Goal: Task Accomplishment & Management: Complete application form

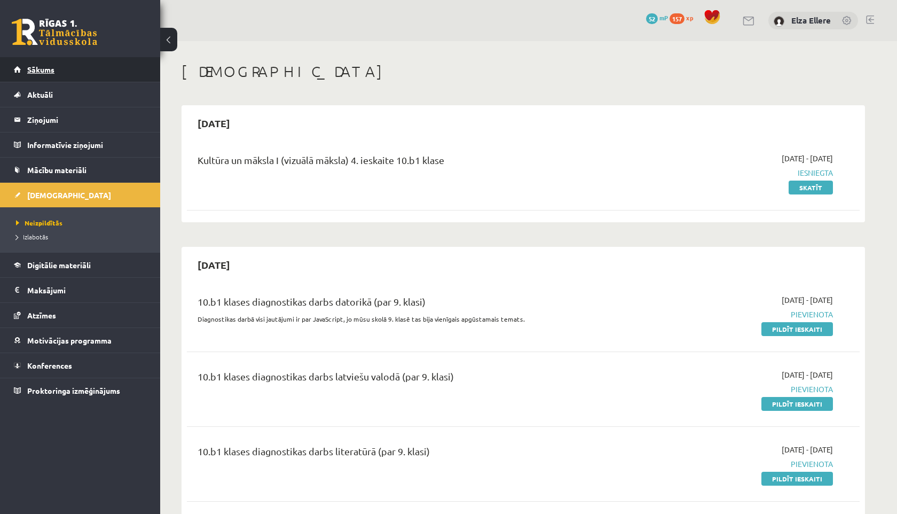
click at [50, 79] on link "Sākums" at bounding box center [80, 69] width 133 height 25
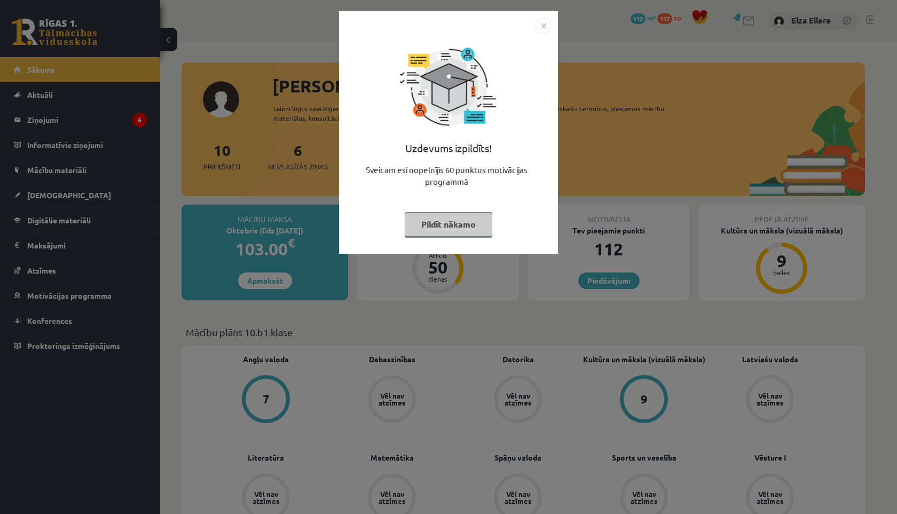
click at [550, 28] on img "Close" at bounding box center [544, 26] width 16 height 16
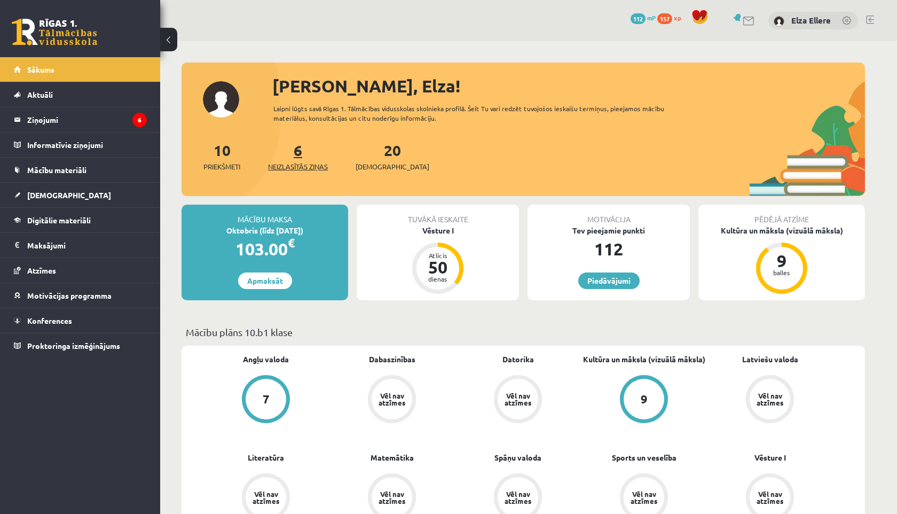
click at [303, 154] on link "6 Neizlasītās ziņas" at bounding box center [298, 156] width 60 height 32
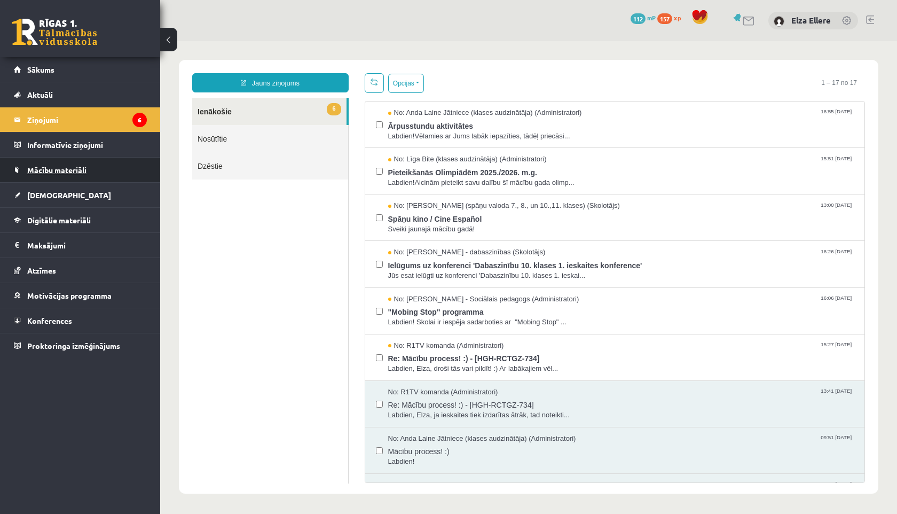
click at [92, 173] on link "Mācību materiāli" at bounding box center [80, 170] width 133 height 25
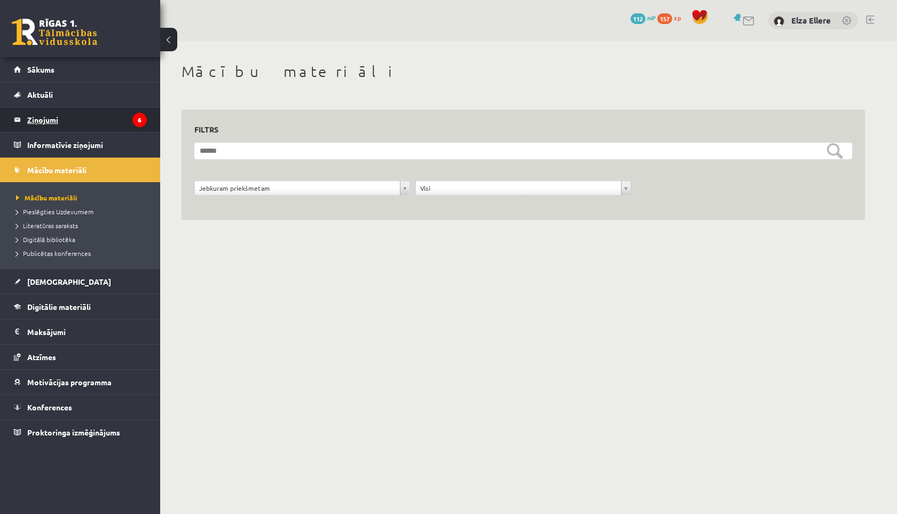
click at [100, 121] on legend "Ziņojumi 6" at bounding box center [87, 119] width 120 height 25
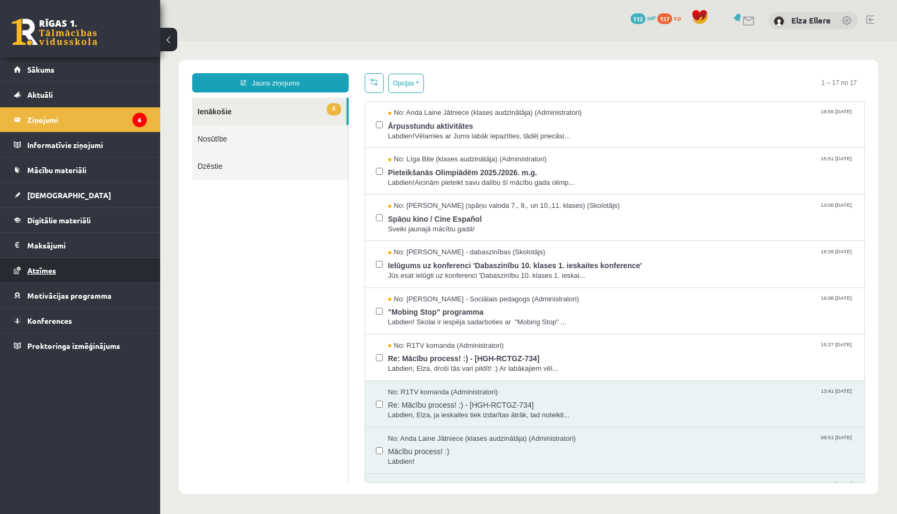
click at [64, 271] on link "Atzīmes" at bounding box center [80, 270] width 133 height 25
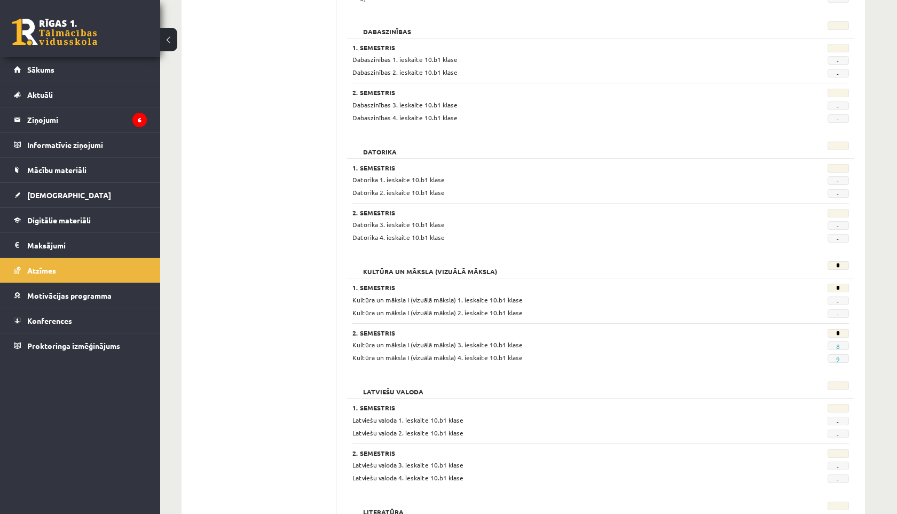
scroll to position [275, 0]
click at [91, 226] on link "Digitālie materiāli" at bounding box center [80, 220] width 133 height 25
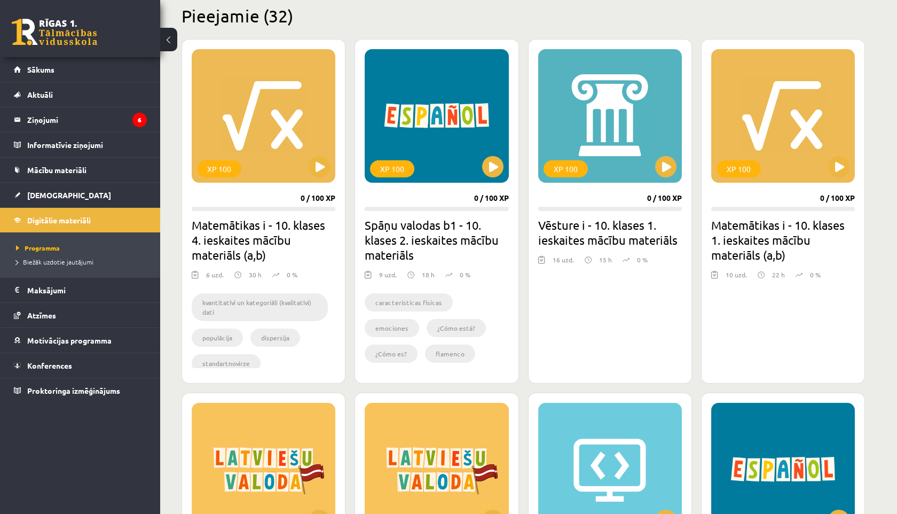
scroll to position [233, 0]
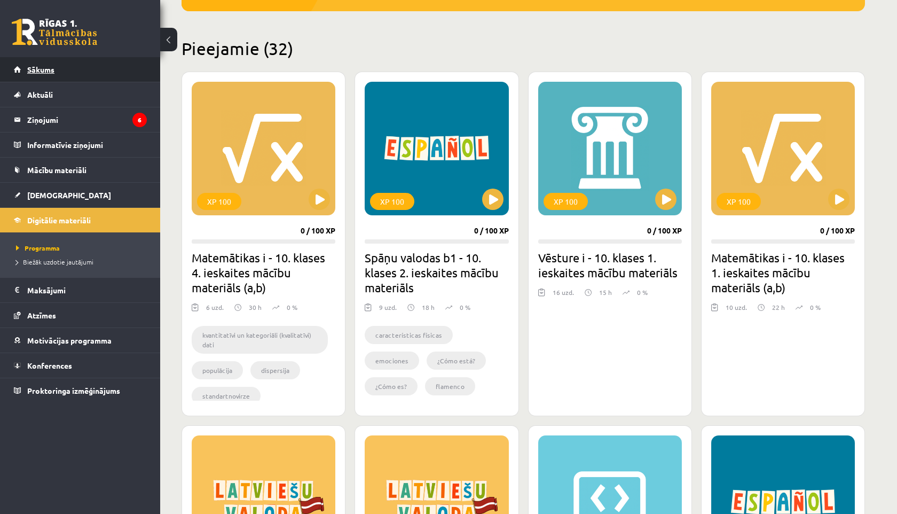
click at [101, 65] on link "Sākums" at bounding box center [80, 69] width 133 height 25
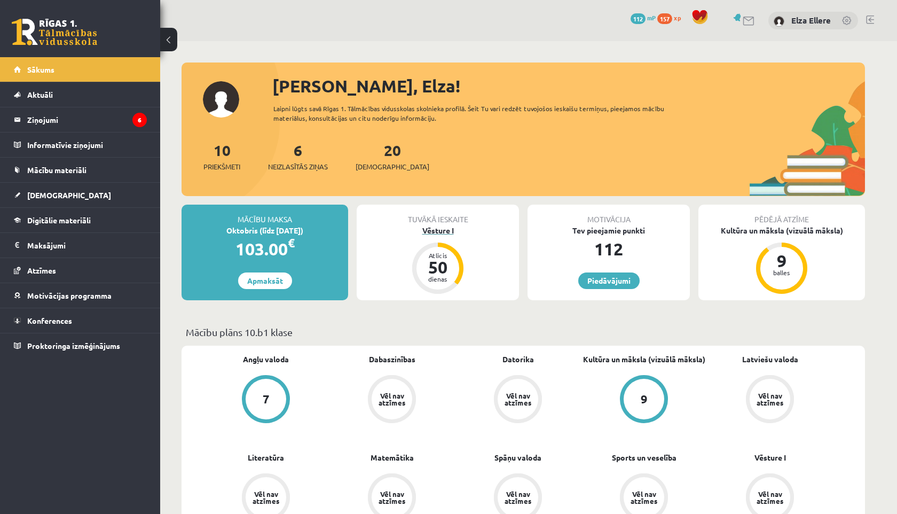
click at [441, 232] on div "Vēsture I" at bounding box center [438, 230] width 162 height 11
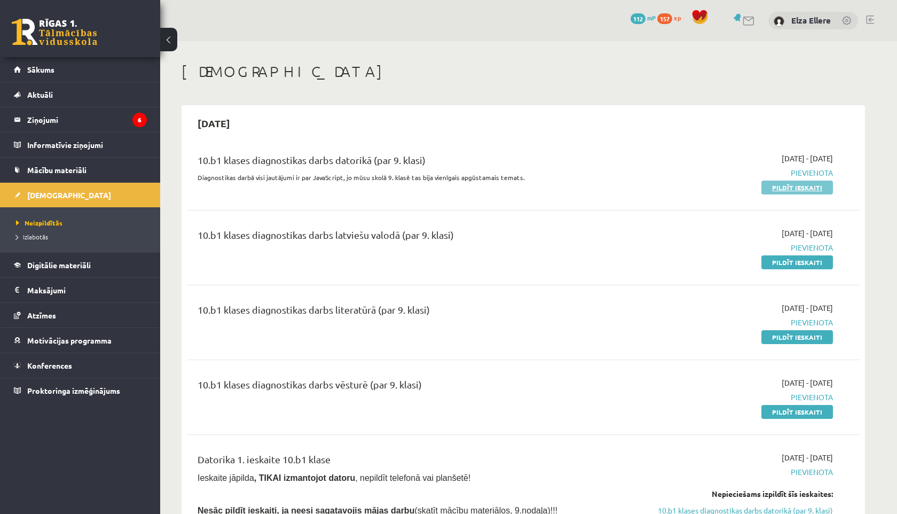
click at [815, 192] on link "Pildīt ieskaiti" at bounding box center [798, 187] width 72 height 14
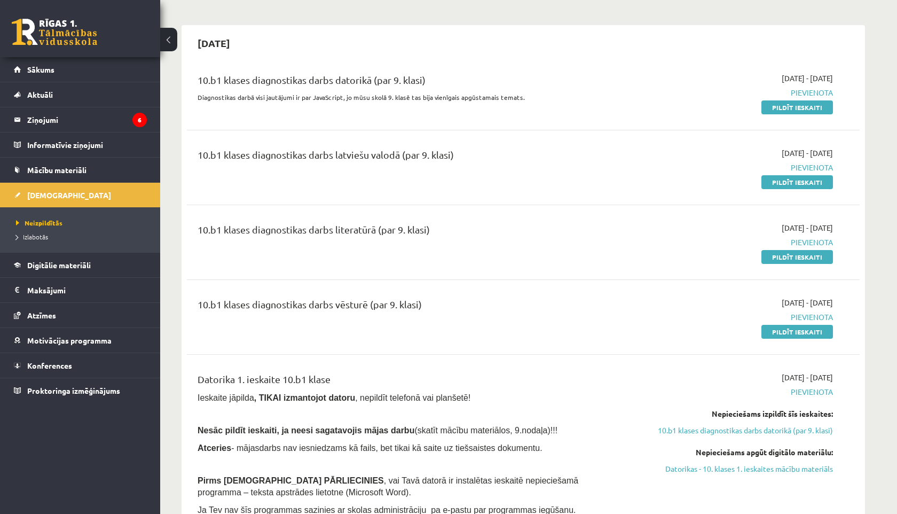
scroll to position [77, 0]
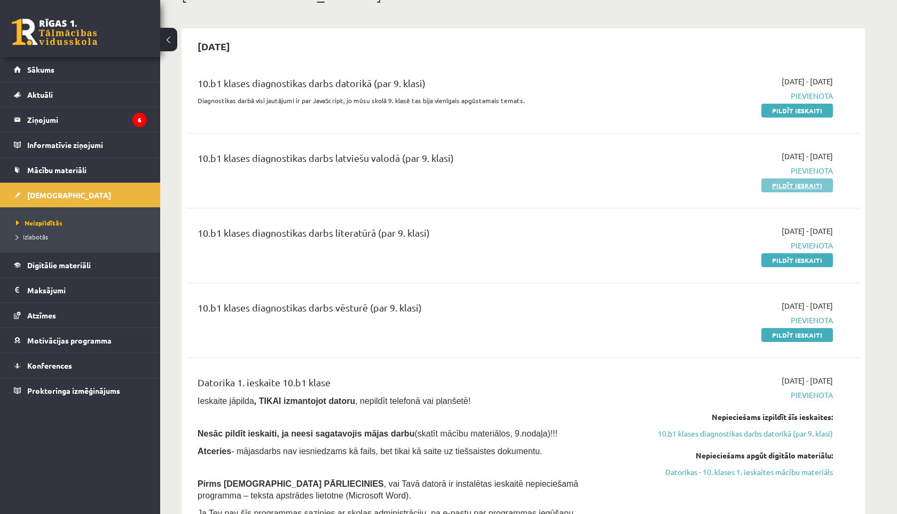
click at [822, 184] on link "Pildīt ieskaiti" at bounding box center [798, 185] width 72 height 14
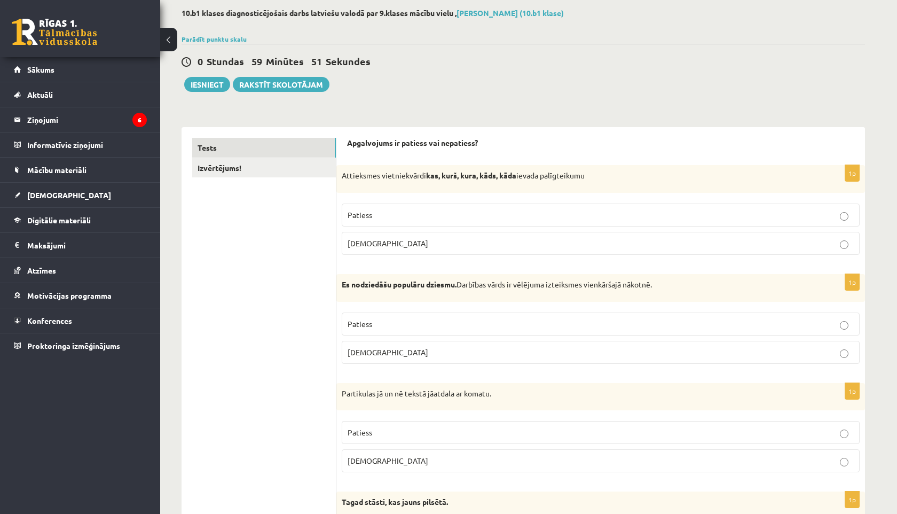
scroll to position [55, 0]
click at [436, 211] on p "Patiess" at bounding box center [601, 213] width 506 height 11
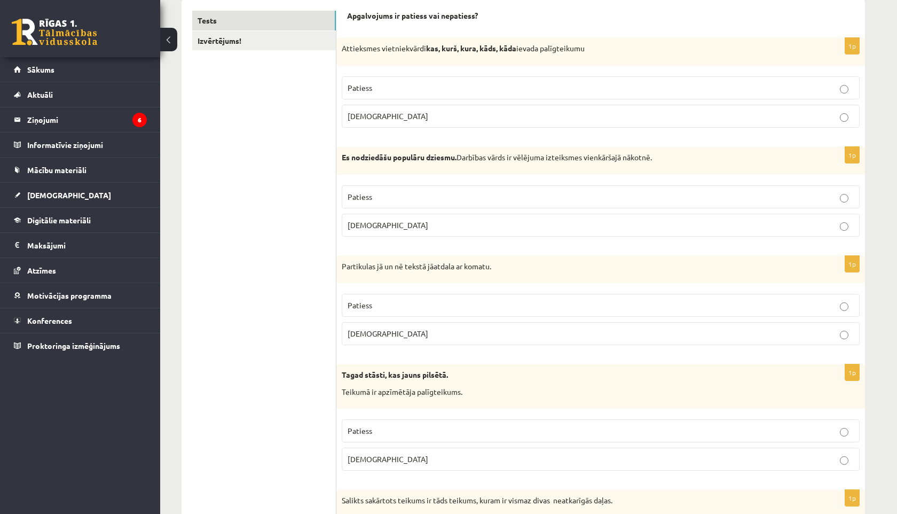
scroll to position [182, 0]
click at [360, 221] on span "Aplams" at bounding box center [388, 224] width 81 height 10
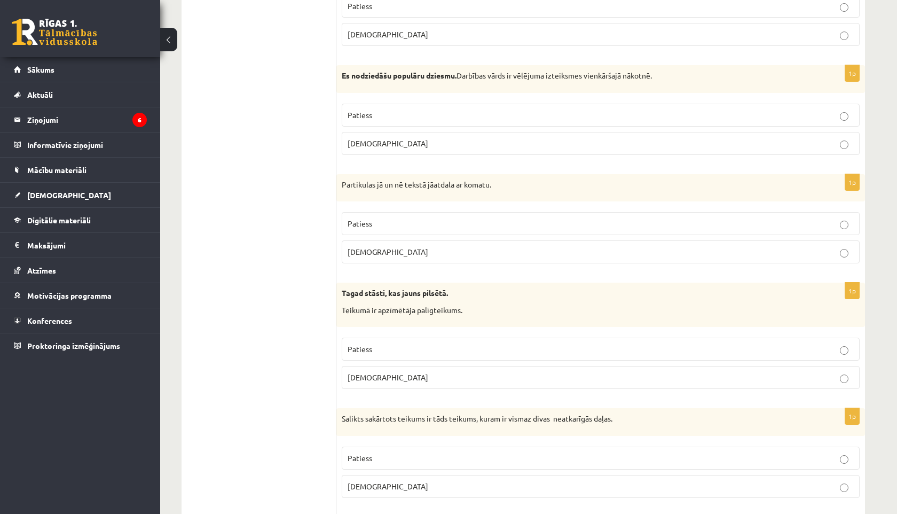
scroll to position [264, 0]
click at [351, 250] on span "Aplams" at bounding box center [388, 251] width 81 height 10
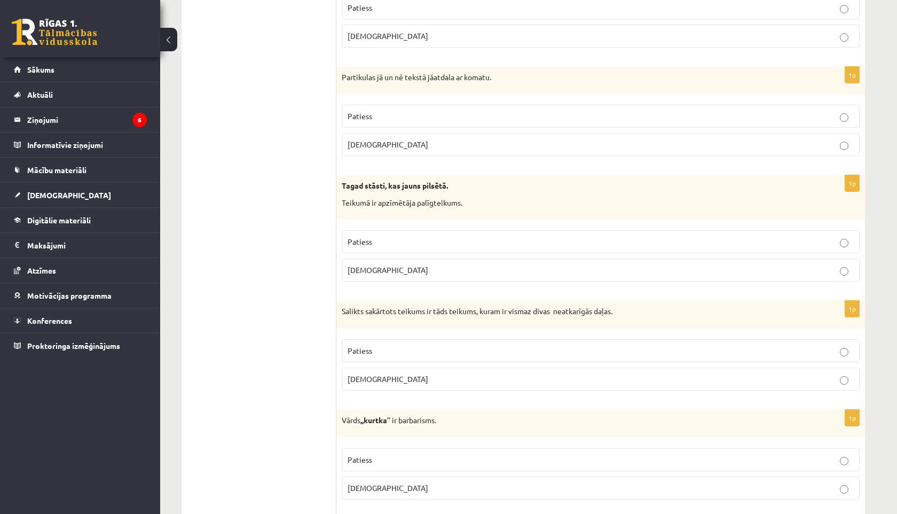
scroll to position [371, 0]
click at [351, 242] on span "Patiess" at bounding box center [360, 241] width 25 height 10
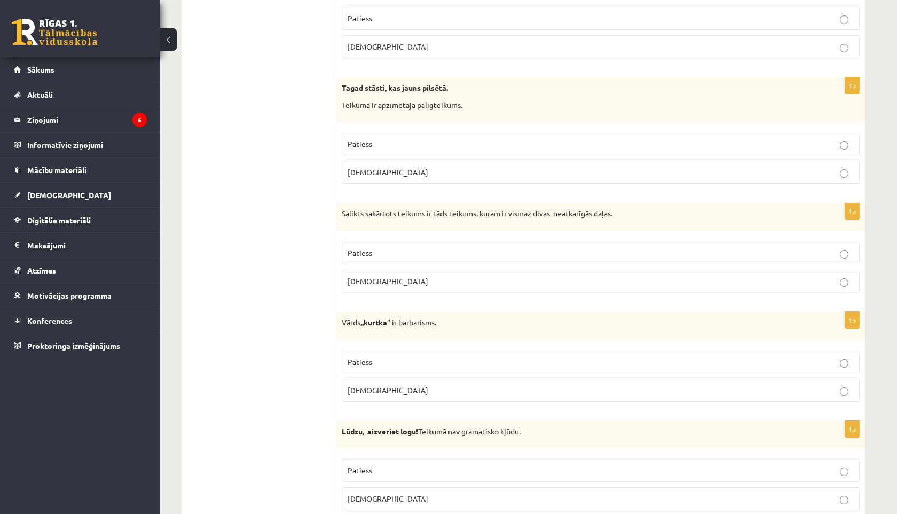
scroll to position [470, 0]
click at [370, 254] on span "Patiess" at bounding box center [360, 251] width 25 height 10
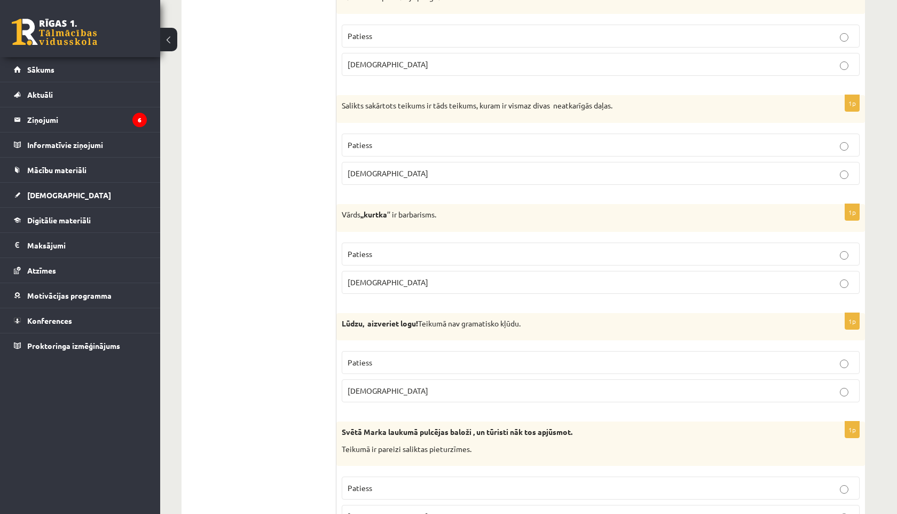
scroll to position [583, 0]
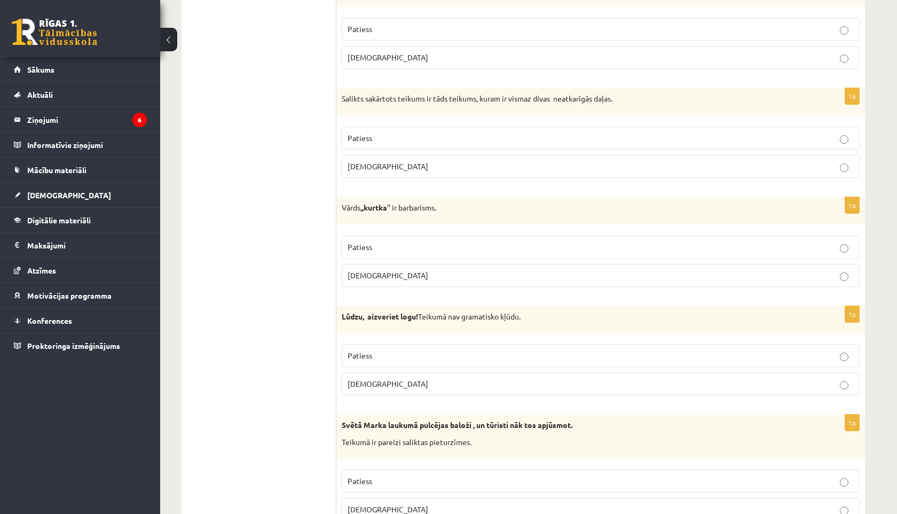
click at [348, 278] on span "Aplams" at bounding box center [388, 275] width 81 height 10
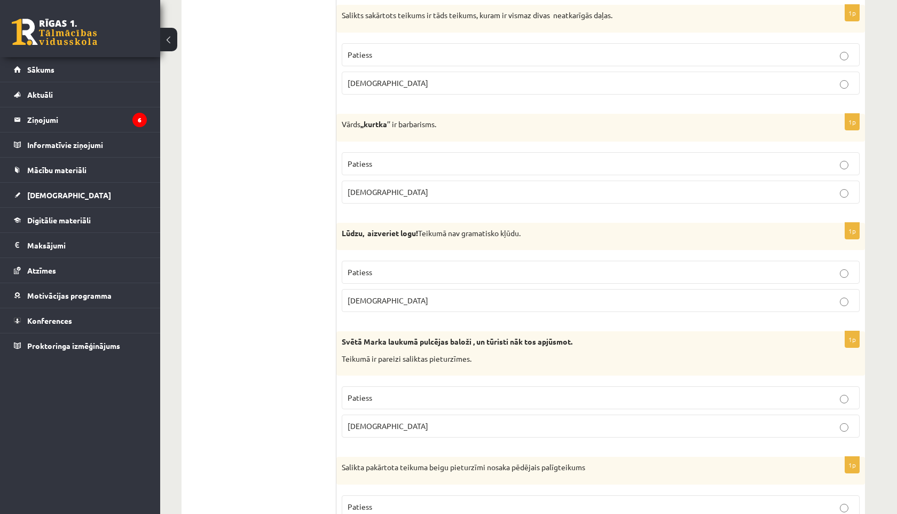
scroll to position [682, 0]
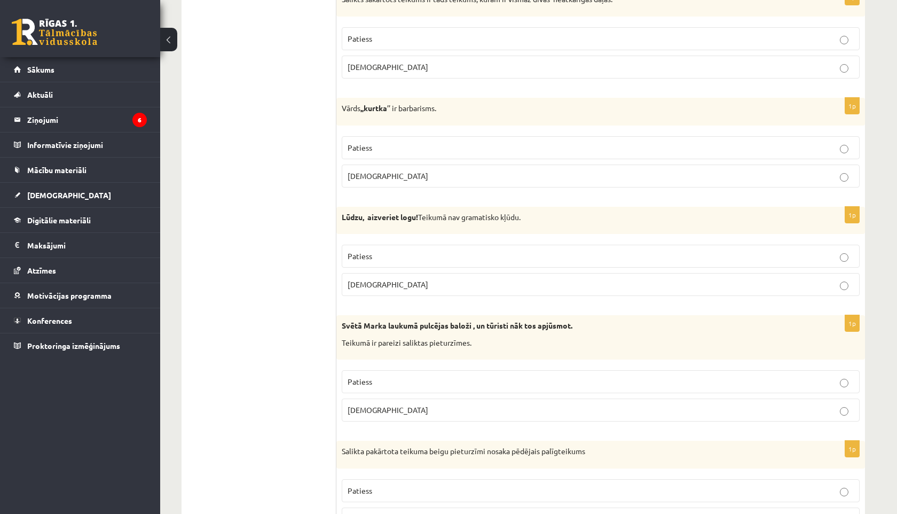
click at [359, 280] on span "Aplams" at bounding box center [388, 284] width 81 height 10
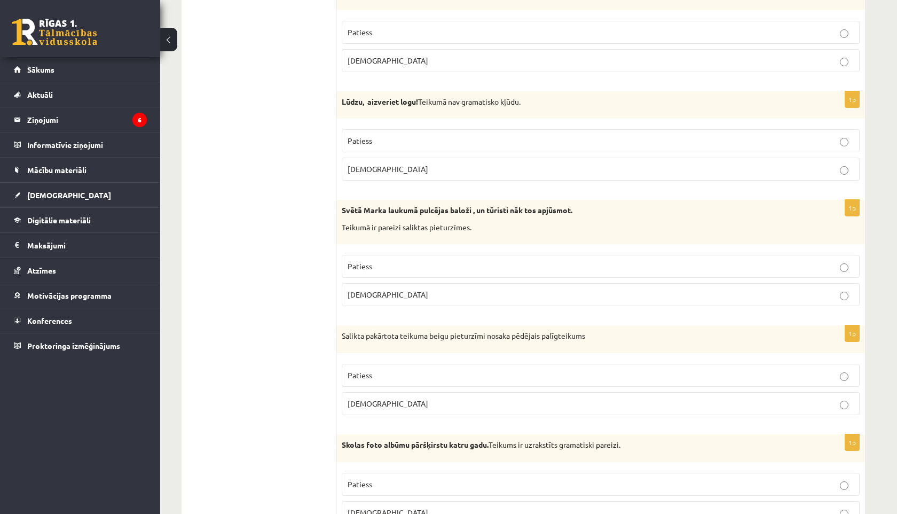
scroll to position [817, 0]
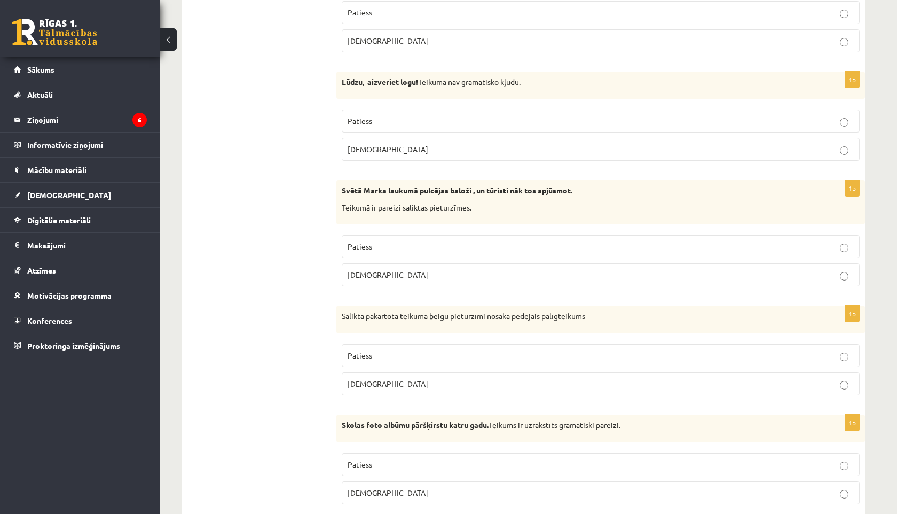
click at [360, 276] on span "Aplams" at bounding box center [388, 275] width 81 height 10
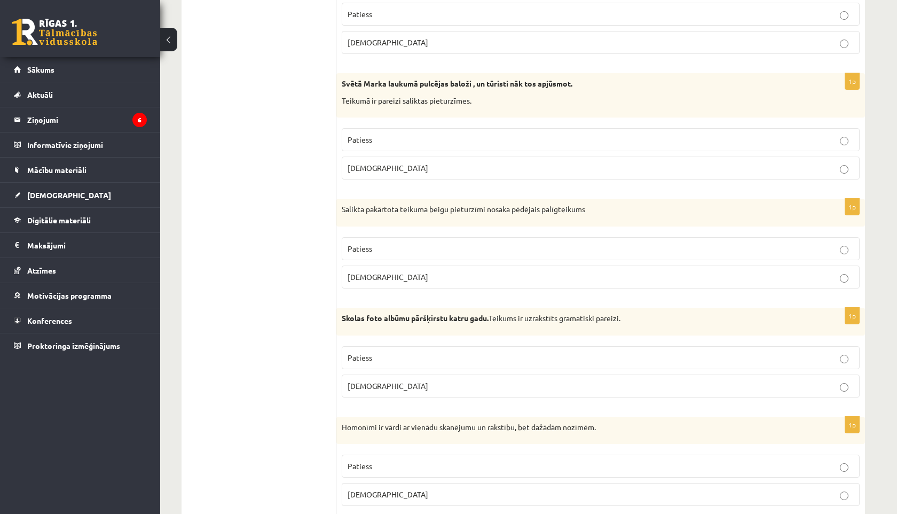
scroll to position [930, 0]
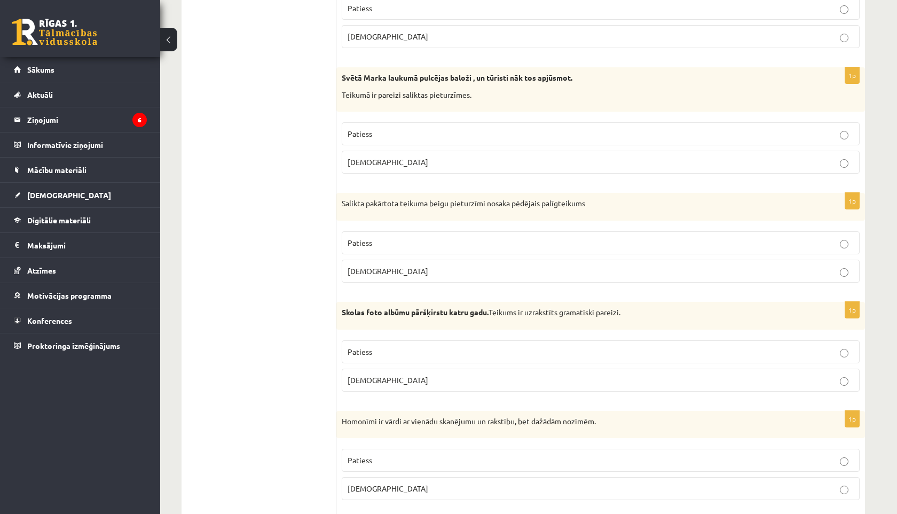
click at [371, 242] on span "Patiess" at bounding box center [360, 243] width 25 height 10
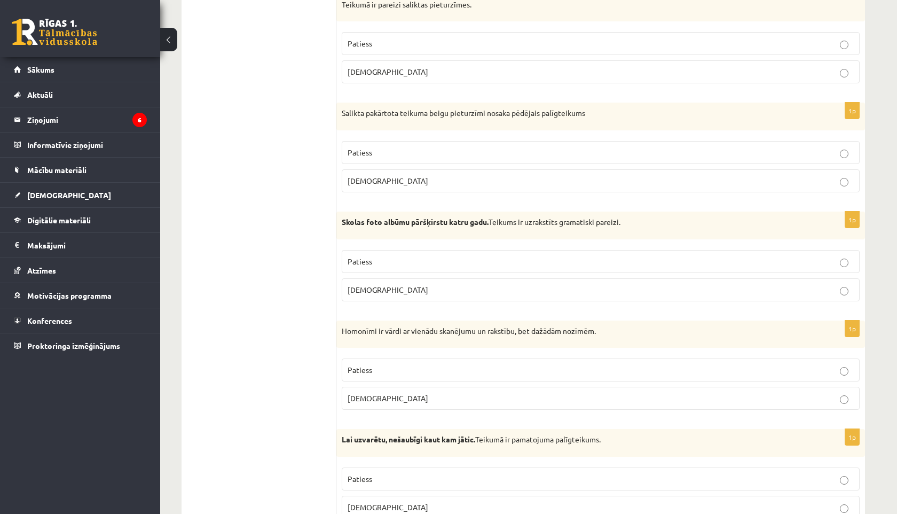
scroll to position [1028, 0]
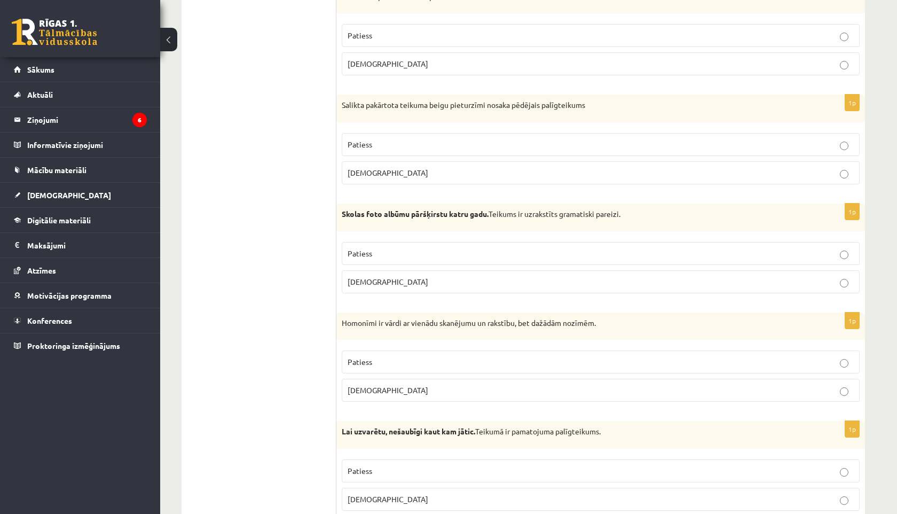
click at [363, 281] on span "Aplams" at bounding box center [388, 282] width 81 height 10
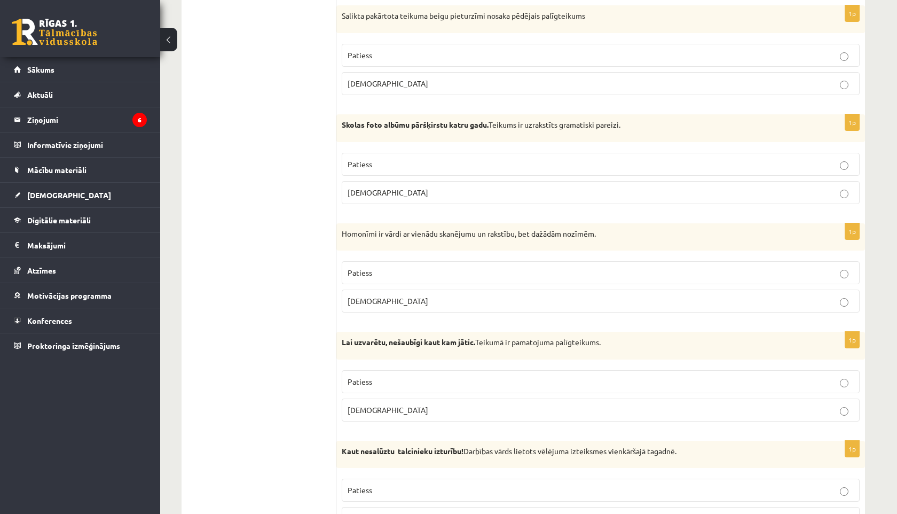
scroll to position [1118, 0]
click at [371, 270] on span "Patiess" at bounding box center [360, 272] width 25 height 10
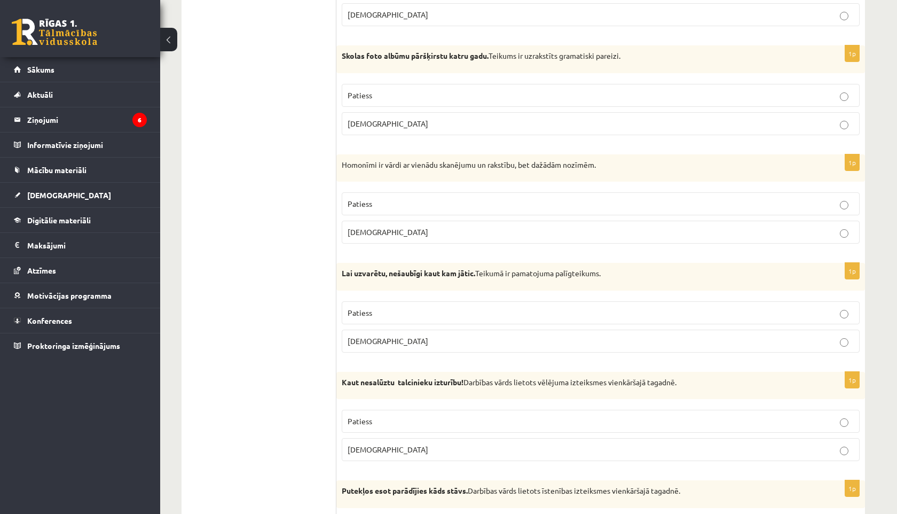
scroll to position [1194, 0]
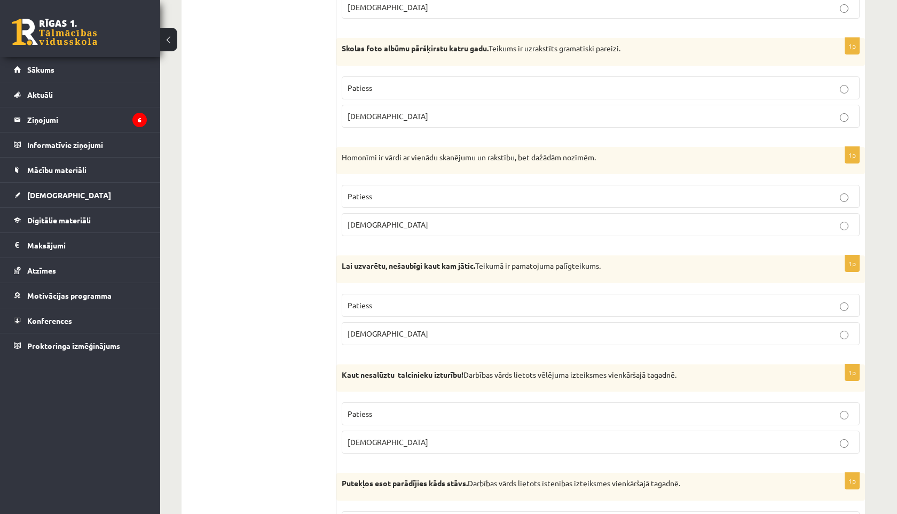
click at [343, 304] on label "Patiess" at bounding box center [601, 305] width 518 height 23
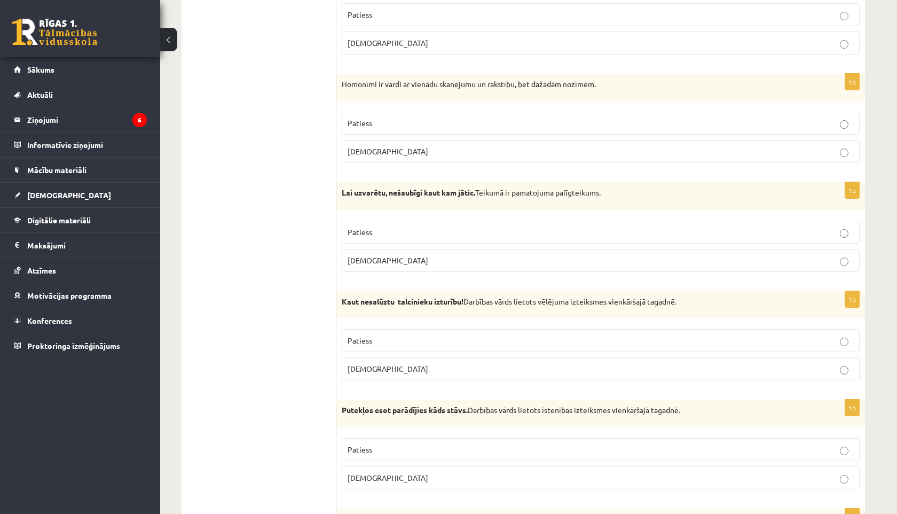
scroll to position [1268, 0]
click at [374, 338] on p "Patiess" at bounding box center [601, 339] width 506 height 11
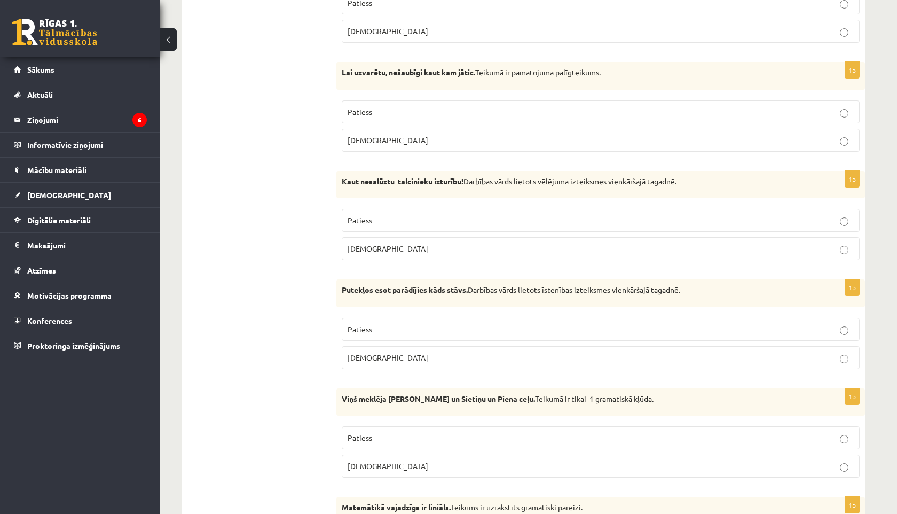
scroll to position [1390, 0]
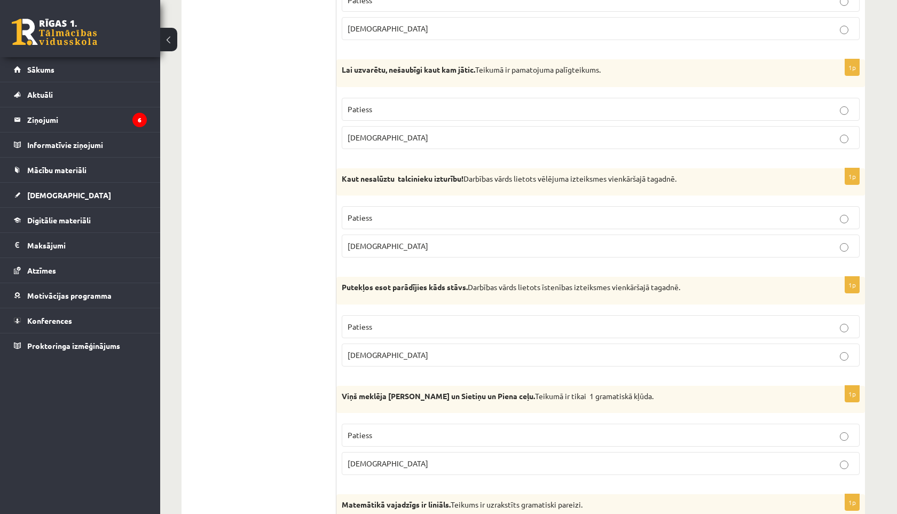
click at [355, 326] on span "Patiess" at bounding box center [360, 326] width 25 height 10
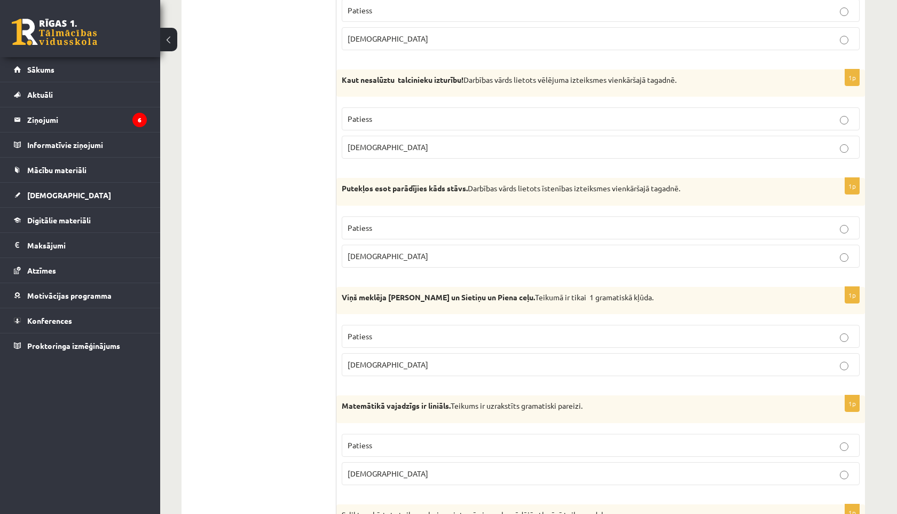
scroll to position [1488, 0]
click at [351, 341] on span "Patiess" at bounding box center [360, 337] width 25 height 10
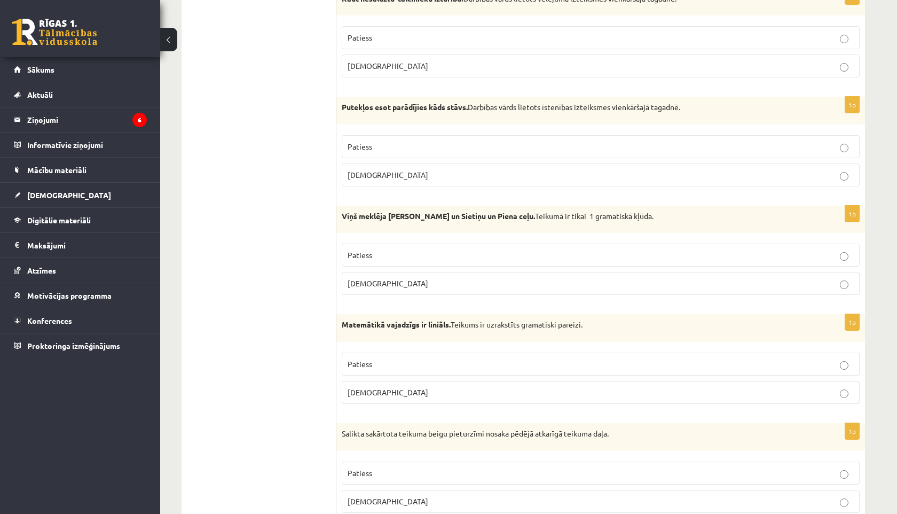
scroll to position [1571, 0]
click at [364, 396] on p "Aplams" at bounding box center [601, 391] width 506 height 11
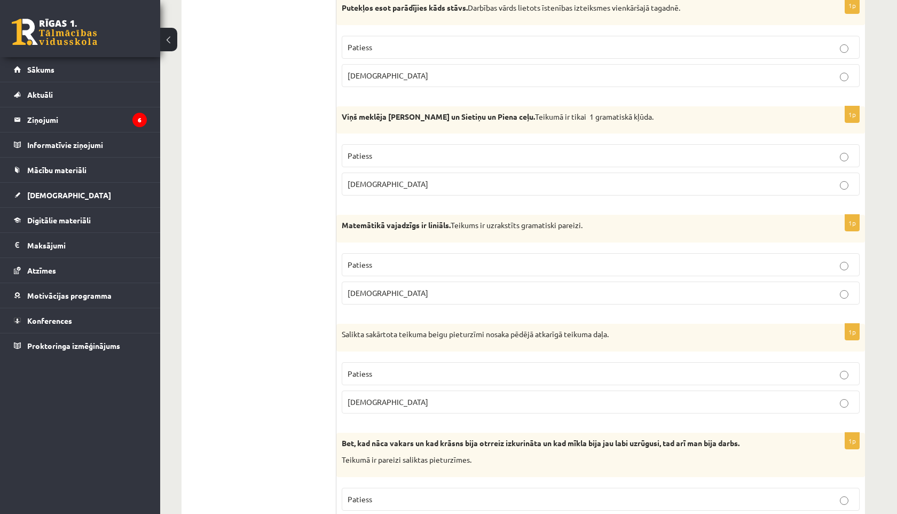
scroll to position [1676, 0]
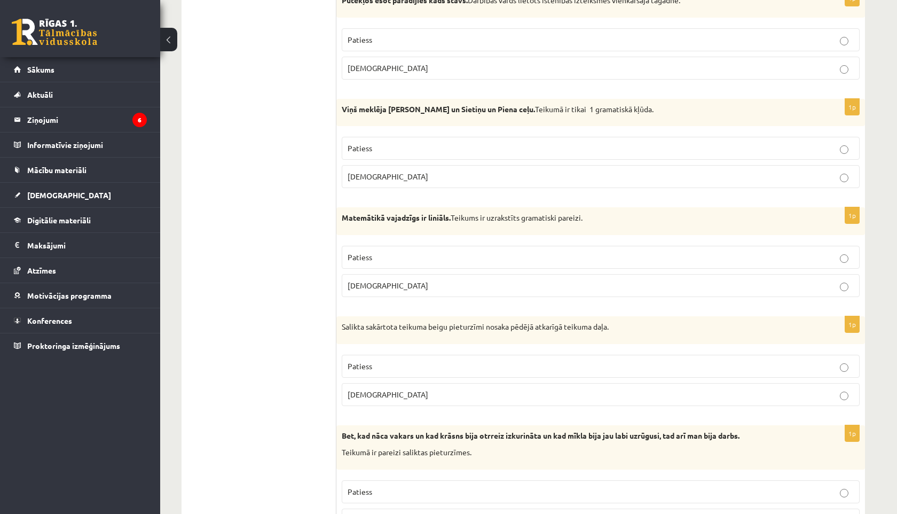
click at [366, 367] on span "Patiess" at bounding box center [360, 366] width 25 height 10
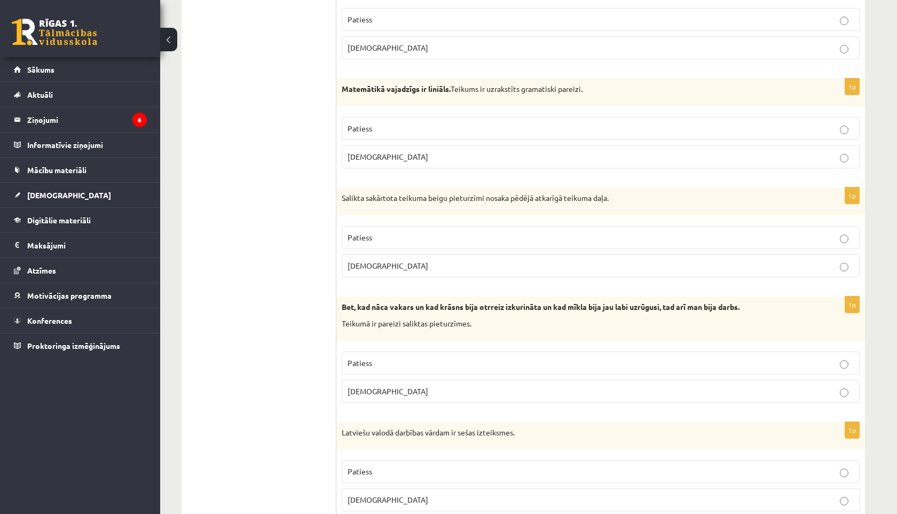
scroll to position [1815, 0]
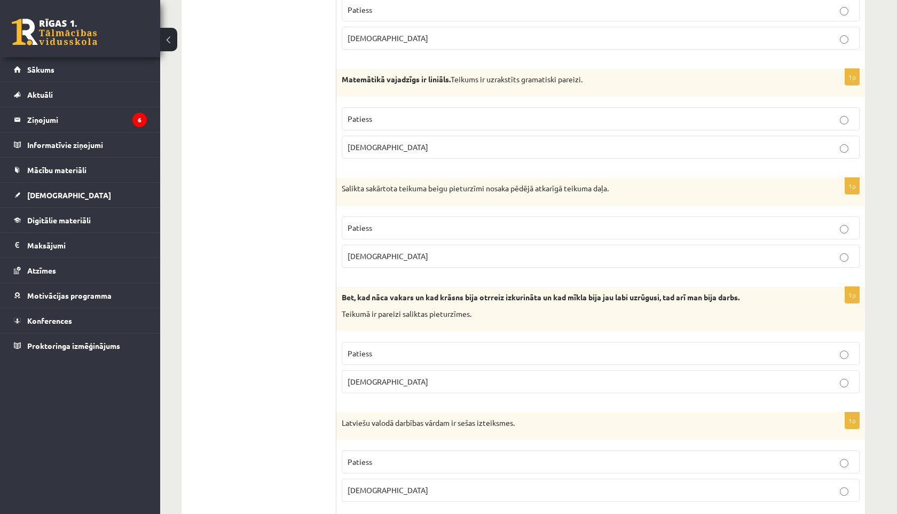
click at [374, 380] on p "Aplams" at bounding box center [601, 381] width 506 height 11
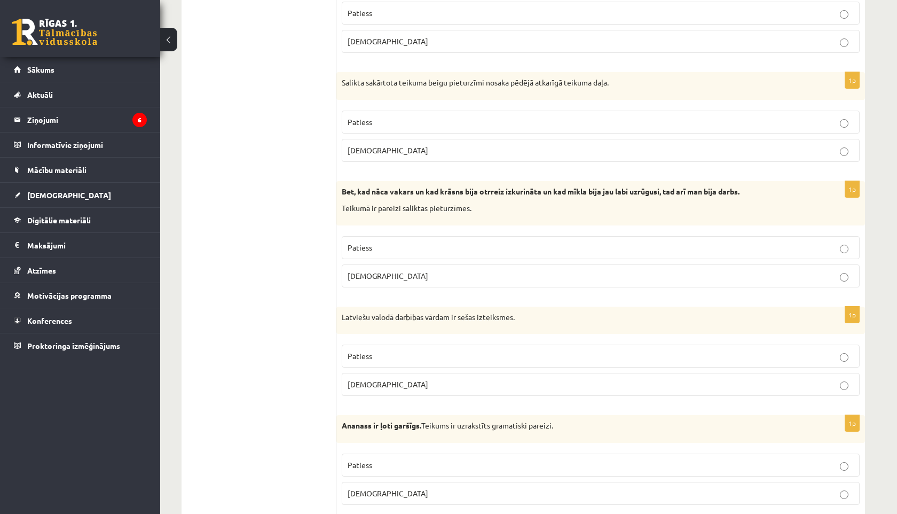
scroll to position [1927, 0]
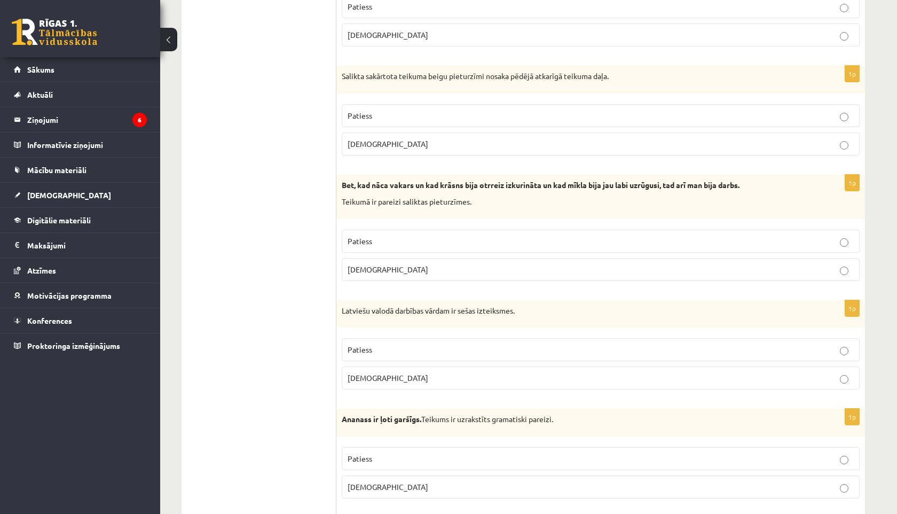
click at [369, 378] on span "Aplams" at bounding box center [388, 378] width 81 height 10
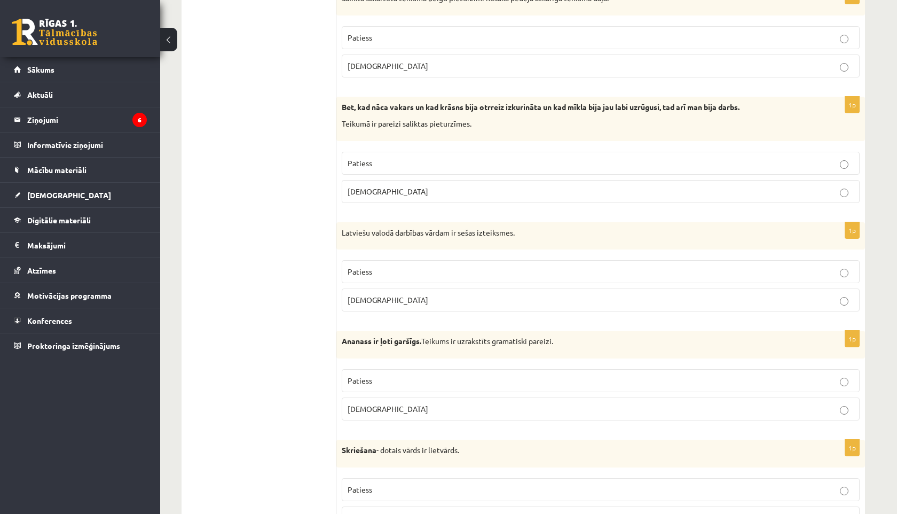
scroll to position [2006, 0]
click at [393, 407] on p "Aplams" at bounding box center [601, 407] width 506 height 11
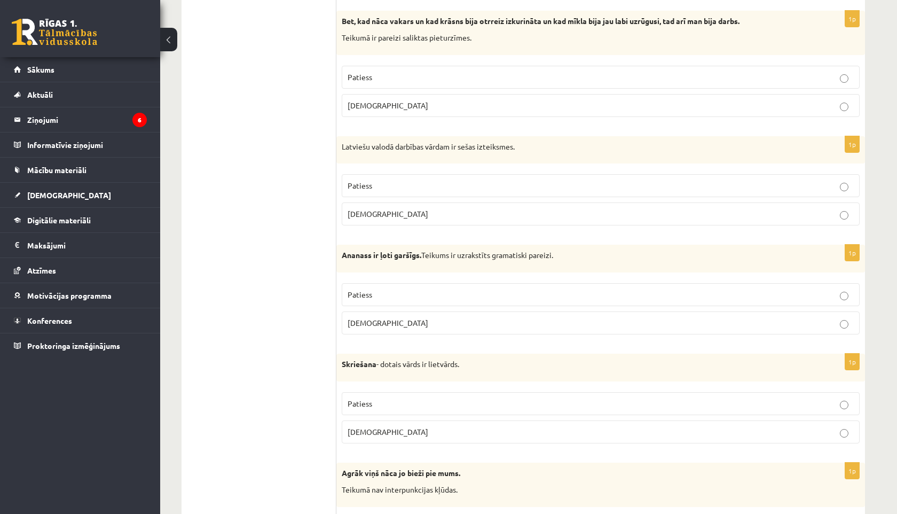
scroll to position [2087, 0]
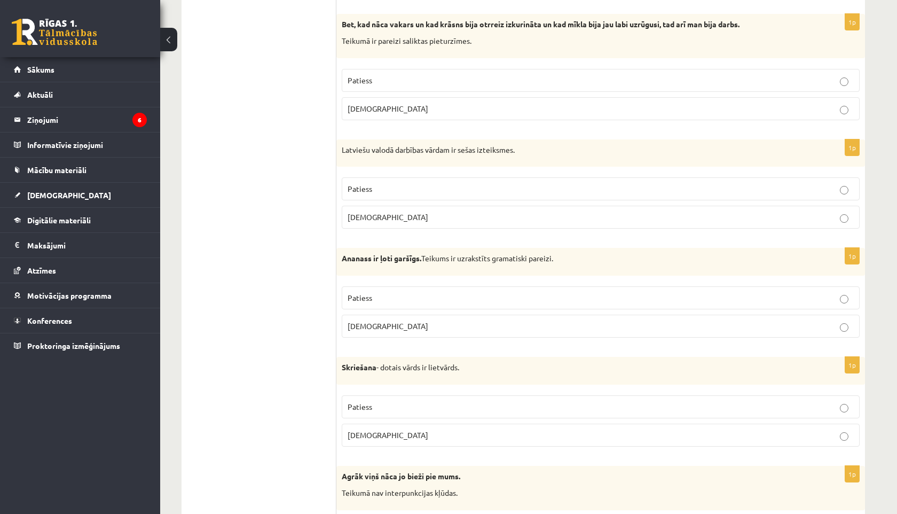
click at [365, 409] on span "Patiess" at bounding box center [360, 407] width 25 height 10
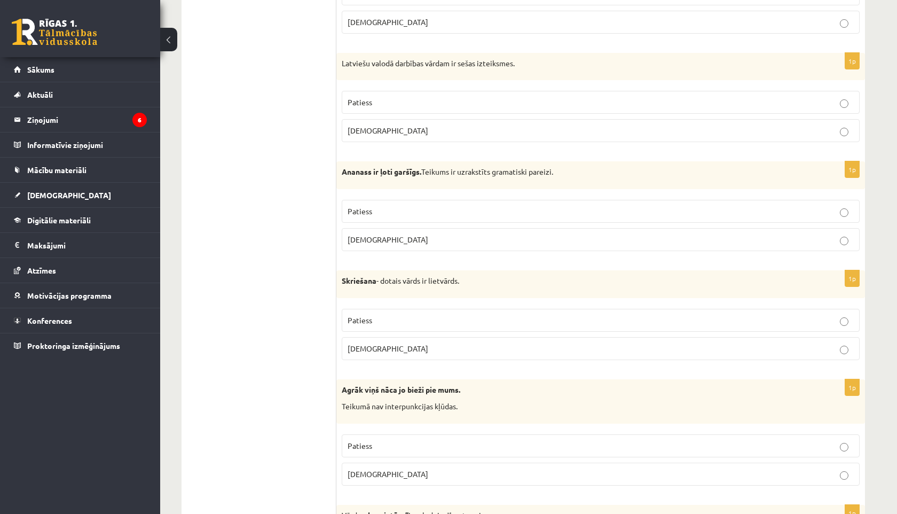
scroll to position [2176, 0]
click at [355, 446] on span "Patiess" at bounding box center [360, 444] width 25 height 10
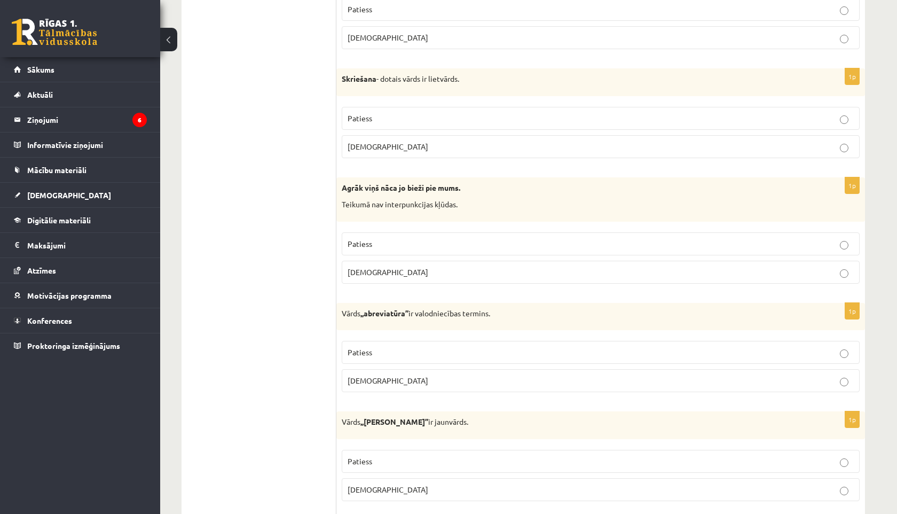
scroll to position [2376, 0]
click at [382, 351] on p "Patiess" at bounding box center [601, 351] width 506 height 11
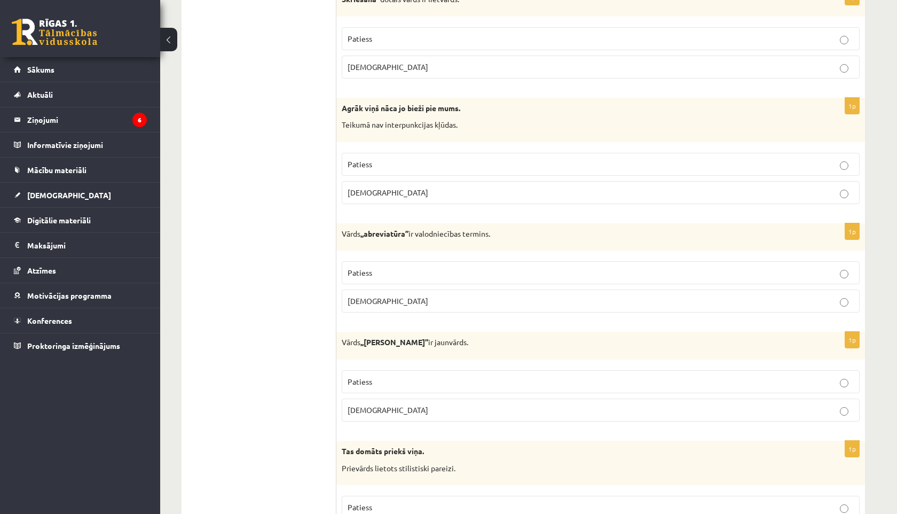
scroll to position [2458, 0]
click at [353, 413] on p "Aplams" at bounding box center [601, 407] width 506 height 11
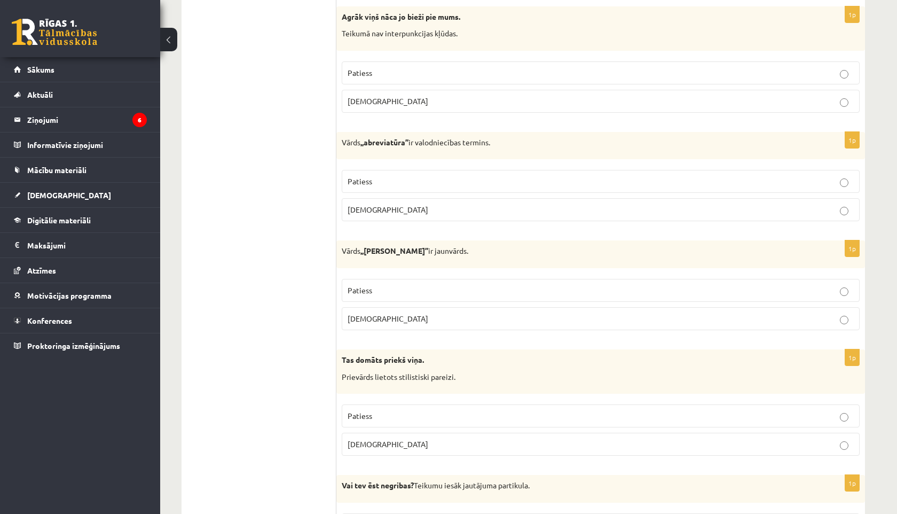
scroll to position [2560, 0]
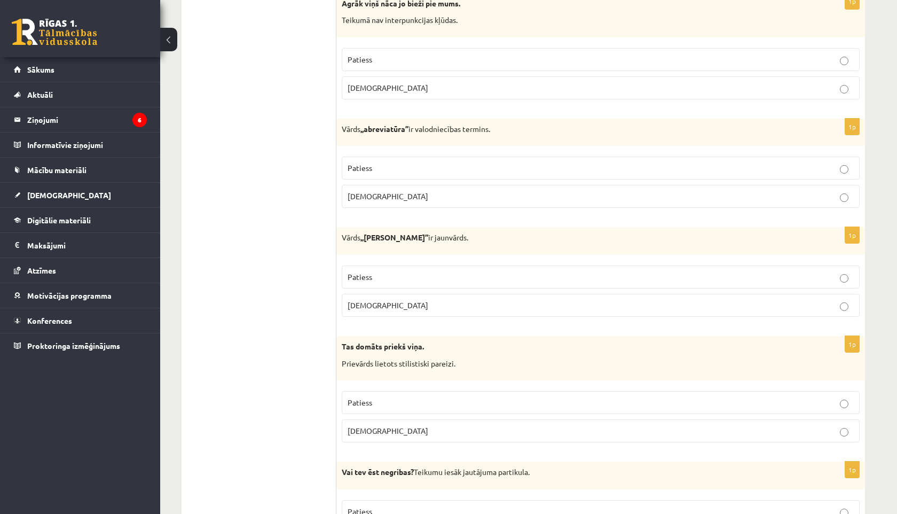
click at [364, 429] on span "Aplams" at bounding box center [388, 431] width 81 height 10
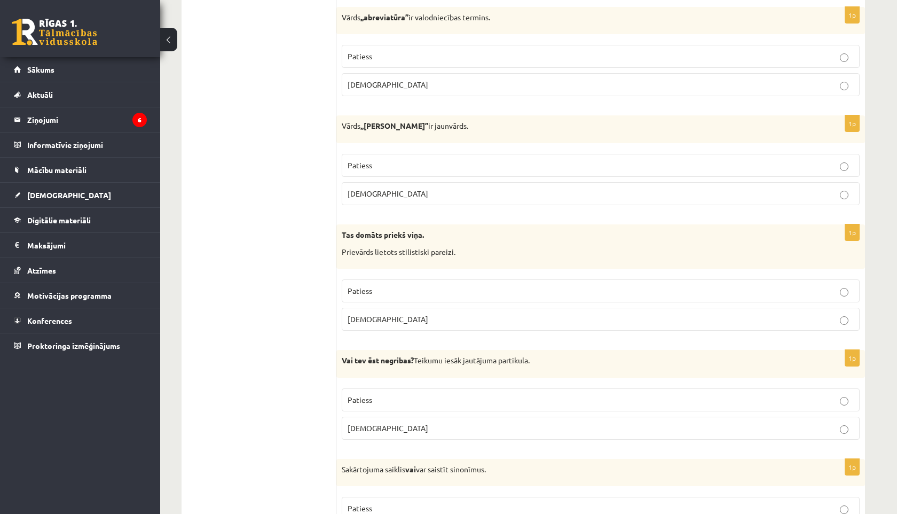
scroll to position [2673, 0]
click at [380, 399] on p "Patiess" at bounding box center [601, 398] width 506 height 11
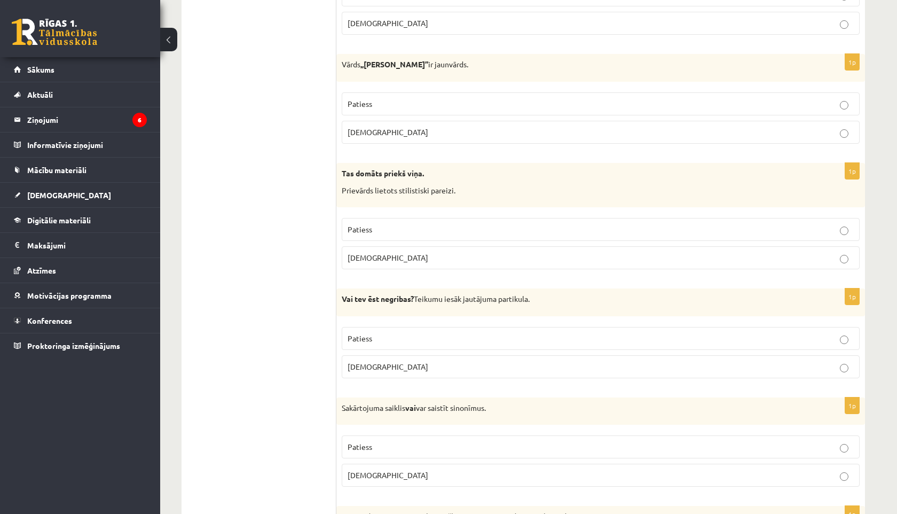
scroll to position [2774, 0]
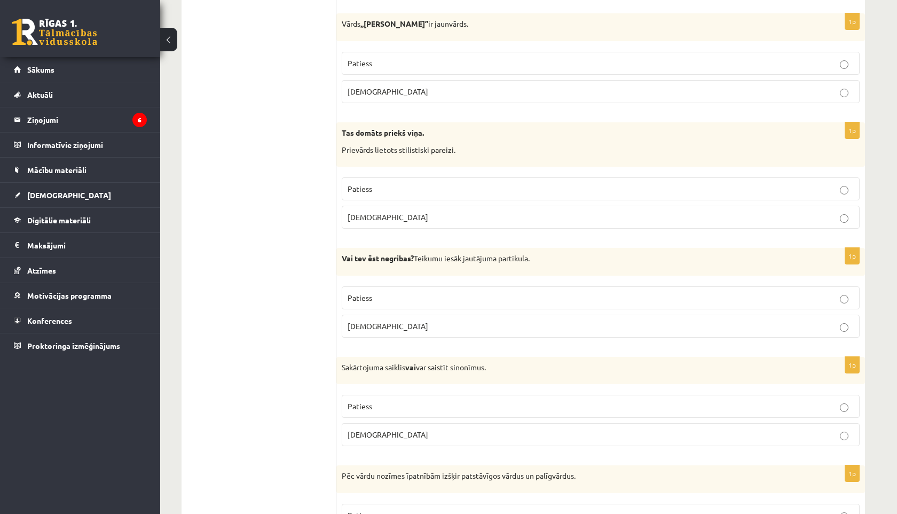
click at [351, 406] on span "Patiess" at bounding box center [360, 406] width 25 height 10
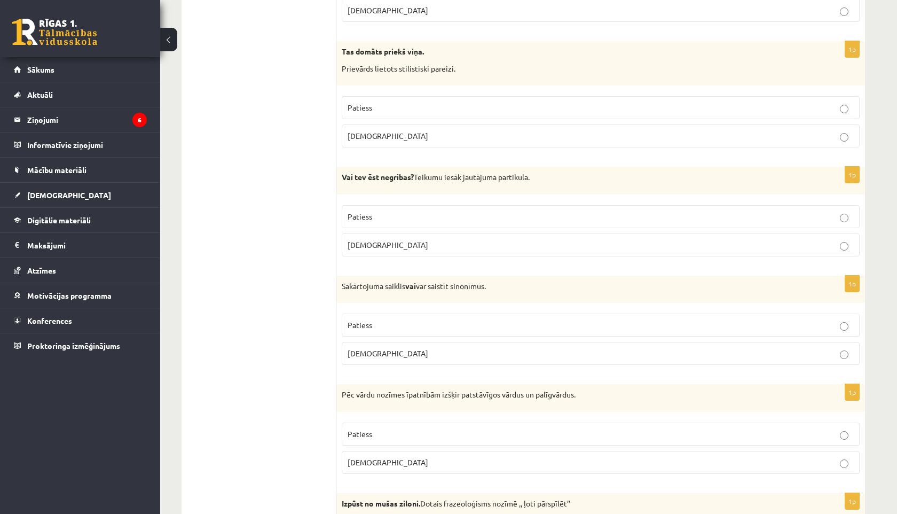
scroll to position [2858, 0]
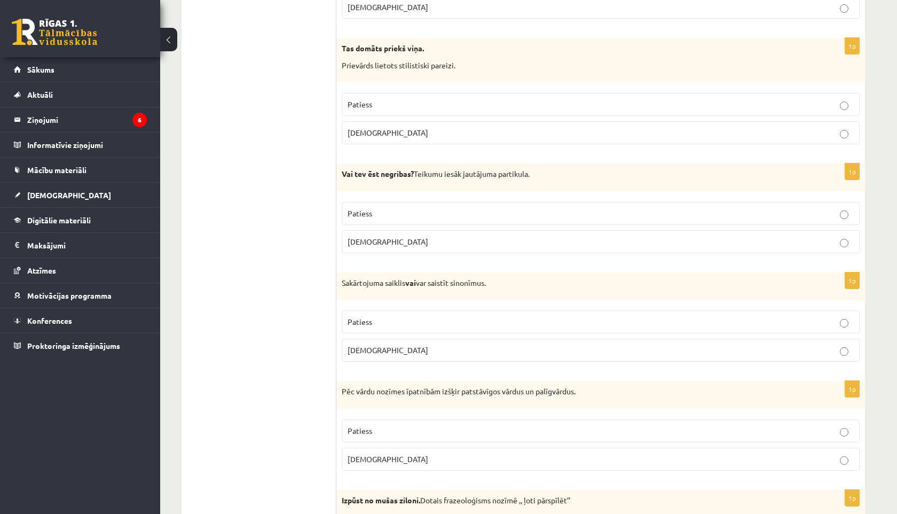
click at [362, 426] on p "Patiess" at bounding box center [601, 430] width 506 height 11
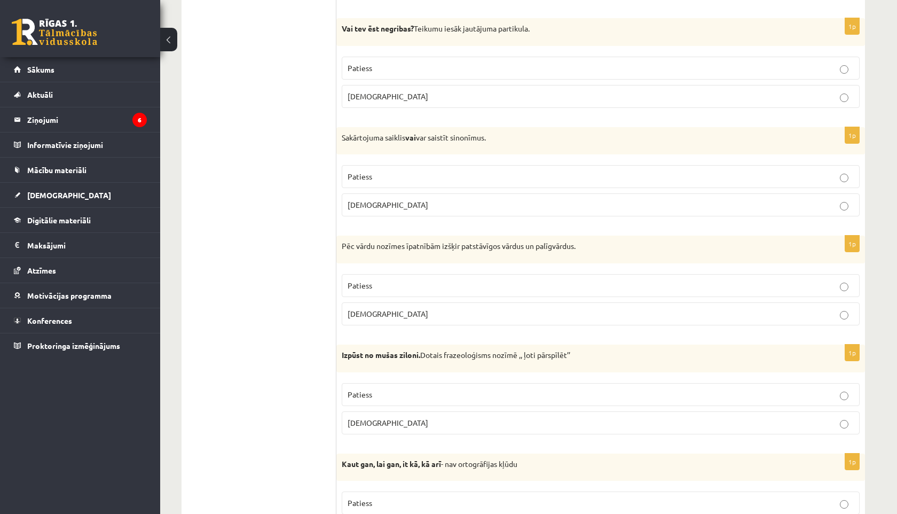
scroll to position [3005, 0]
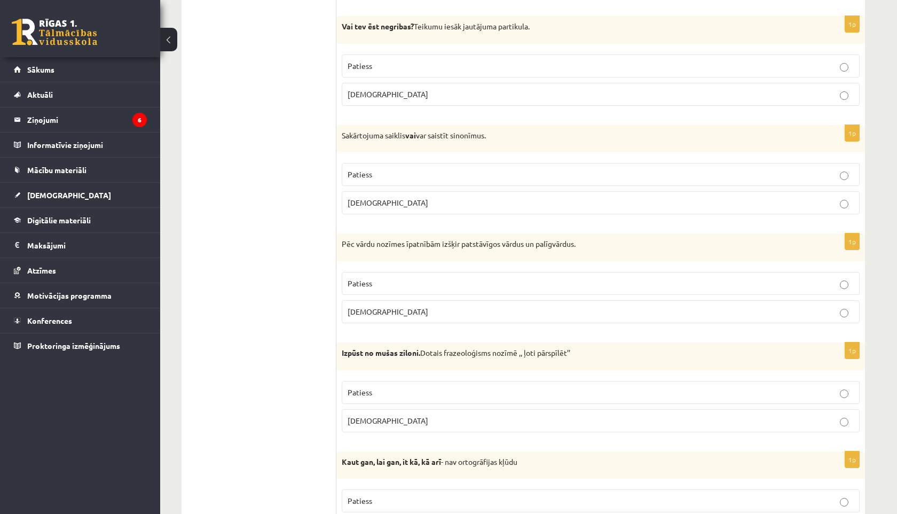
click at [411, 394] on p "Patiess" at bounding box center [601, 392] width 506 height 11
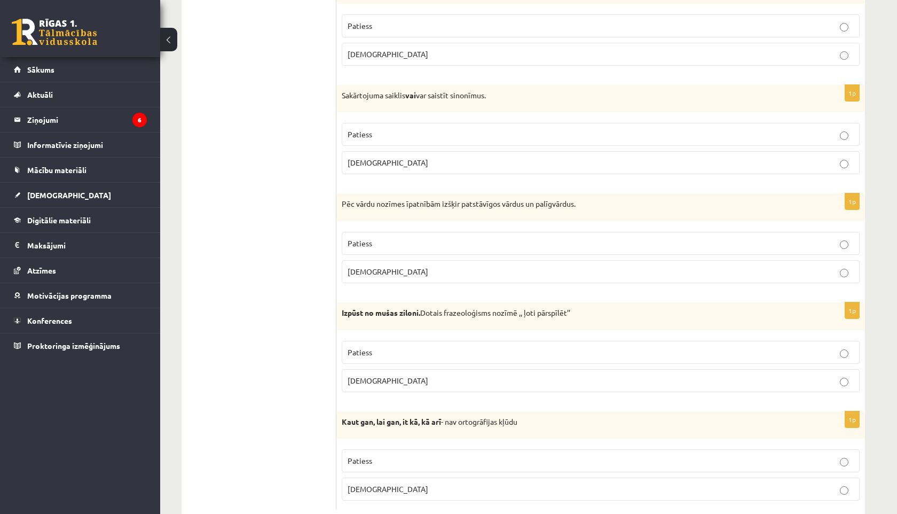
scroll to position [3073, 0]
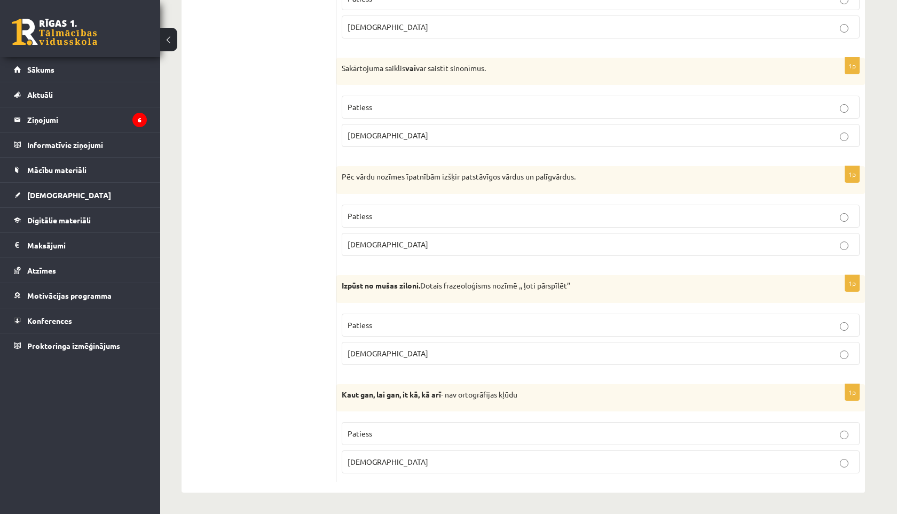
click at [383, 431] on p "Patiess" at bounding box center [601, 433] width 506 height 11
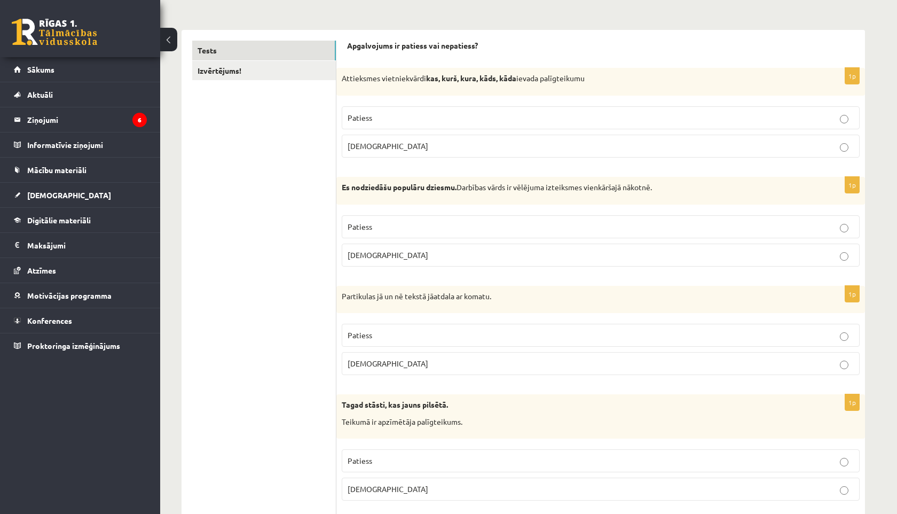
scroll to position [0, 0]
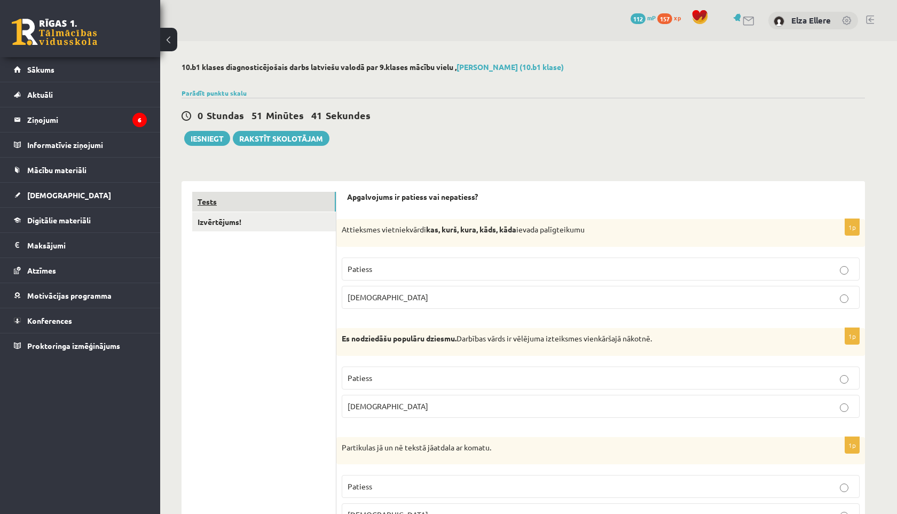
click at [240, 195] on link "Tests" at bounding box center [264, 202] width 144 height 20
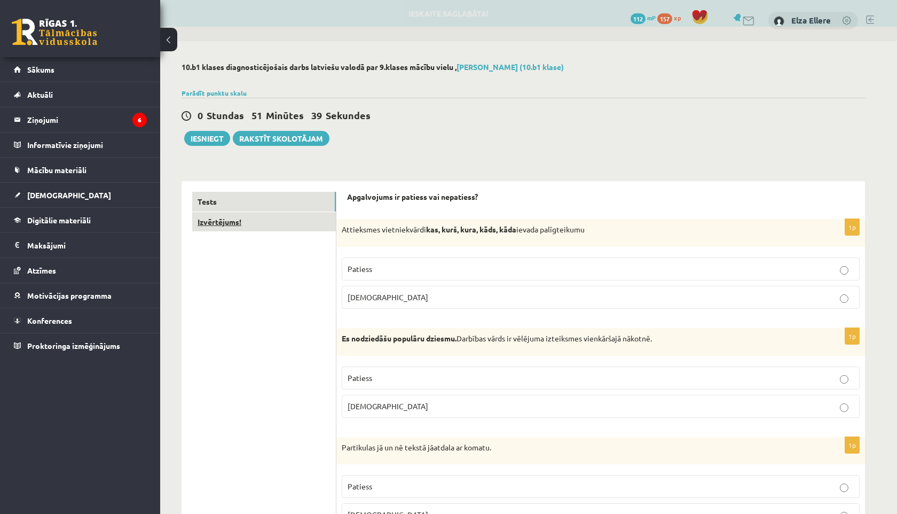
click at [235, 218] on link "Izvērtējums!" at bounding box center [264, 222] width 144 height 20
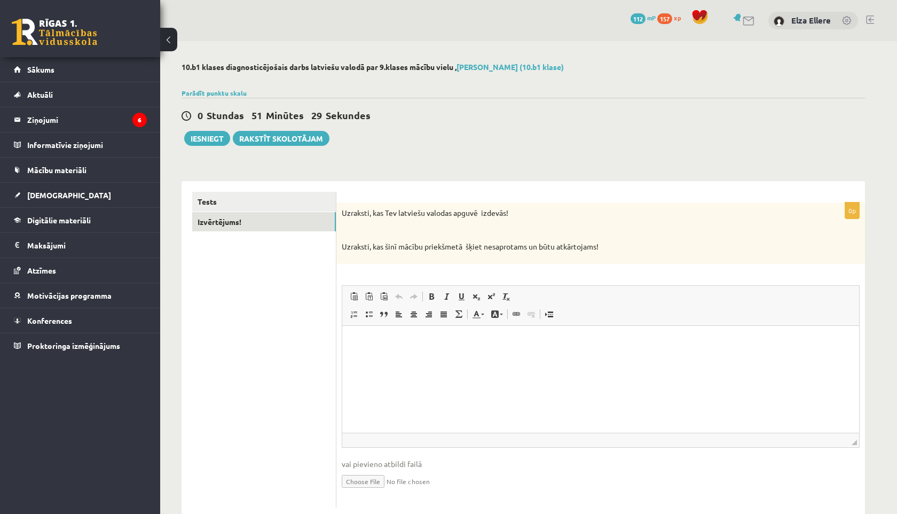
click at [393, 358] on html at bounding box center [600, 341] width 517 height 33
click at [278, 206] on link "Tests" at bounding box center [264, 202] width 144 height 20
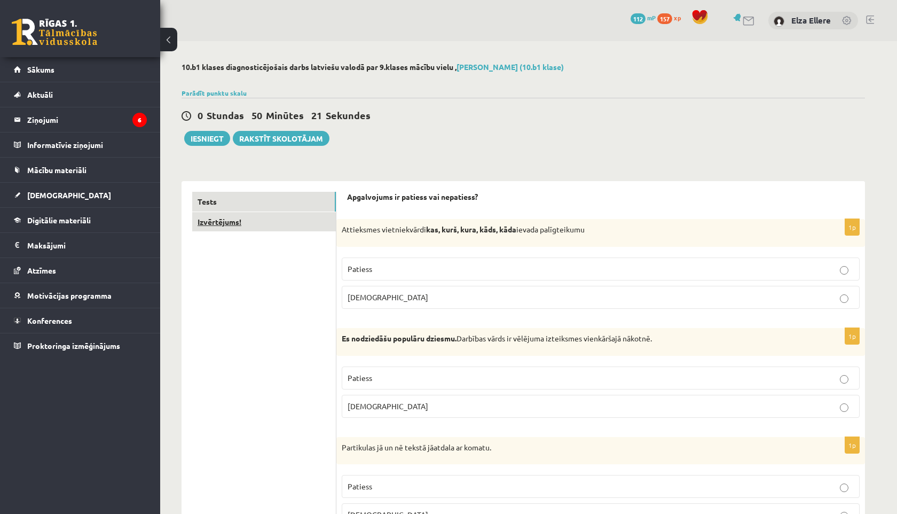
click at [221, 224] on link "Izvērtējums!" at bounding box center [264, 222] width 144 height 20
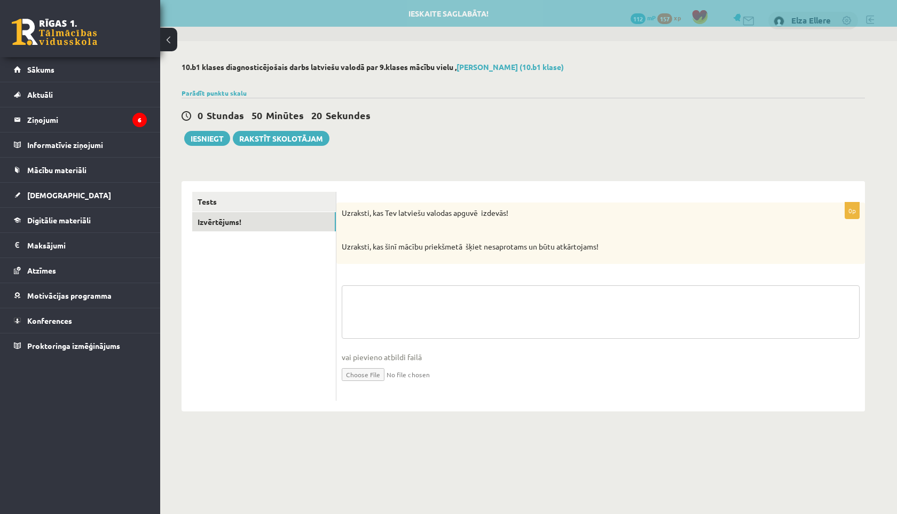
click at [385, 316] on textarea at bounding box center [601, 311] width 518 height 53
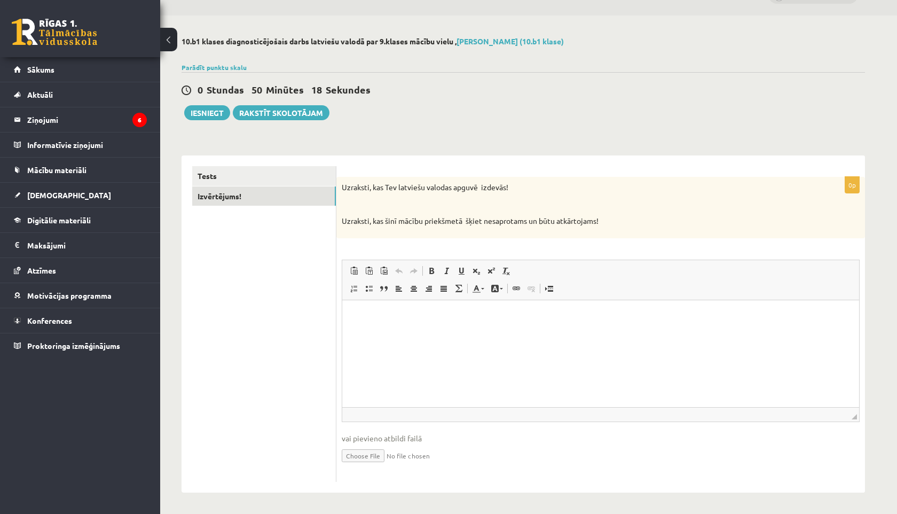
scroll to position [27, 0]
click at [385, 316] on p "Editor, wiswyg-editor-user-answer-47024824670560" at bounding box center [601, 315] width 496 height 11
click at [236, 198] on link "Izvērtējums!" at bounding box center [264, 196] width 144 height 20
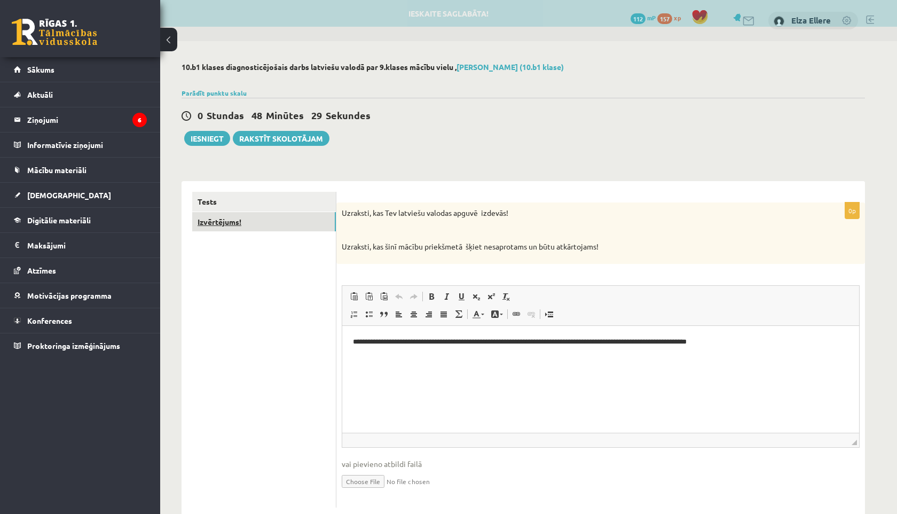
scroll to position [0, 0]
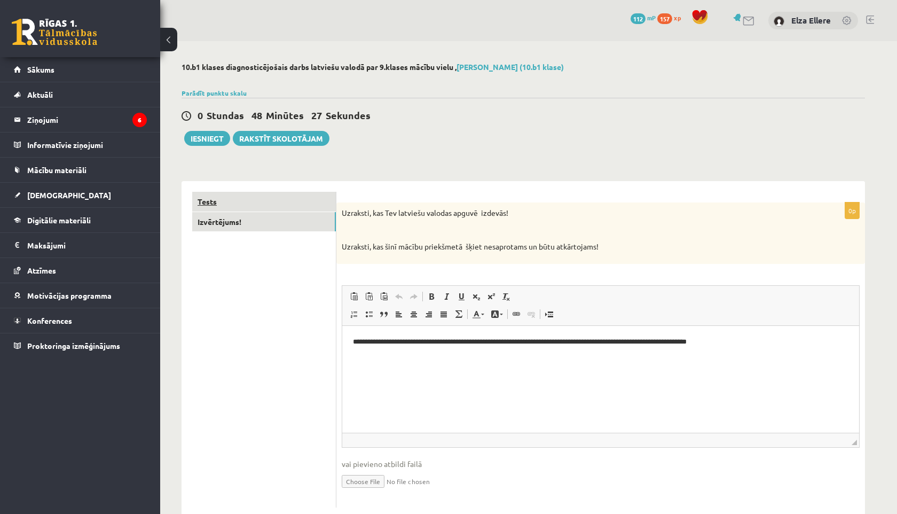
click at [234, 199] on link "Tests" at bounding box center [264, 202] width 144 height 20
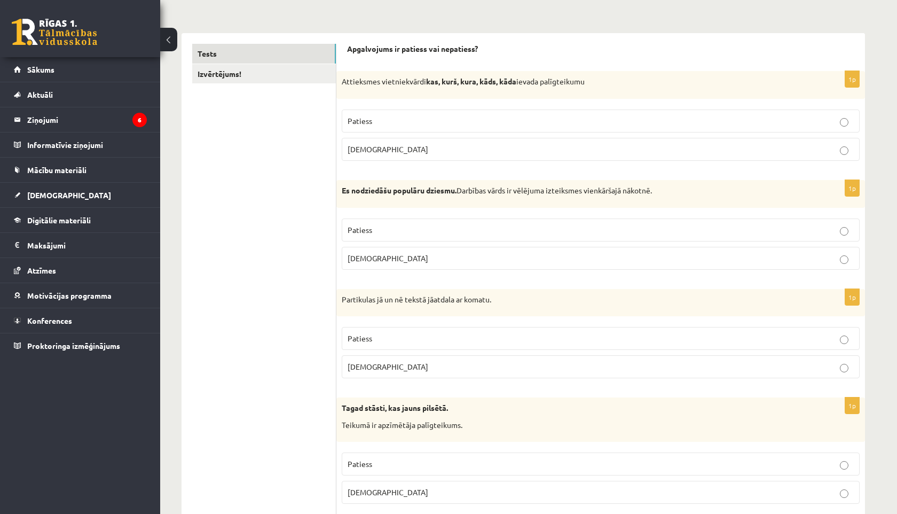
scroll to position [132, 0]
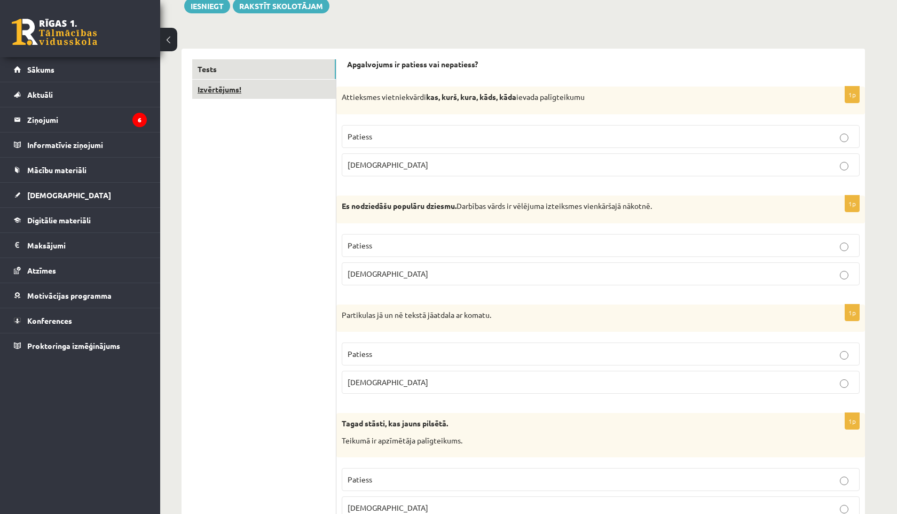
click at [234, 96] on link "Izvērtējums!" at bounding box center [264, 90] width 144 height 20
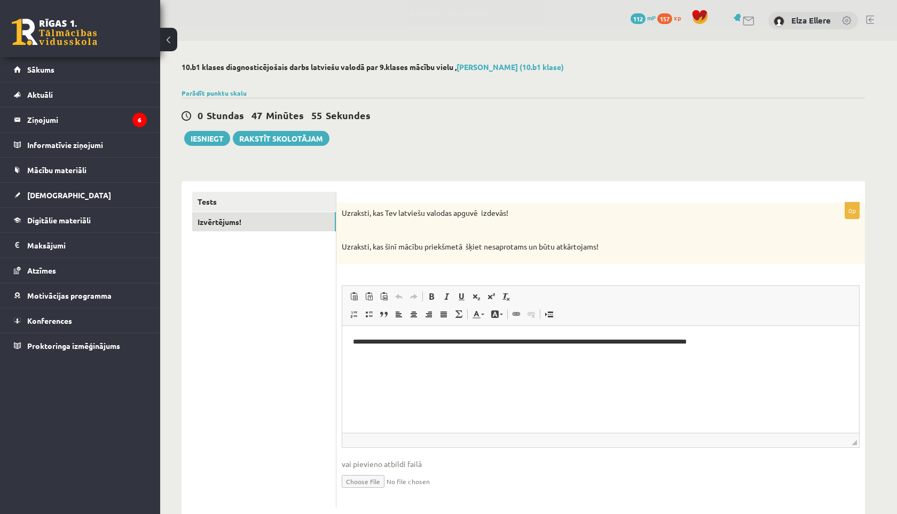
scroll to position [0, 0]
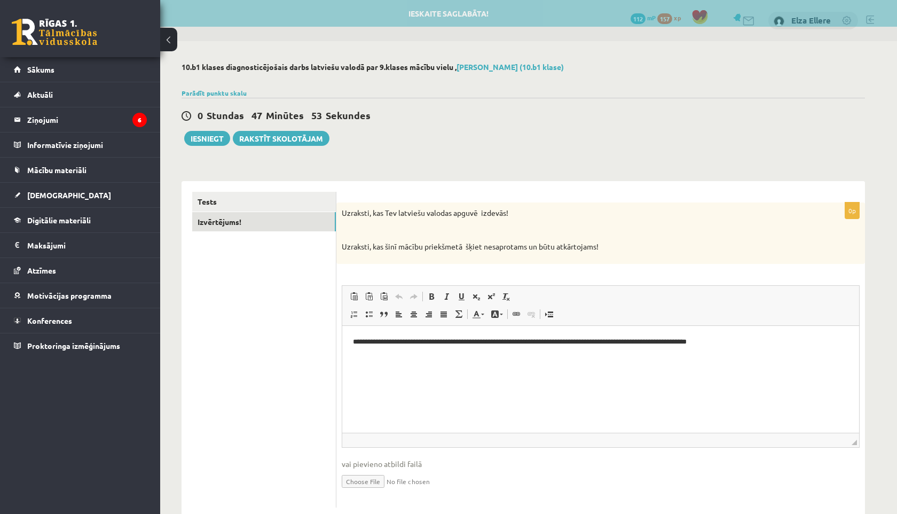
click at [786, 354] on body "**********" at bounding box center [601, 350] width 496 height 29
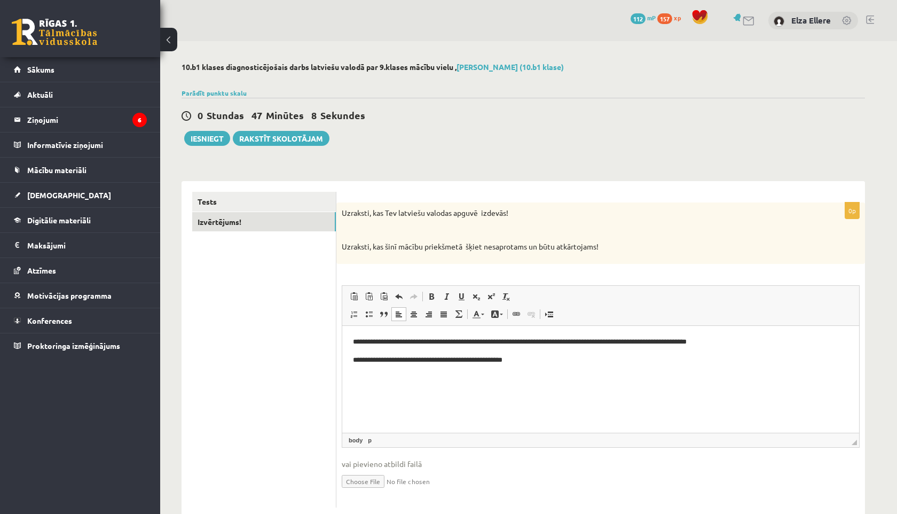
scroll to position [27, 0]
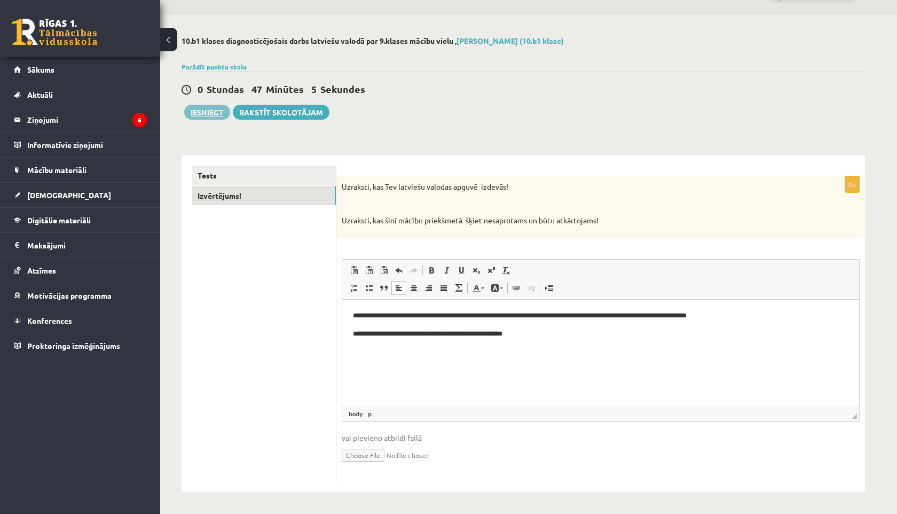
click at [212, 112] on button "Iesniegt" at bounding box center [207, 112] width 46 height 15
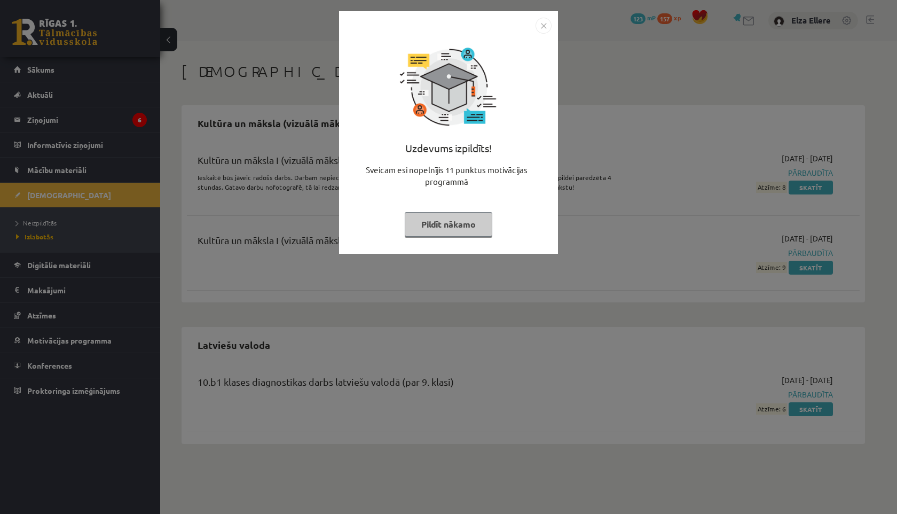
click at [479, 231] on button "Pildīt nākamo" at bounding box center [449, 224] width 88 height 25
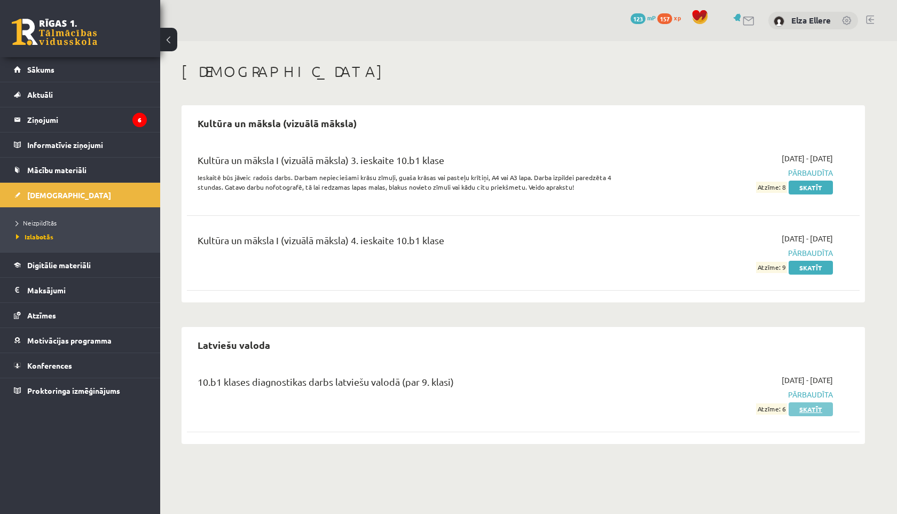
click at [802, 410] on link "Skatīt" at bounding box center [811, 409] width 44 height 14
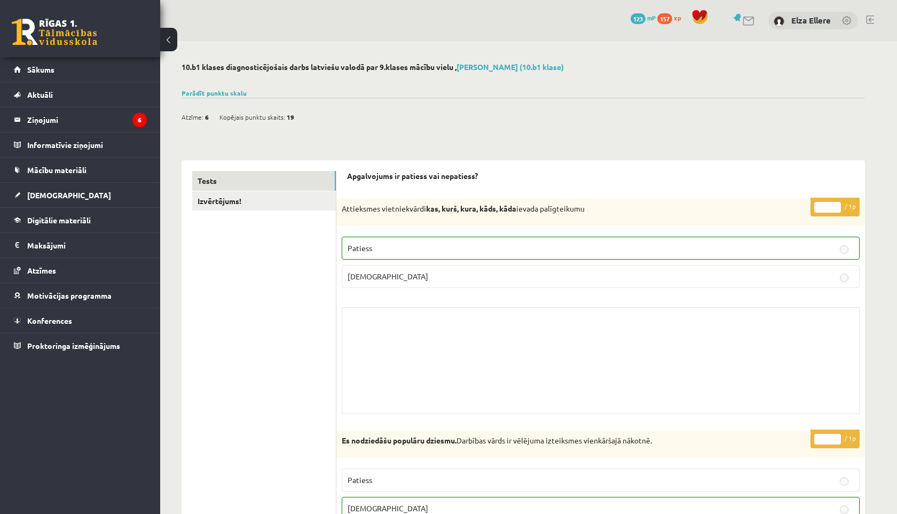
click at [385, 338] on div "Skolotāja pielikums" at bounding box center [601, 360] width 518 height 107
click at [43, 72] on span "Sākums" at bounding box center [40, 70] width 27 height 10
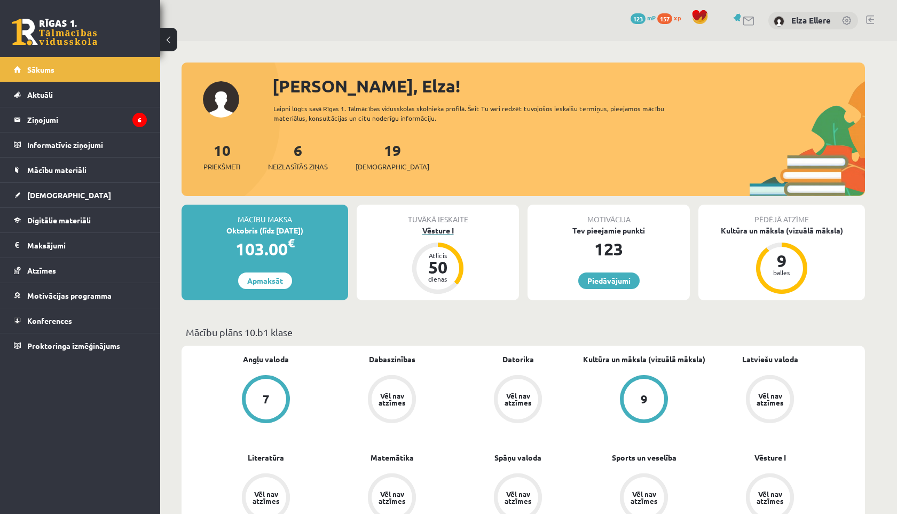
click at [420, 228] on div "Vēsture I" at bounding box center [438, 230] width 162 height 11
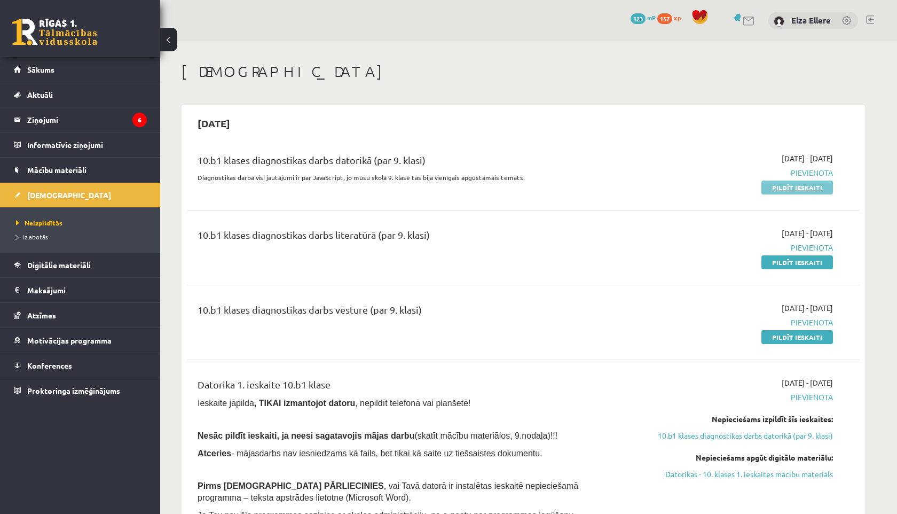
click at [774, 182] on link "Pildīt ieskaiti" at bounding box center [798, 187] width 72 height 14
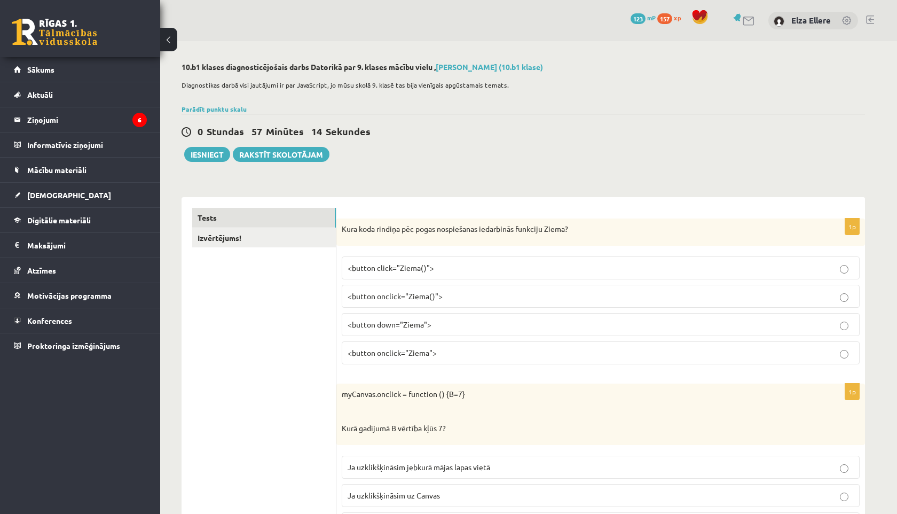
click at [583, 269] on p "<button click="Ziema()">" at bounding box center [601, 267] width 506 height 11
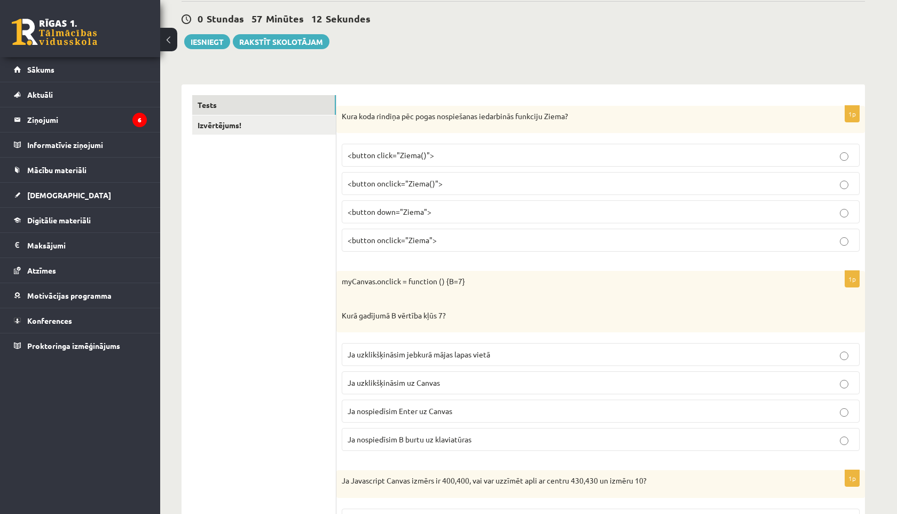
scroll to position [114, 0]
click at [348, 357] on span "Ja uzklikšķināsim jebkurā mājas lapas vietā" at bounding box center [419, 353] width 143 height 10
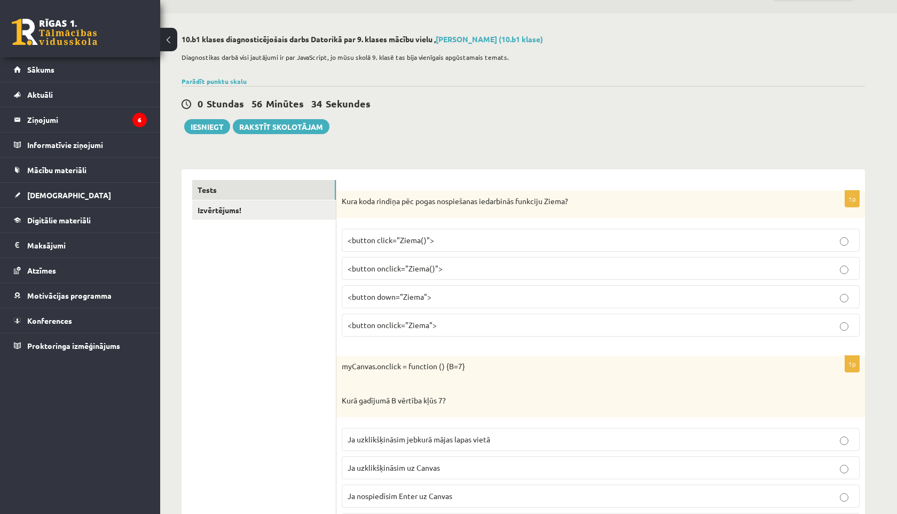
scroll to position [0, 0]
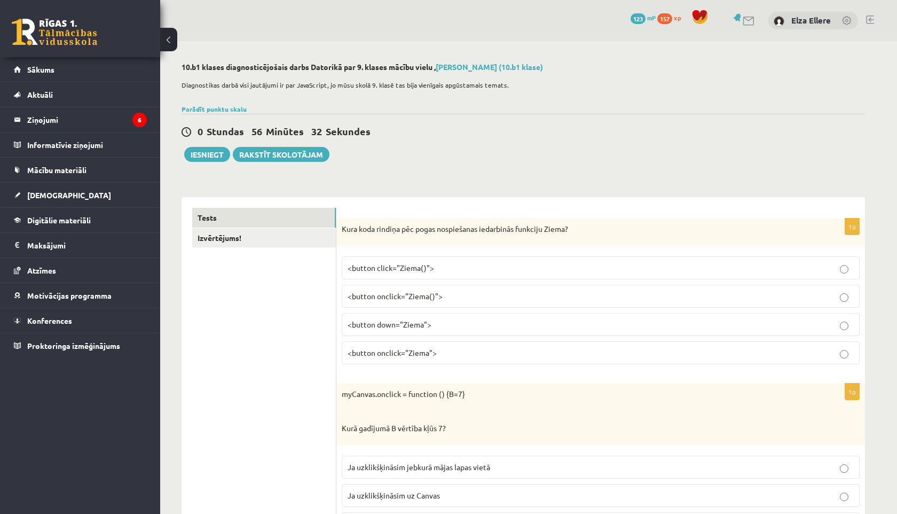
click at [499, 258] on label "<button click="Ziema()">" at bounding box center [601, 267] width 518 height 23
click at [497, 270] on p "<button click="Ziema()">" at bounding box center [601, 267] width 506 height 11
click at [287, 154] on link "Rakstīt skolotājam" at bounding box center [281, 154] width 97 height 15
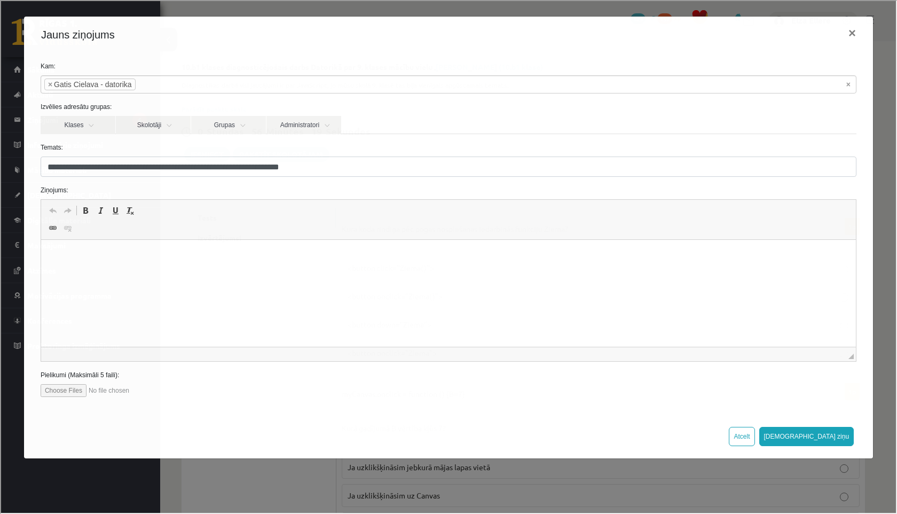
click at [194, 260] on p "Editor, wiswyg-editor-47024809316060-1757596502-514" at bounding box center [448, 255] width 794 height 11
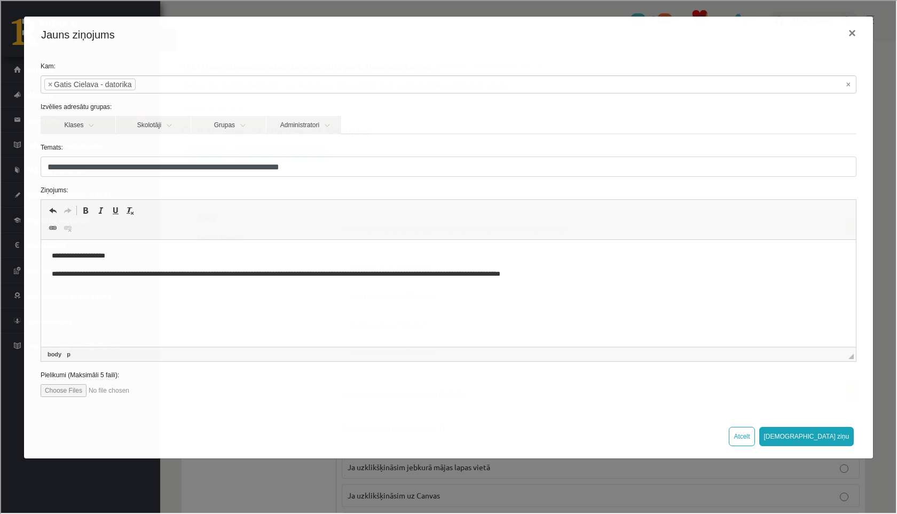
click at [675, 290] on html "**********" at bounding box center [448, 265] width 815 height 50
click at [582, 308] on html "**********" at bounding box center [448, 274] width 815 height 68
click at [65, 255] on p "**********" at bounding box center [448, 255] width 794 height 11
click at [405, 276] on p "**********" at bounding box center [448, 274] width 794 height 11
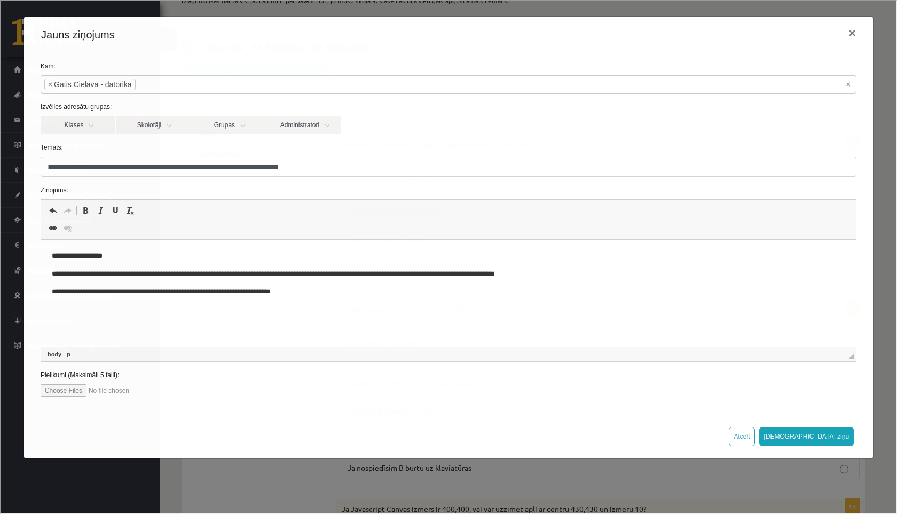
scroll to position [102, 0]
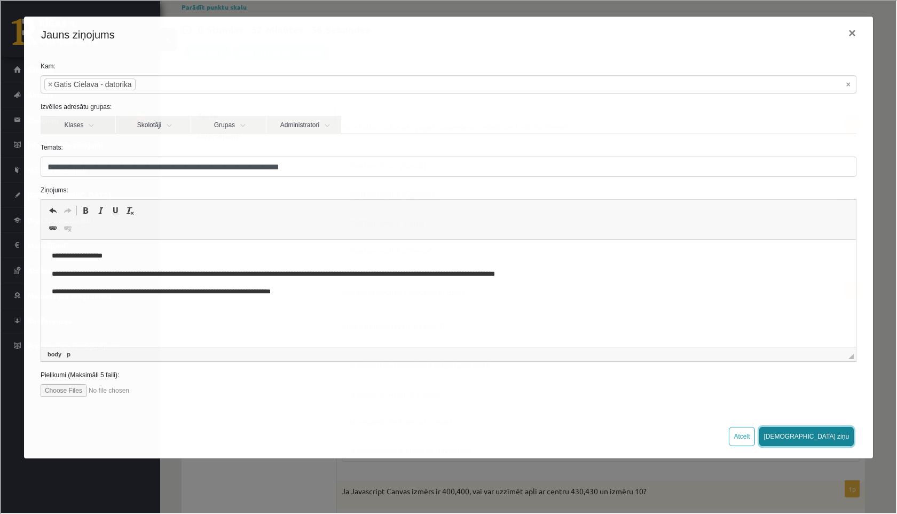
click at [825, 435] on button "Sūtīt ziņu" at bounding box center [805, 435] width 95 height 19
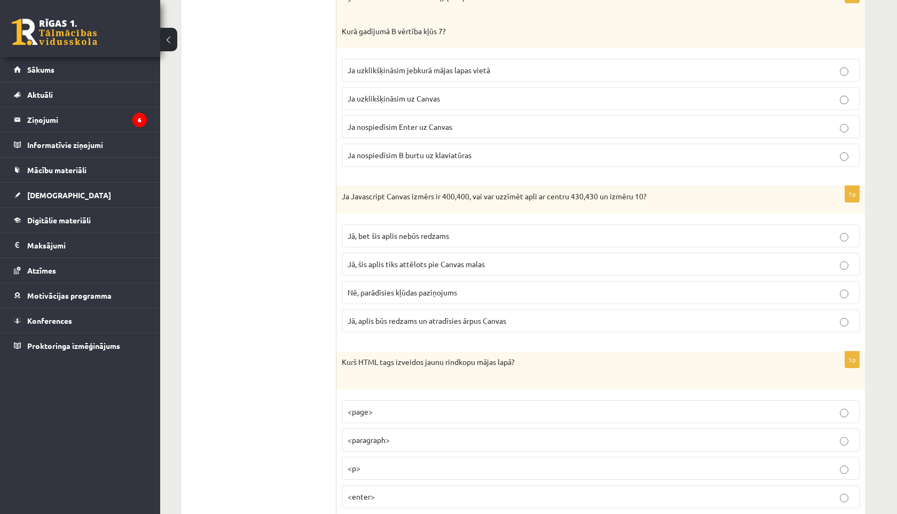
scroll to position [396, 0]
click at [379, 240] on span "Jā, bet šis aplis nebūs redzams" at bounding box center [398, 236] width 101 height 10
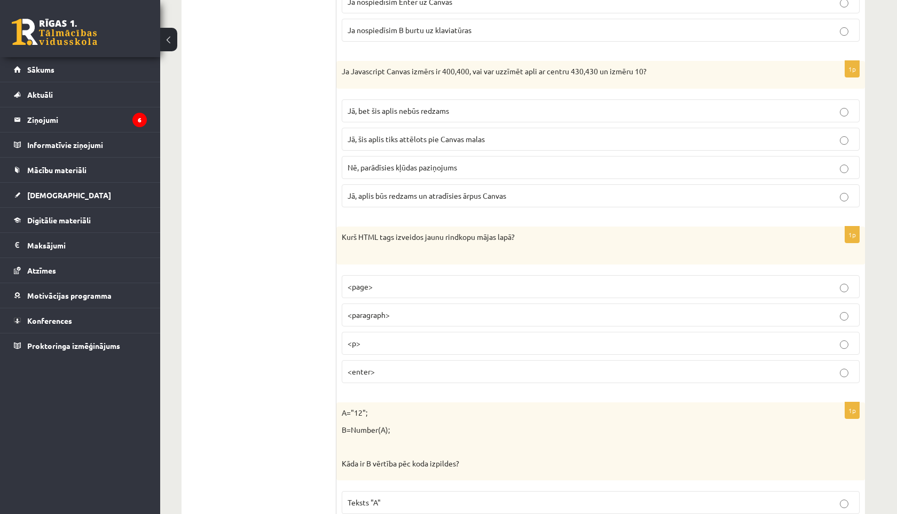
scroll to position [524, 0]
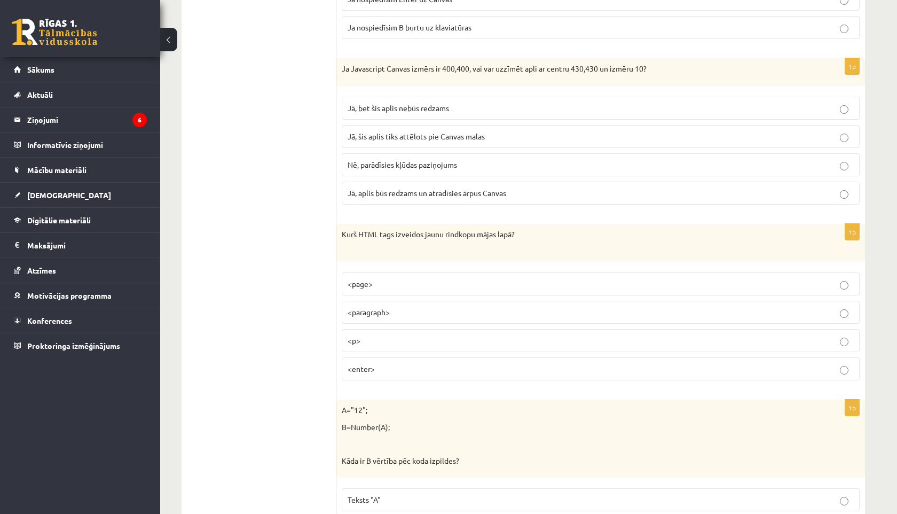
click at [355, 315] on span "<paragraph>" at bounding box center [369, 312] width 42 height 10
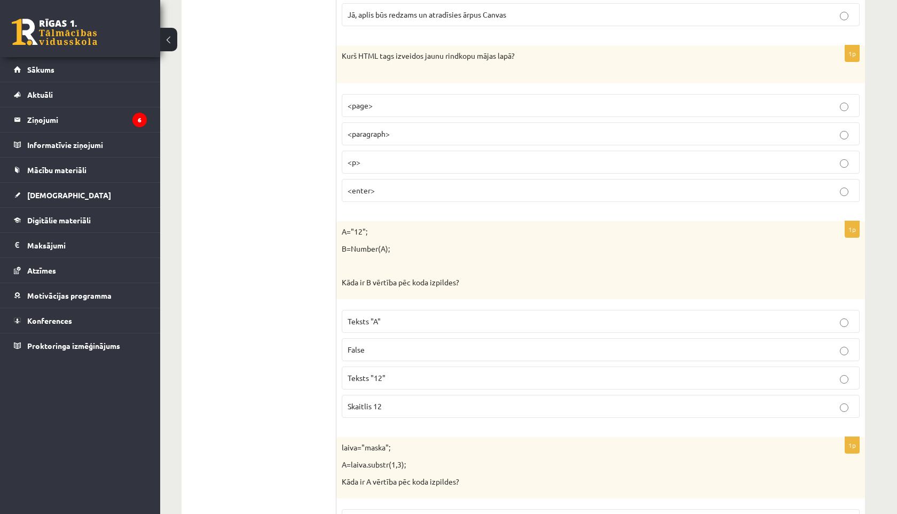
scroll to position [704, 0]
click at [357, 319] on span "Teksts "A"" at bounding box center [364, 320] width 33 height 10
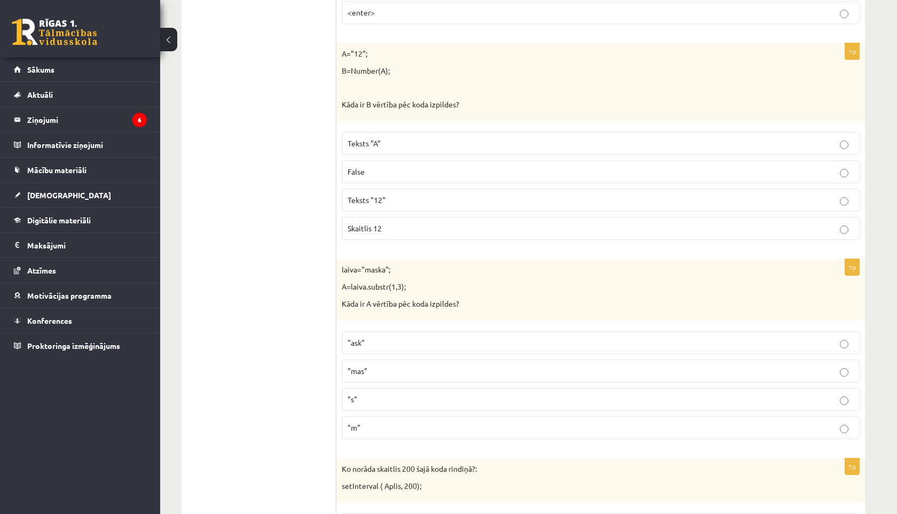
scroll to position [885, 0]
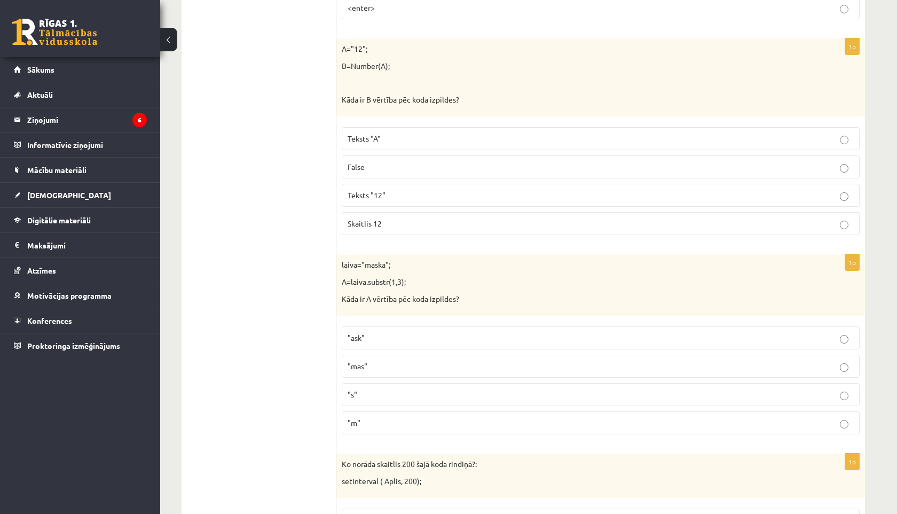
click at [352, 336] on span ""ask"" at bounding box center [356, 338] width 17 height 10
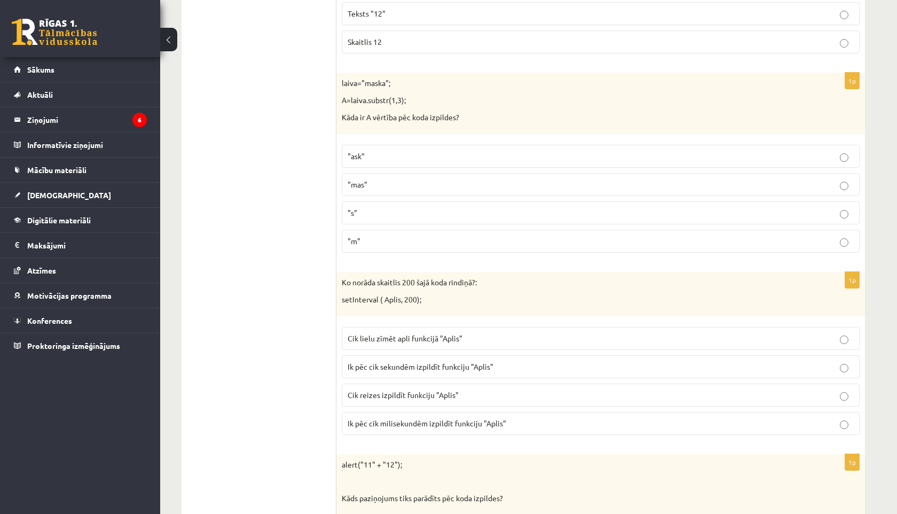
scroll to position [1070, 0]
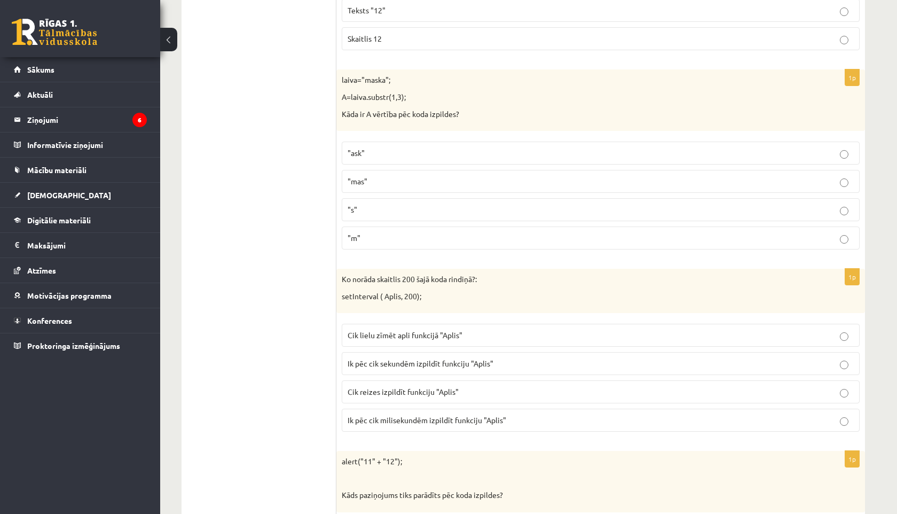
click at [353, 339] on span "Cik lielu zīmēt apli funkcijā "Aplis"" at bounding box center [405, 335] width 115 height 10
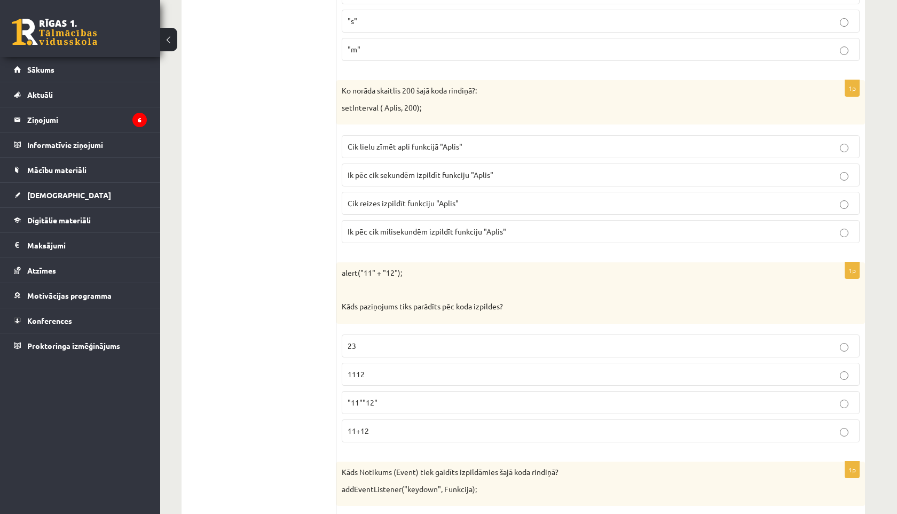
scroll to position [1262, 0]
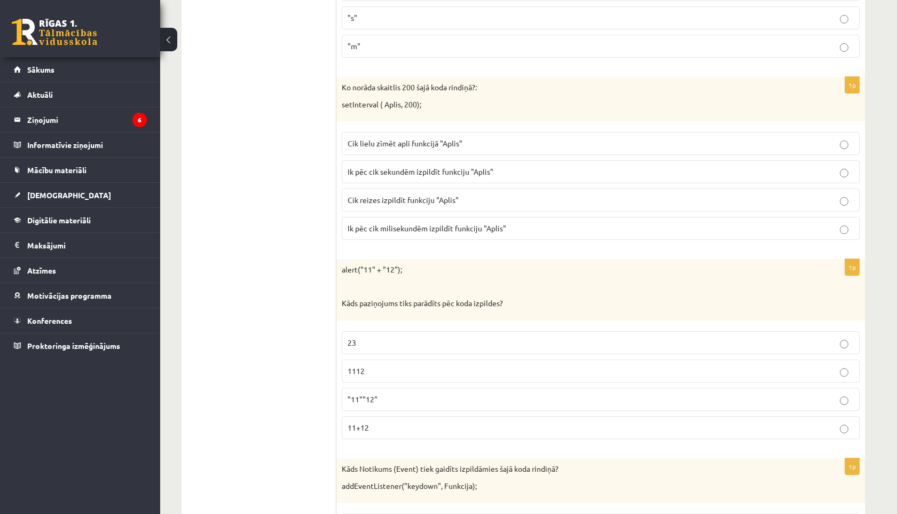
click at [352, 336] on label "23" at bounding box center [601, 342] width 518 height 23
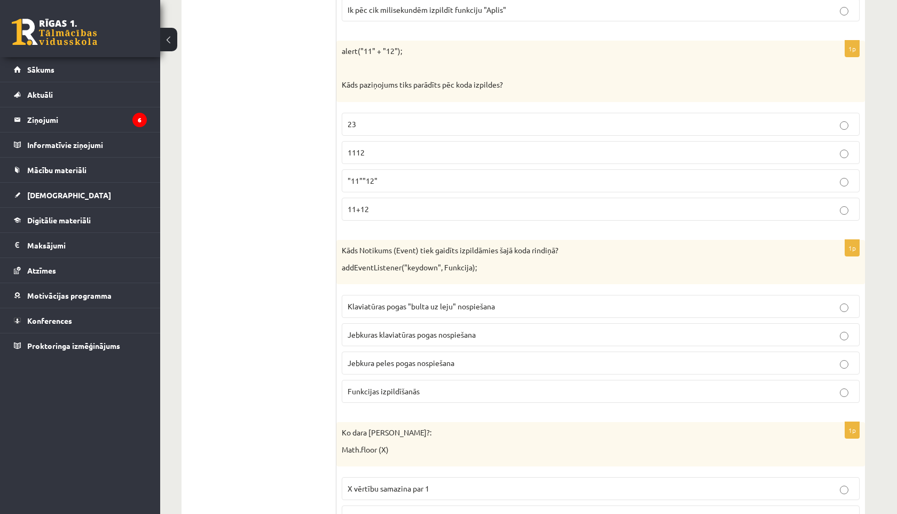
scroll to position [1485, 0]
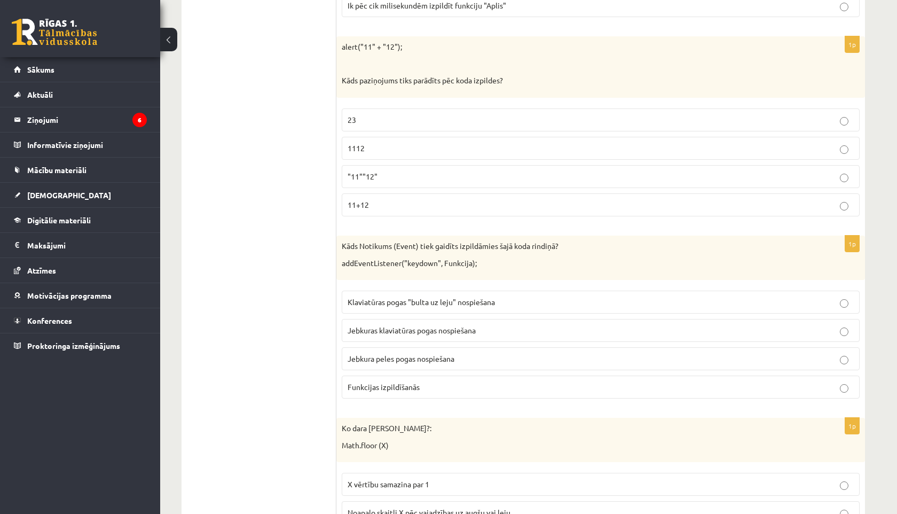
click at [375, 303] on span "Klaviatūras pogas "bulta uz leju" nospiešana" at bounding box center [421, 302] width 147 height 10
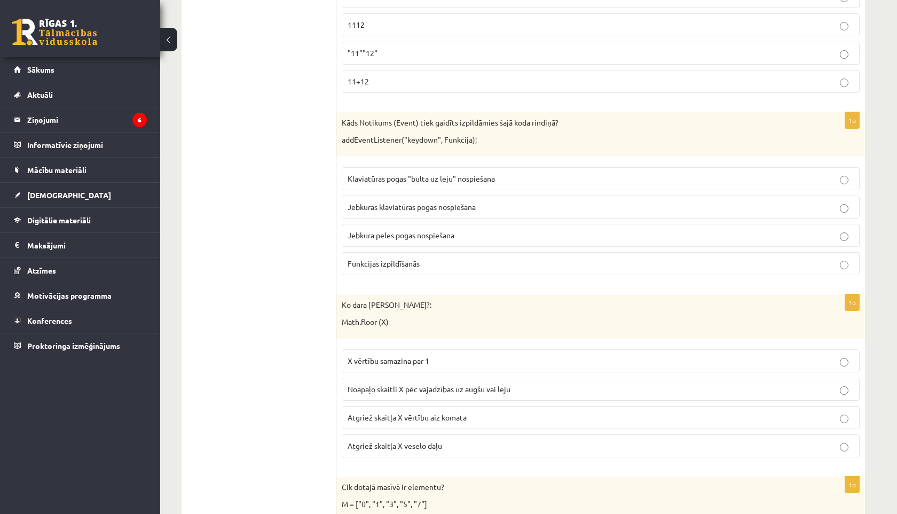
scroll to position [1610, 0]
click at [345, 360] on label "X vērtību samazina par 1" at bounding box center [601, 358] width 518 height 23
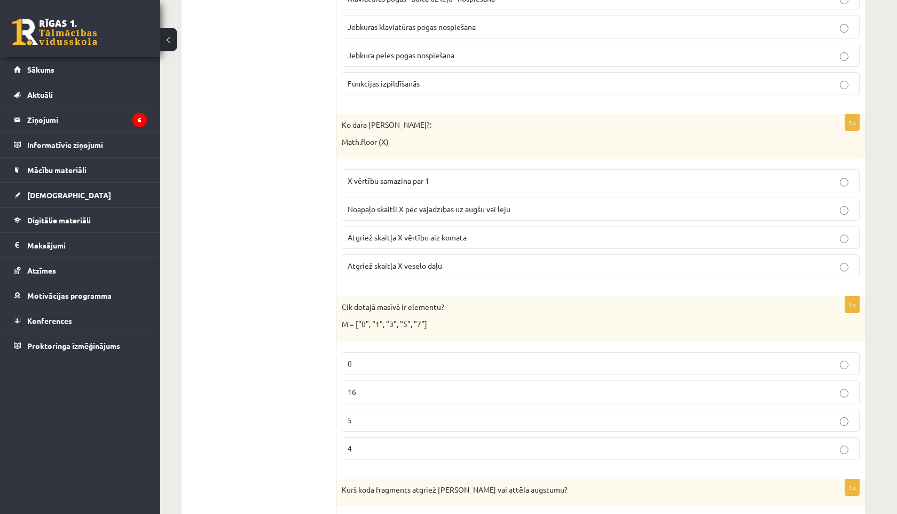
scroll to position [1793, 0]
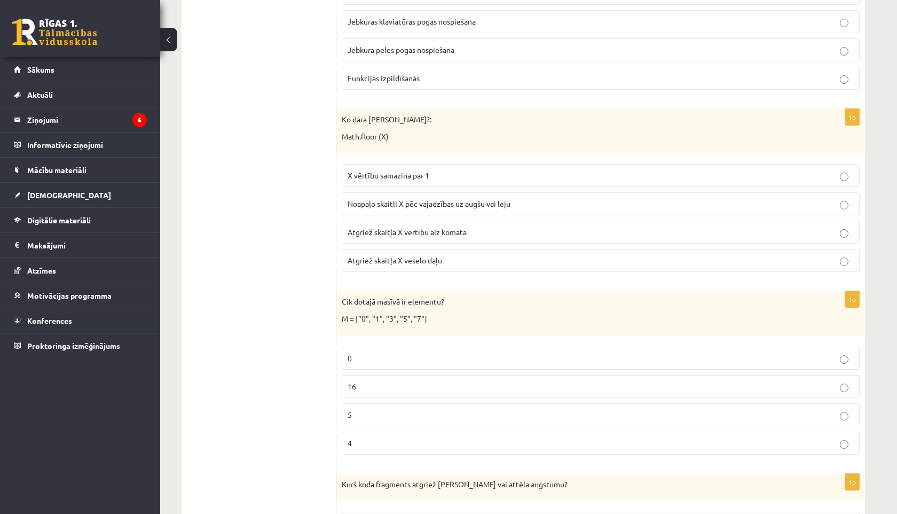
click at [366, 364] on label "0" at bounding box center [601, 358] width 518 height 23
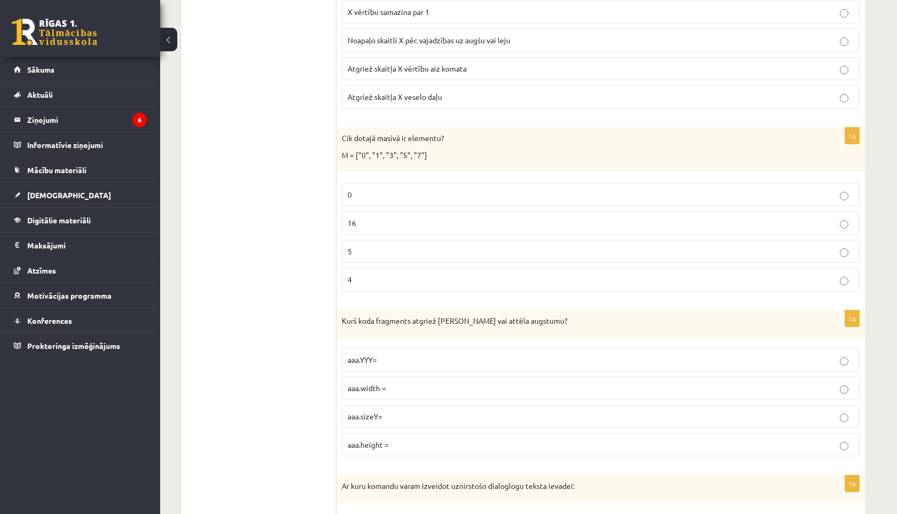
scroll to position [1971, 0]
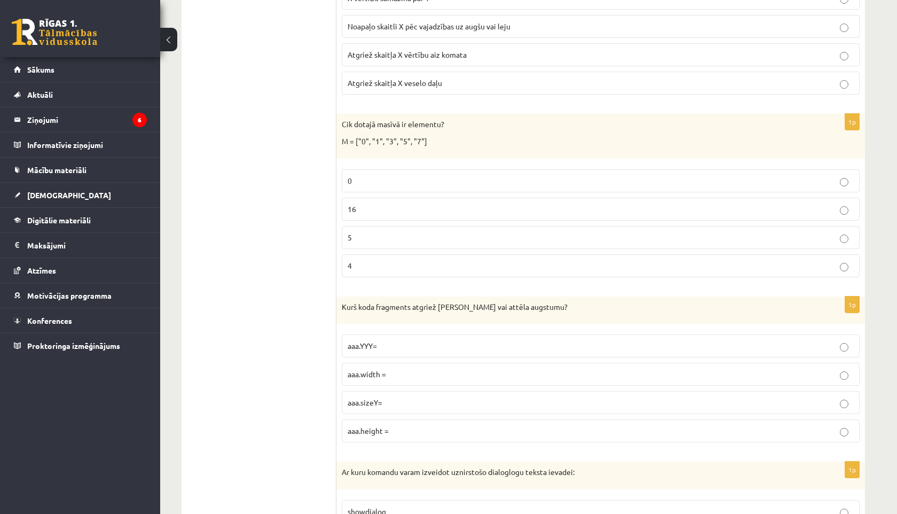
click at [348, 343] on span "aaa.YYY=" at bounding box center [362, 346] width 29 height 10
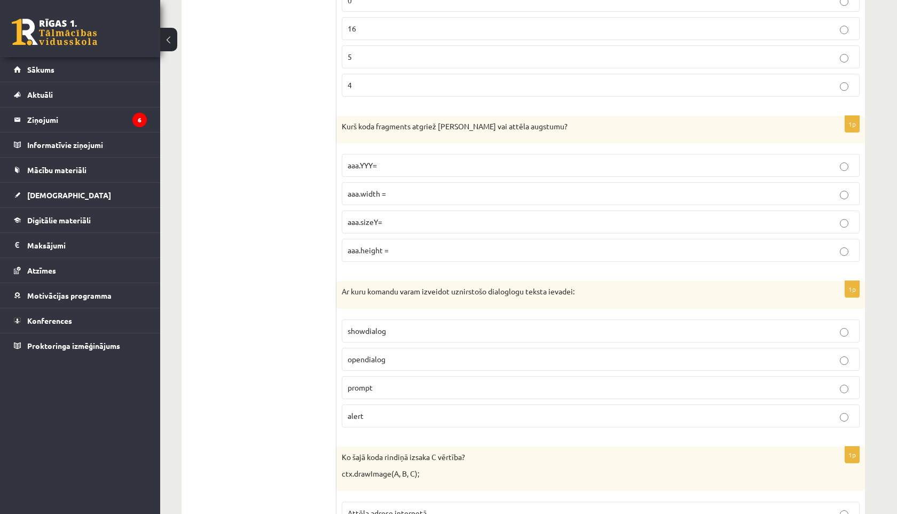
scroll to position [2162, 0]
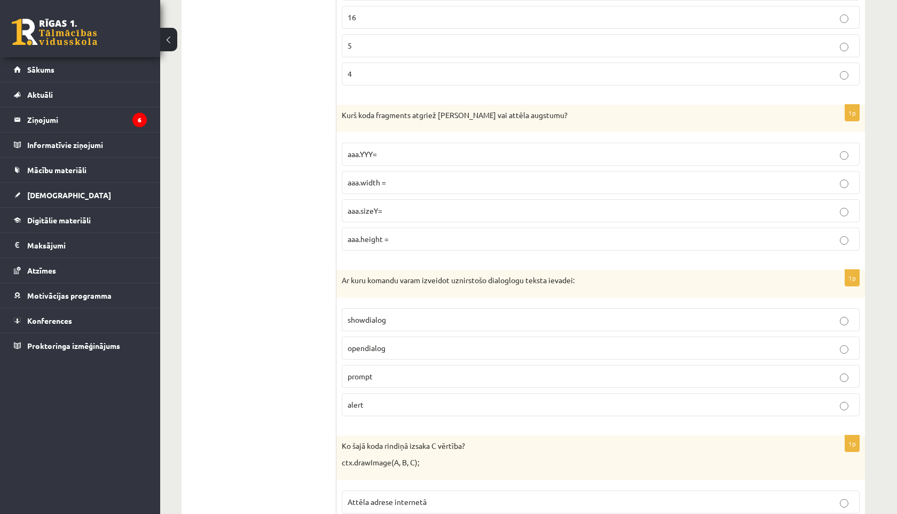
click at [354, 323] on span "showdialog" at bounding box center [367, 320] width 38 height 10
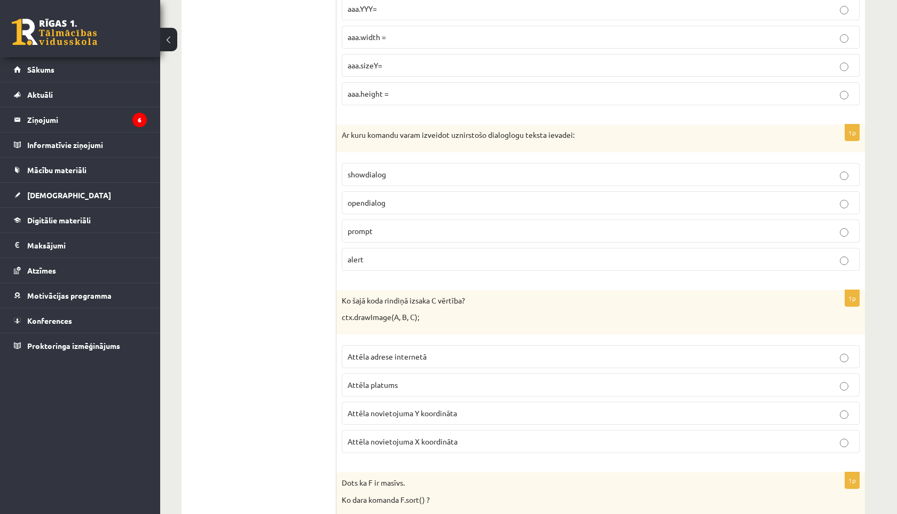
scroll to position [2309, 0]
click at [367, 358] on span "Attēla adrese internetā" at bounding box center [387, 355] width 79 height 10
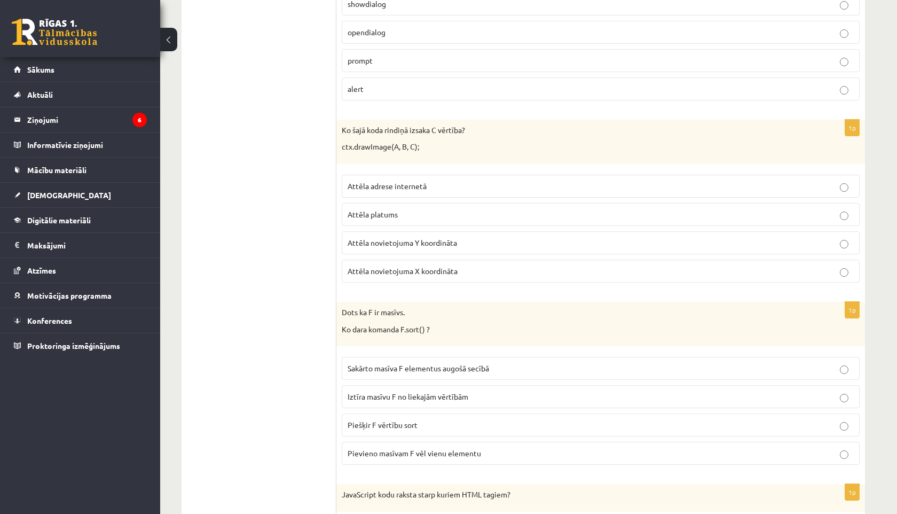
scroll to position [2489, 0]
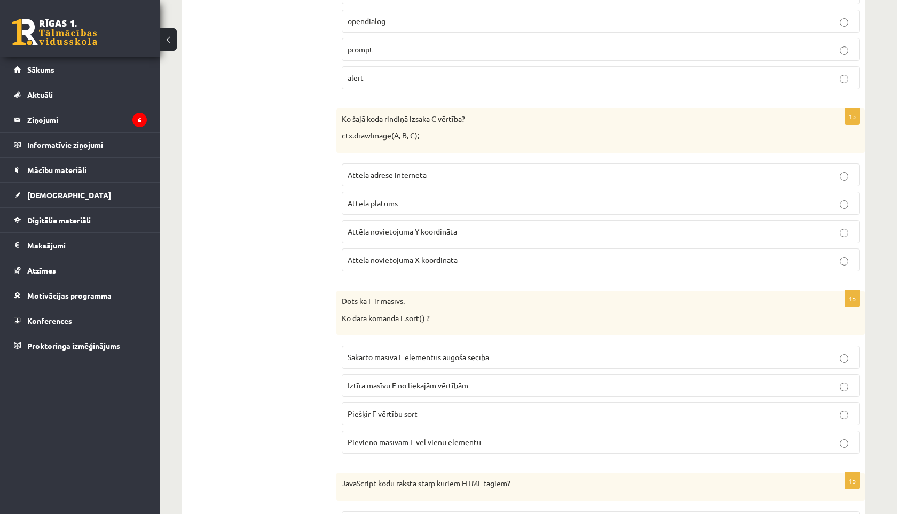
click at [358, 354] on span "Sakārto masīva F elementus augošā secībā" at bounding box center [419, 357] width 142 height 10
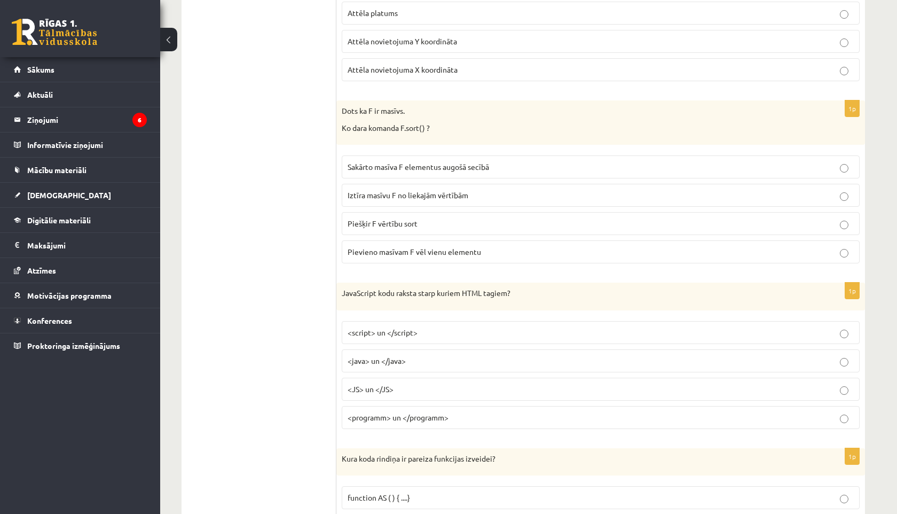
scroll to position [2689, 0]
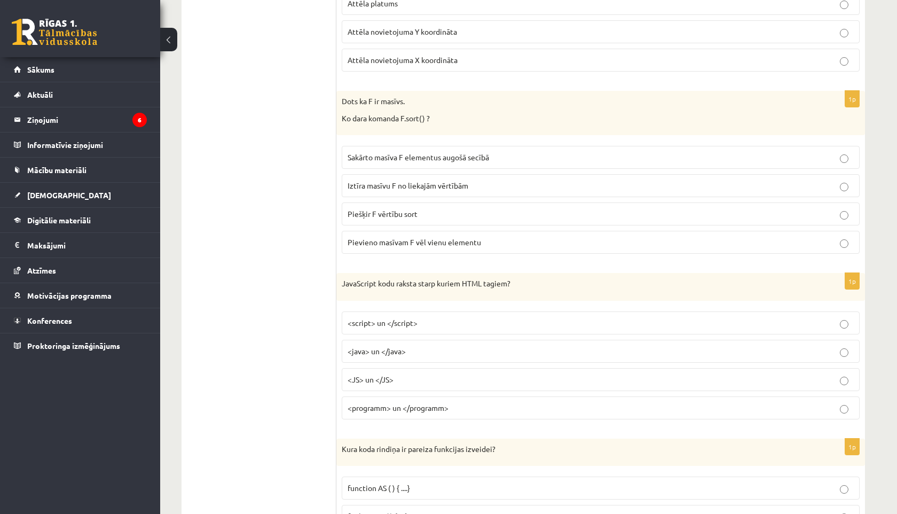
click at [358, 328] on p "<script> un </script>" at bounding box center [601, 322] width 506 height 11
click at [357, 351] on span "<java> un </java>" at bounding box center [377, 351] width 58 height 10
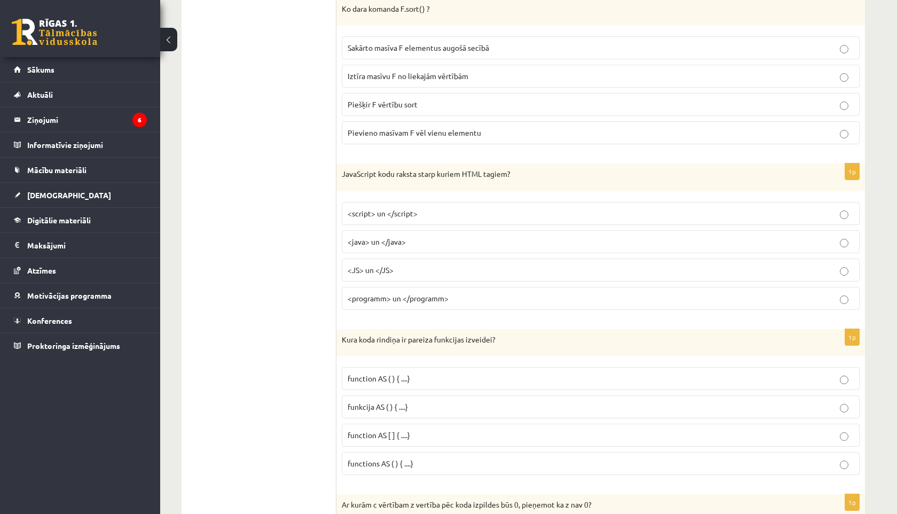
scroll to position [2808, 0]
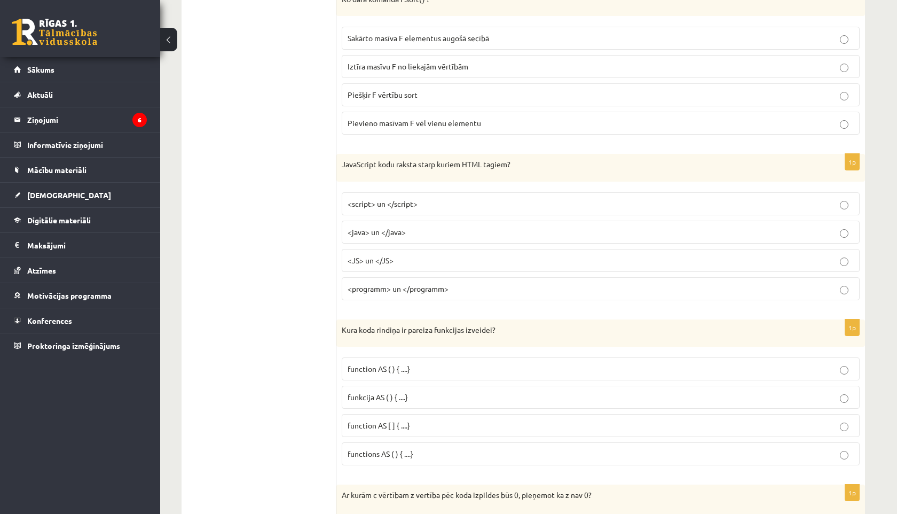
click at [356, 367] on span "function AS ( ) { ....}" at bounding box center [379, 369] width 62 height 10
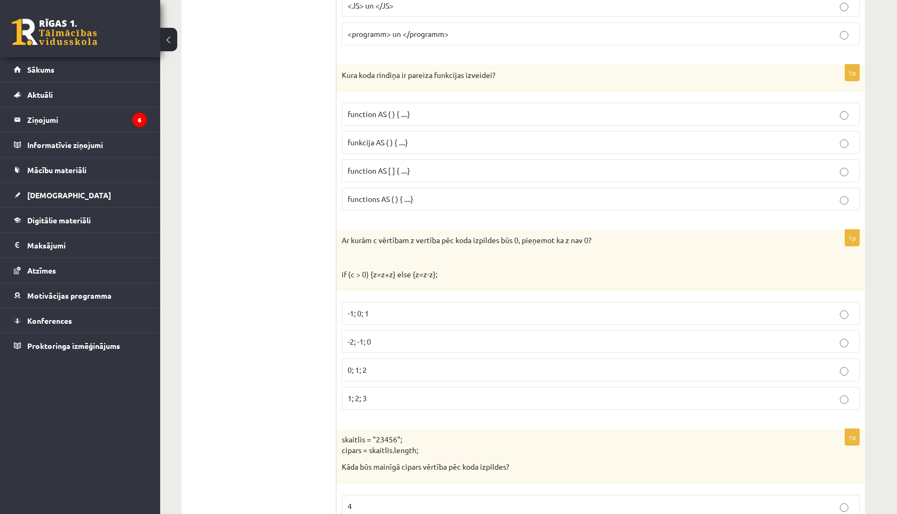
scroll to position [3066, 0]
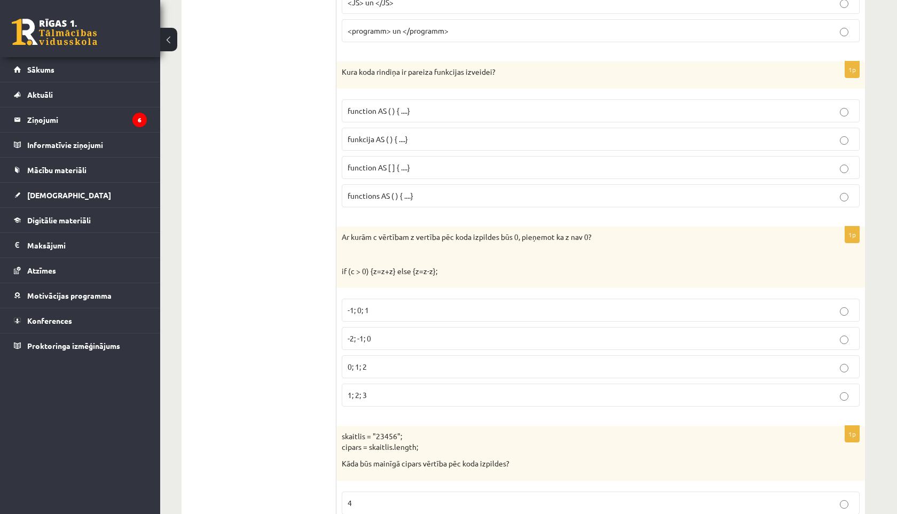
click at [373, 310] on p "-1; 0; 1" at bounding box center [601, 309] width 506 height 11
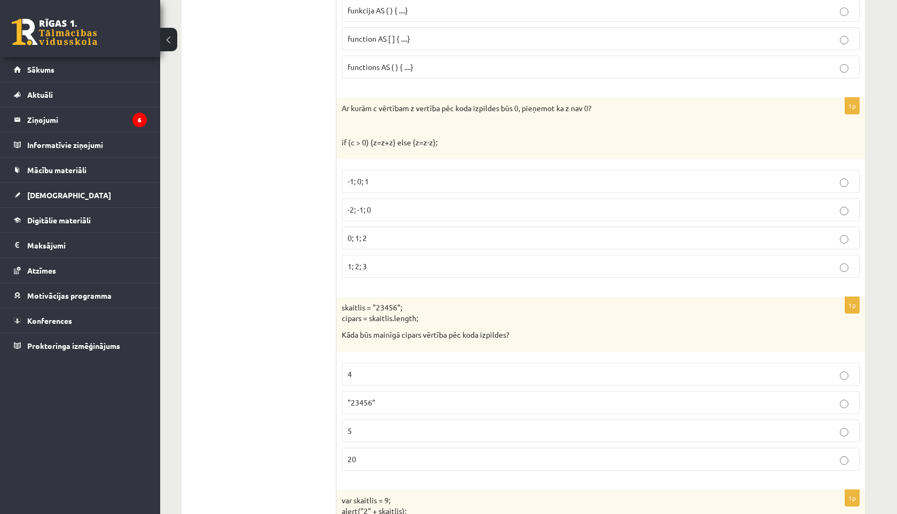
scroll to position [3196, 0]
click at [370, 371] on p "4" at bounding box center [601, 372] width 506 height 11
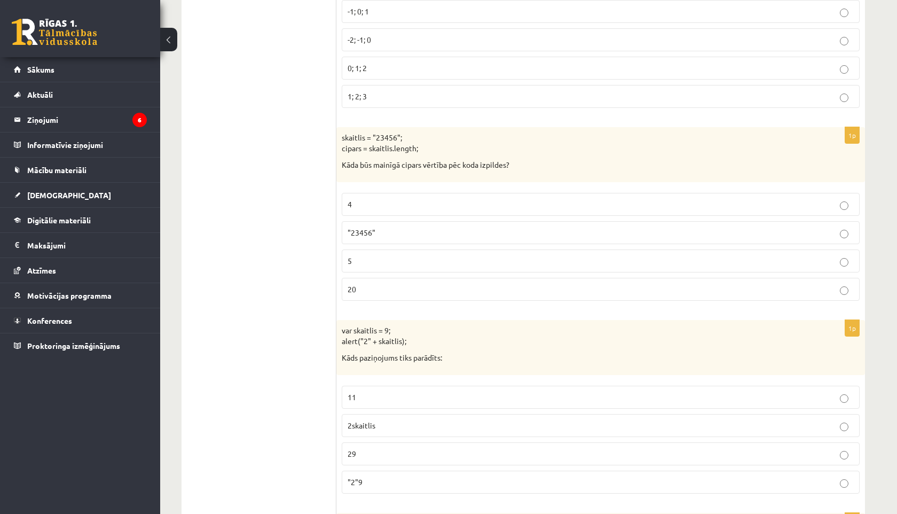
scroll to position [3372, 0]
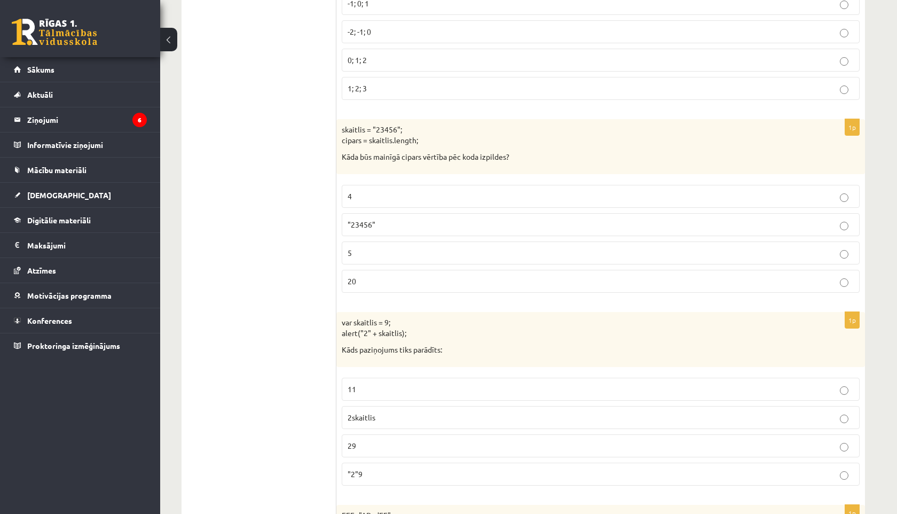
click at [348, 390] on span "11" at bounding box center [352, 389] width 9 height 10
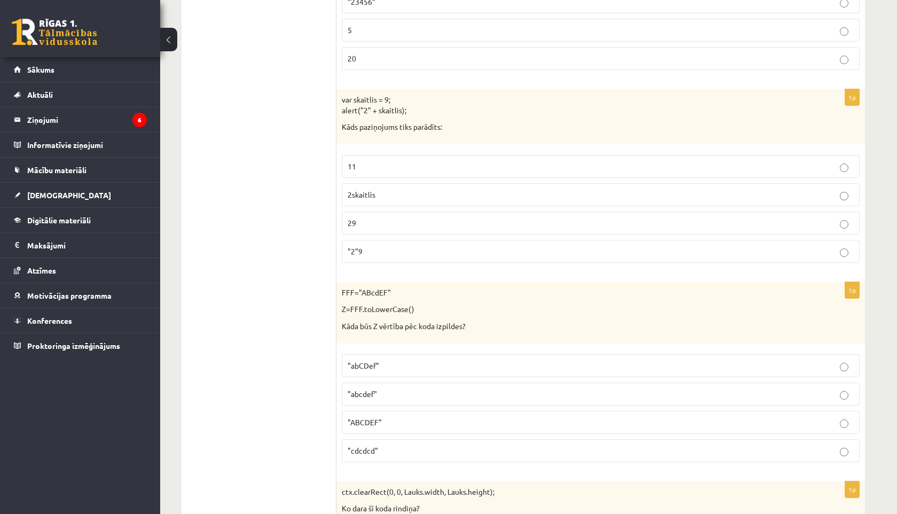
scroll to position [3596, 0]
click at [369, 370] on p ""abCDef"" at bounding box center [601, 364] width 506 height 11
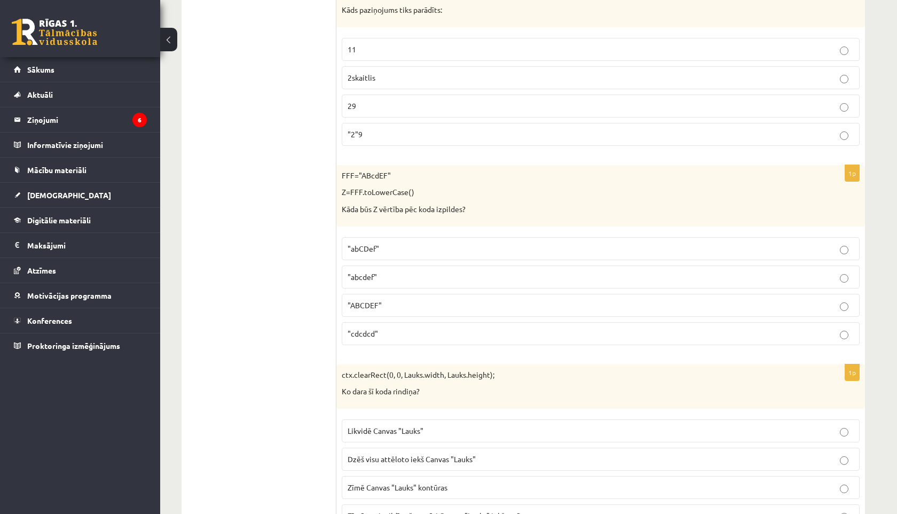
scroll to position [3734, 0]
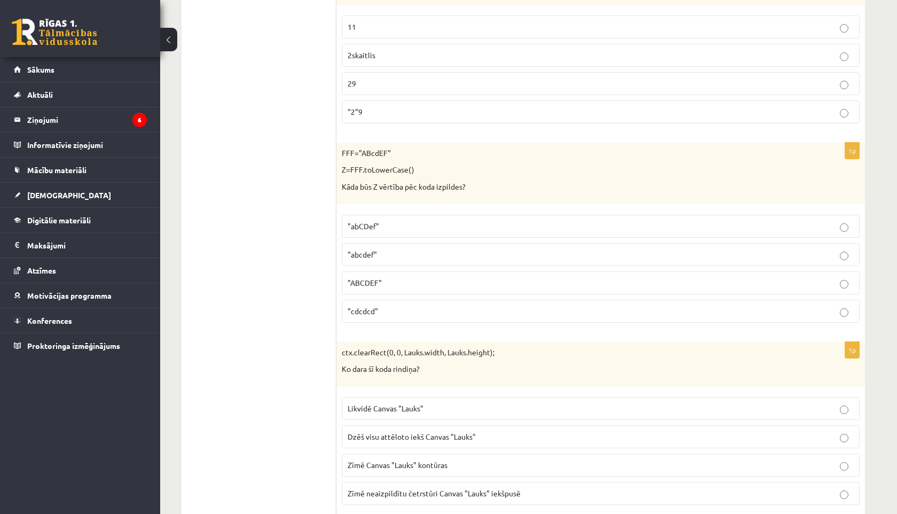
click at [365, 407] on span "Likvidē Canvas "Lauks"" at bounding box center [386, 408] width 76 height 10
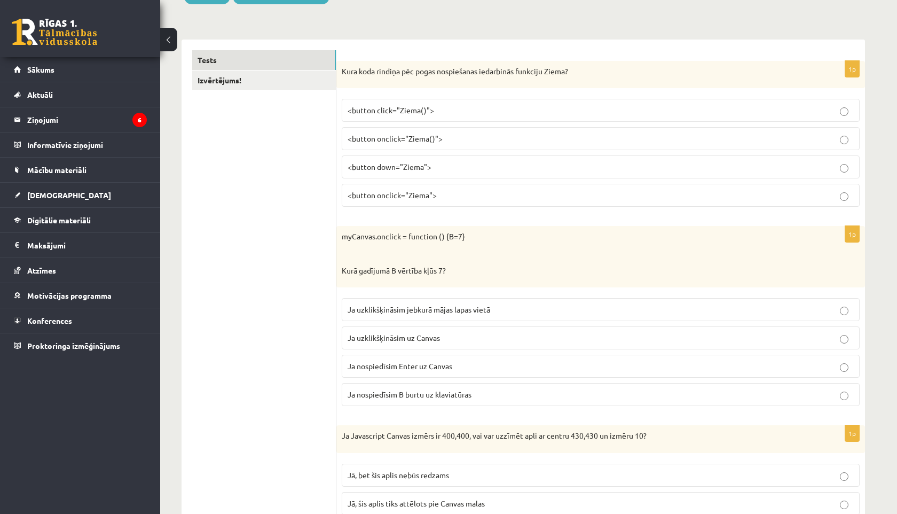
scroll to position [0, 0]
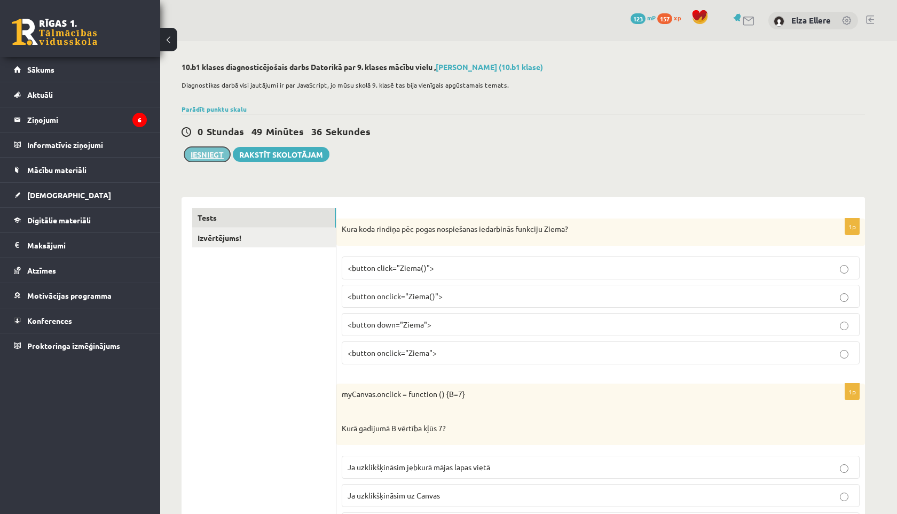
click at [215, 158] on button "Iesniegt" at bounding box center [207, 154] width 46 height 15
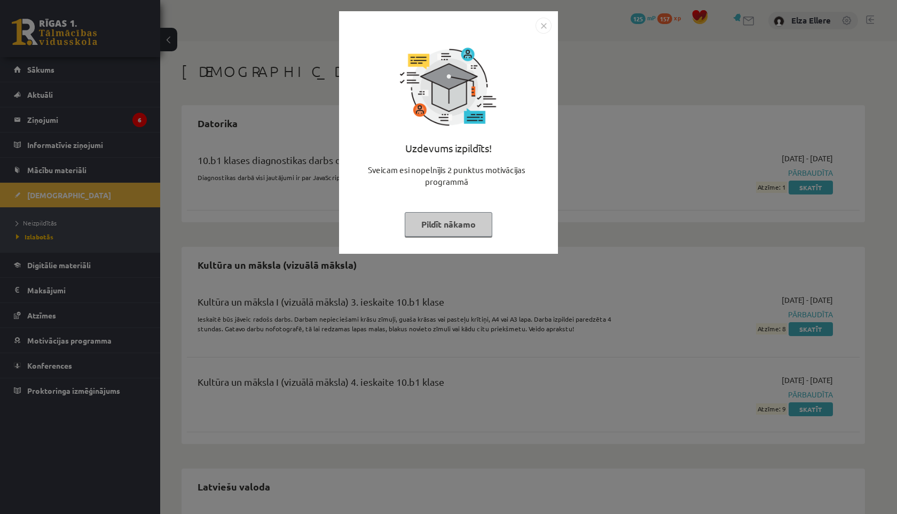
click at [550, 26] on img "Close" at bounding box center [544, 26] width 16 height 16
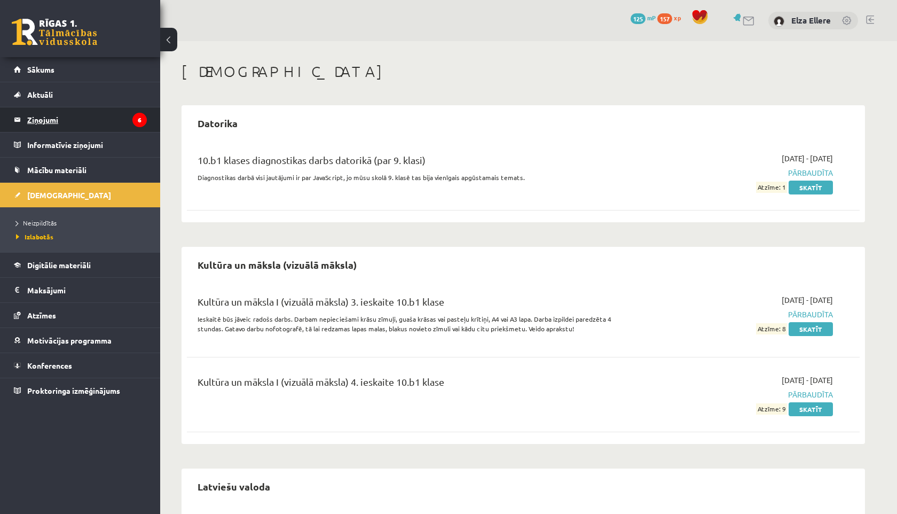
click at [66, 118] on legend "Ziņojumi 6" at bounding box center [87, 119] width 120 height 25
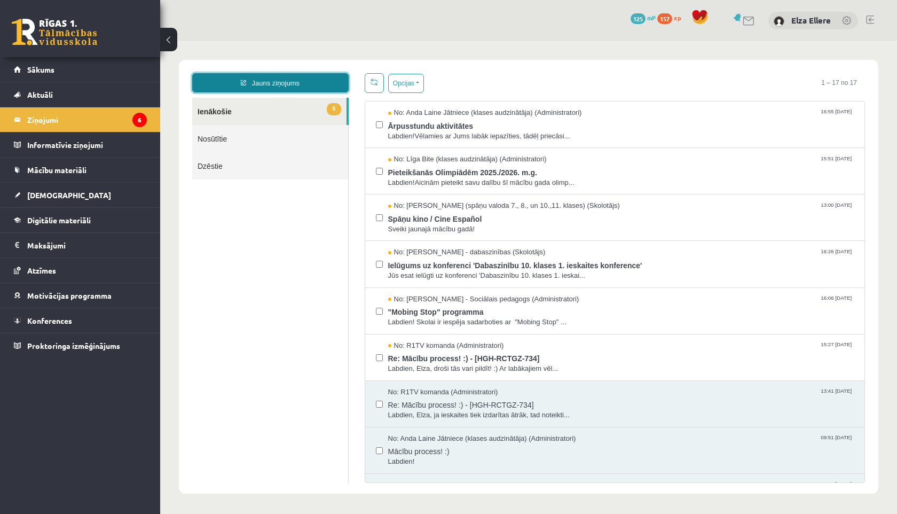
click at [276, 83] on link "Jauns ziņojums" at bounding box center [270, 82] width 156 height 19
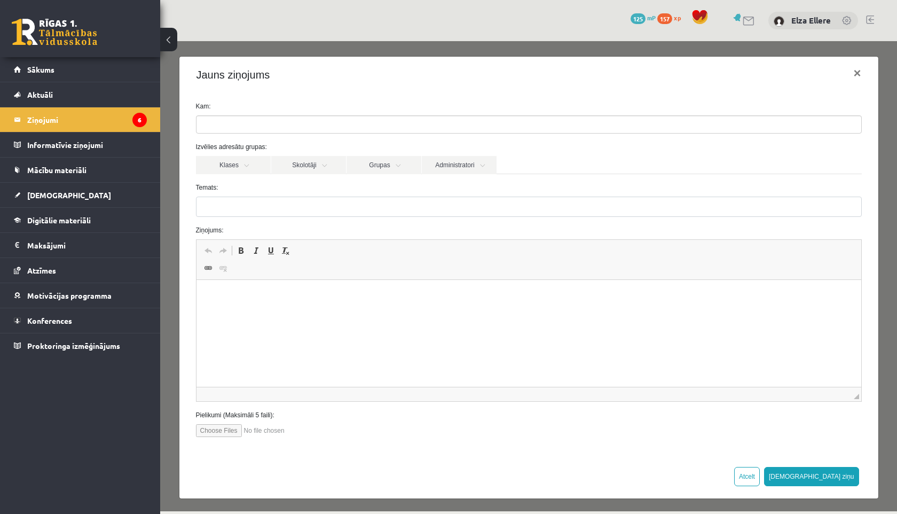
click at [236, 122] on ul at bounding box center [529, 124] width 665 height 17
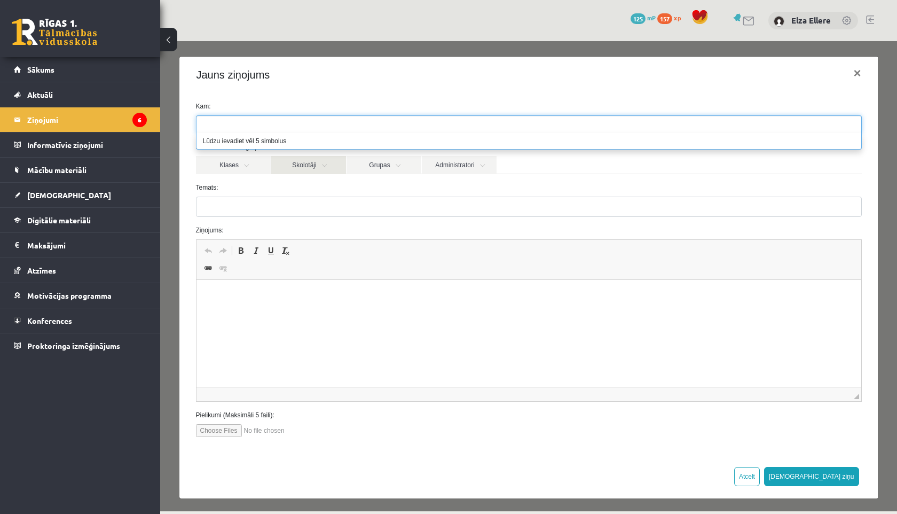
click at [324, 167] on link "Skolotāji" at bounding box center [308, 165] width 75 height 18
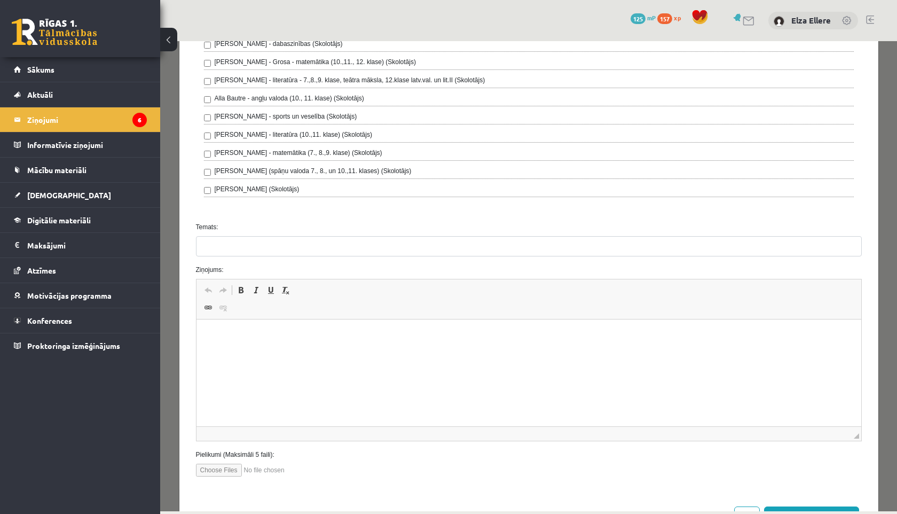
scroll to position [241, 0]
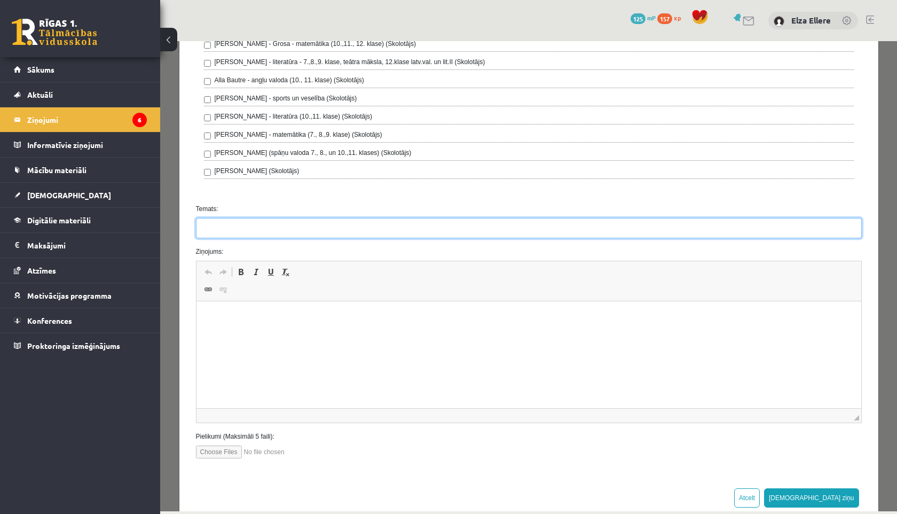
click at [236, 229] on input "Temats:" at bounding box center [529, 228] width 666 height 20
type input "**********"
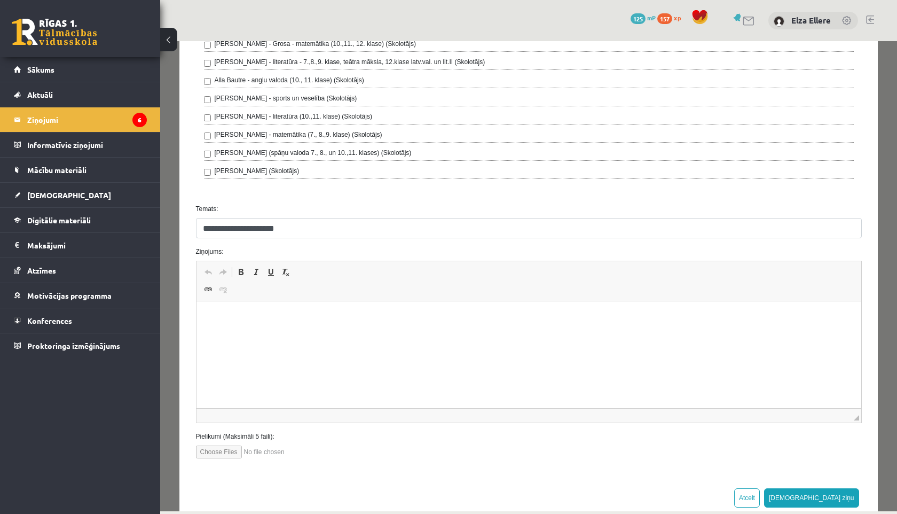
click at [266, 326] on html at bounding box center [528, 317] width 665 height 33
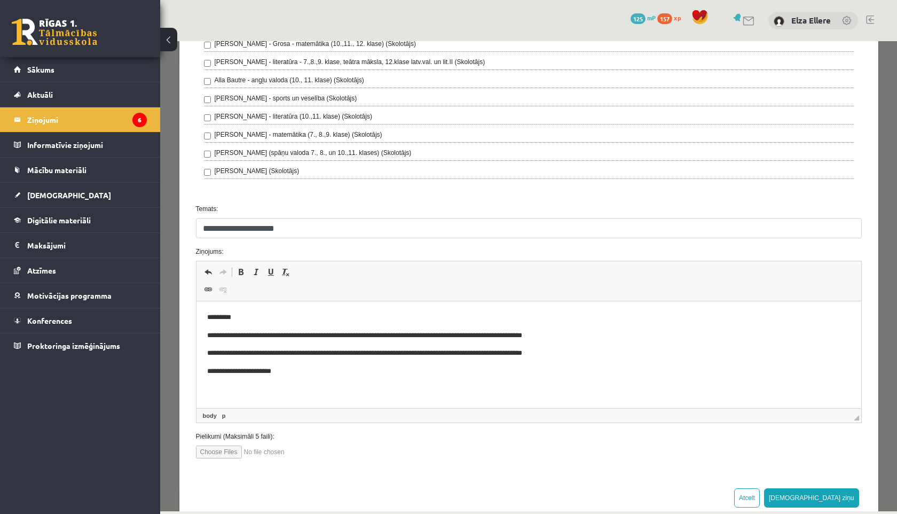
scroll to position [265, 0]
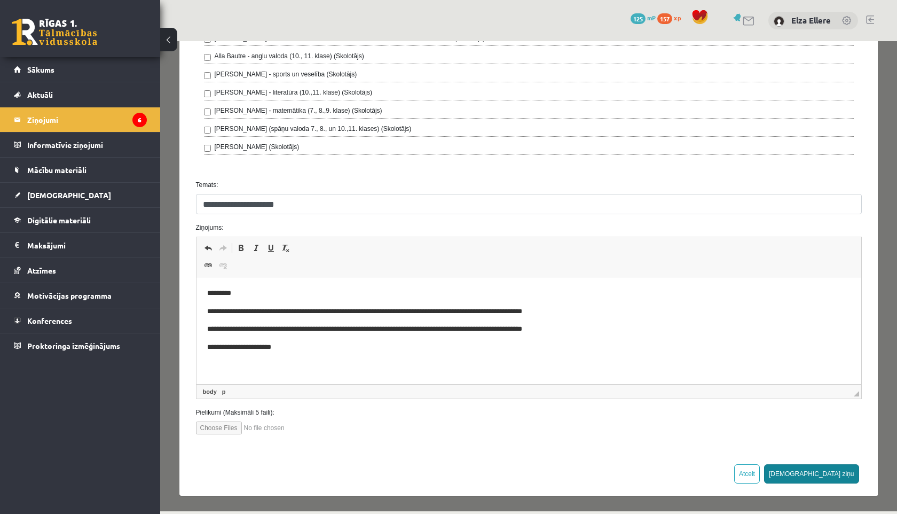
click at [840, 469] on button "Sūtīt ziņu" at bounding box center [811, 473] width 95 height 19
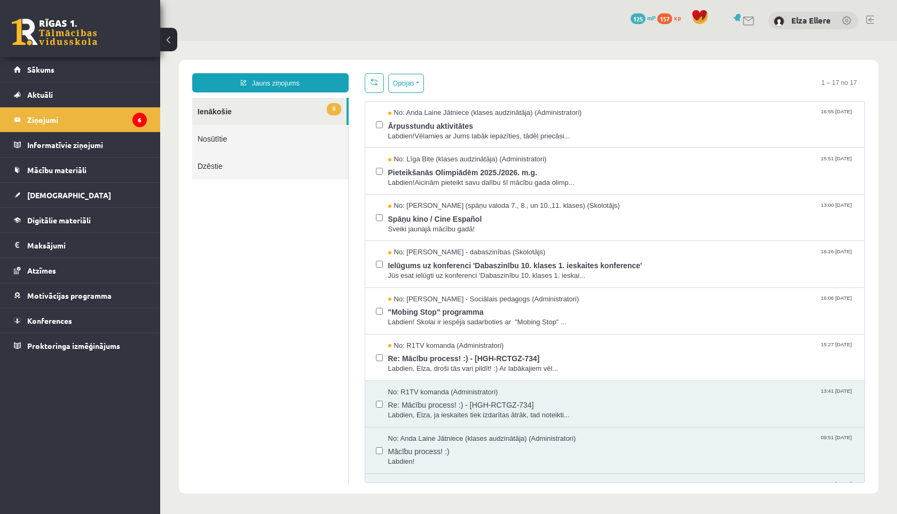
scroll to position [0, 0]
click at [53, 197] on span "[DEMOGRAPHIC_DATA]" at bounding box center [69, 195] width 84 height 10
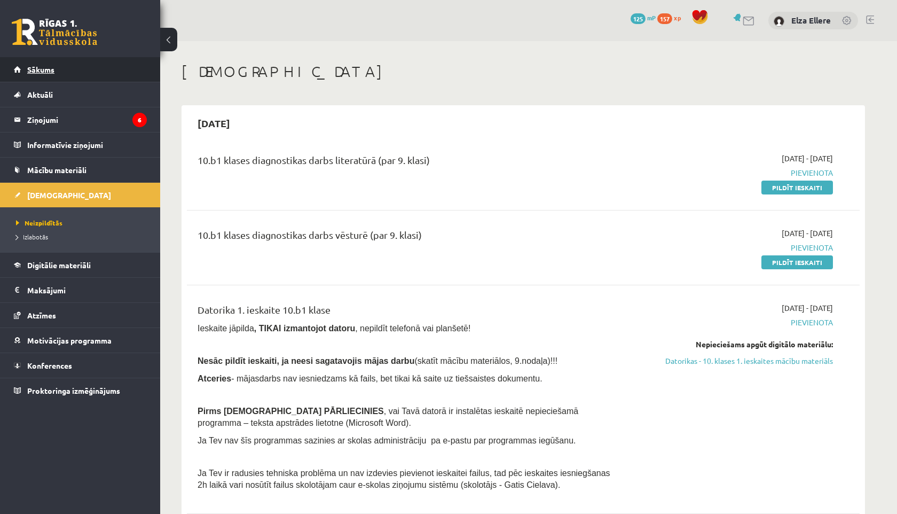
click at [76, 75] on link "Sākums" at bounding box center [80, 69] width 133 height 25
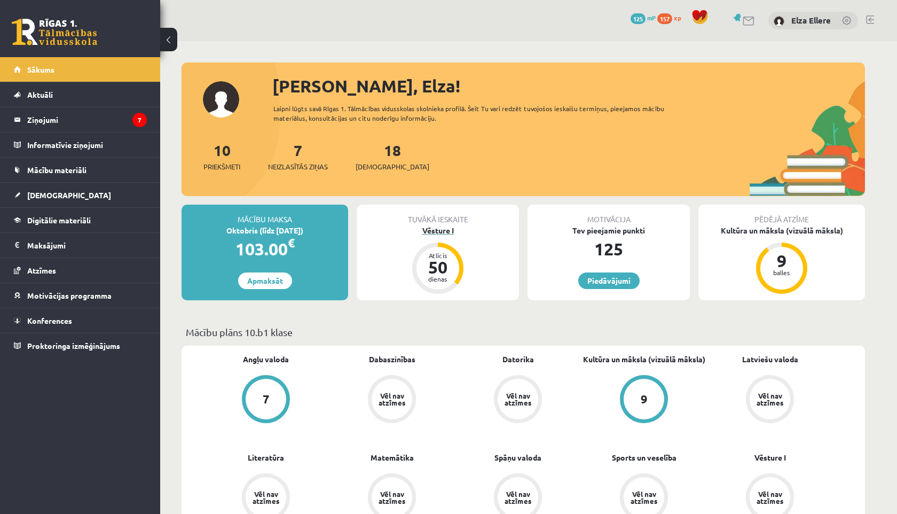
click at [445, 235] on div "Vēsture I" at bounding box center [438, 230] width 162 height 11
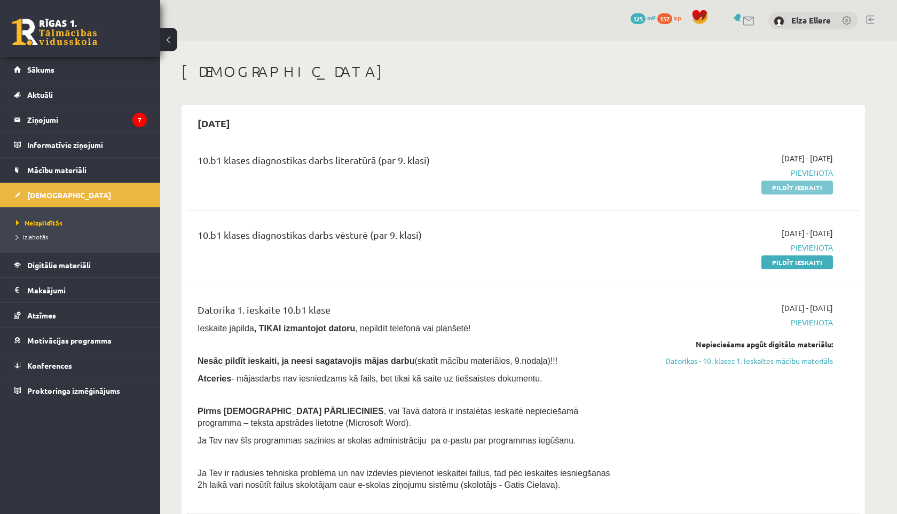
click at [818, 185] on link "Pildīt ieskaiti" at bounding box center [798, 187] width 72 height 14
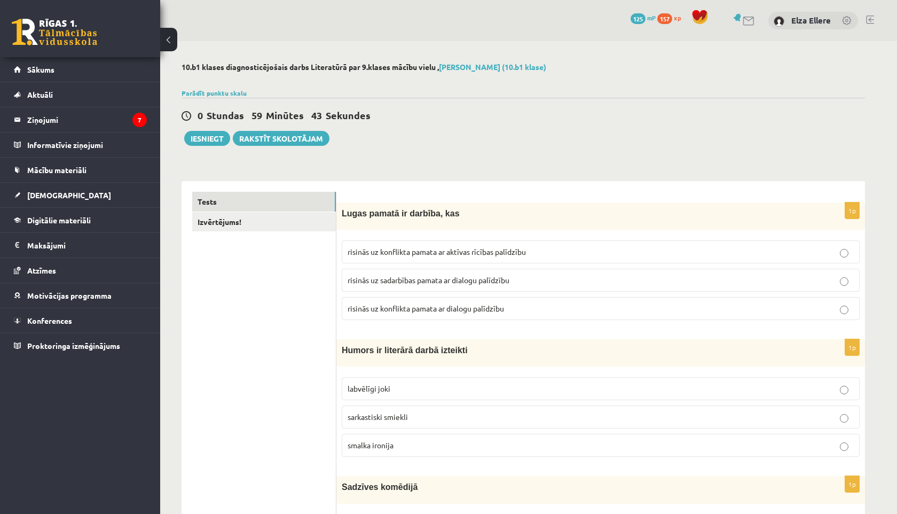
click at [446, 280] on span "risinās uz sadarbības pamata ar dialogu palīdzību" at bounding box center [429, 280] width 162 height 10
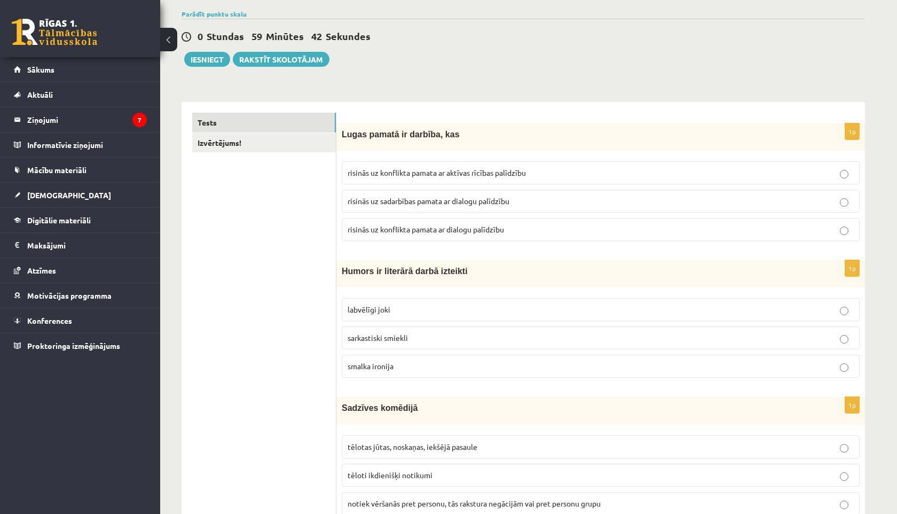
scroll to position [78, 0]
click at [379, 313] on span "labvēlīgi joki" at bounding box center [369, 310] width 43 height 10
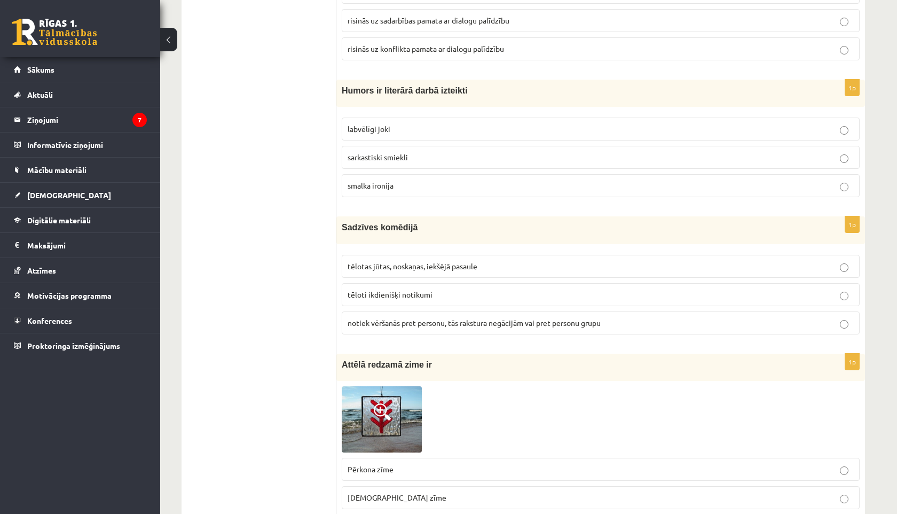
scroll to position [261, 0]
click at [391, 294] on span "tēloti ikdienišķi notikumi" at bounding box center [390, 293] width 85 height 10
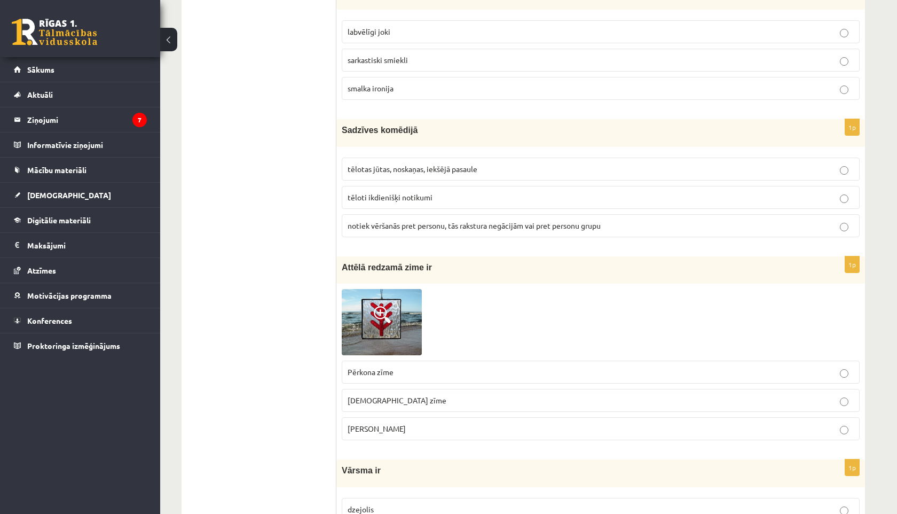
scroll to position [366, 0]
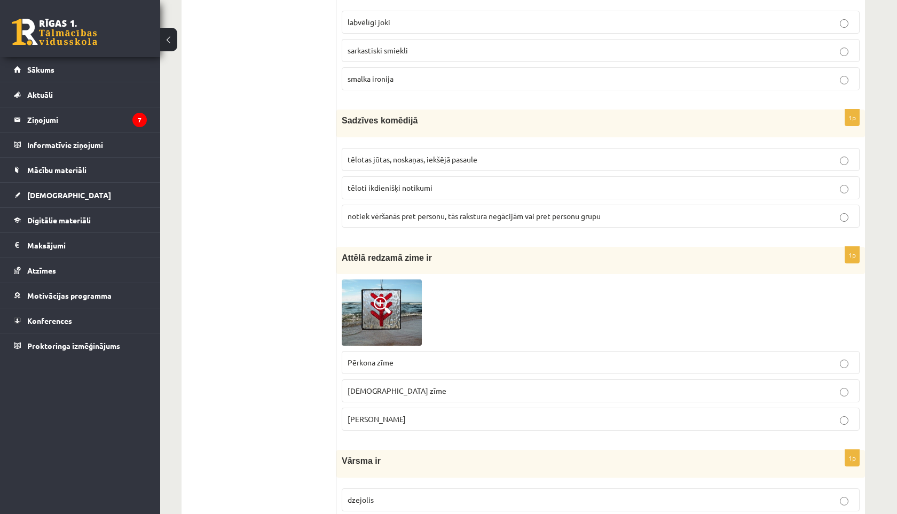
click at [353, 422] on span "[PERSON_NAME]" at bounding box center [377, 419] width 58 height 10
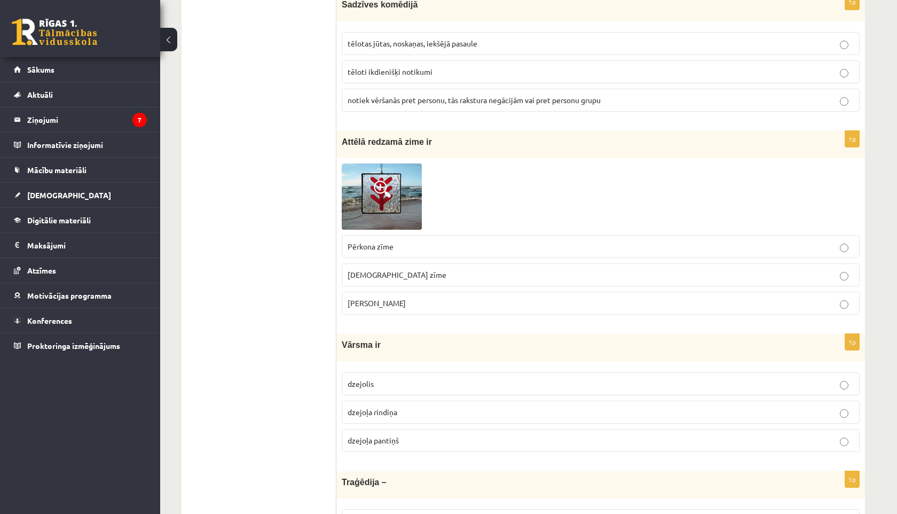
scroll to position [497, 0]
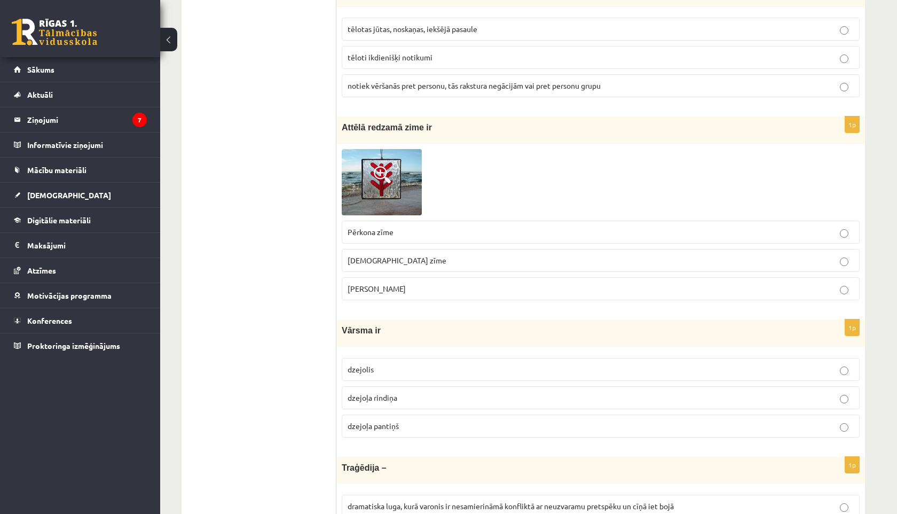
click at [356, 372] on span "dzejolis" at bounding box center [361, 369] width 26 height 10
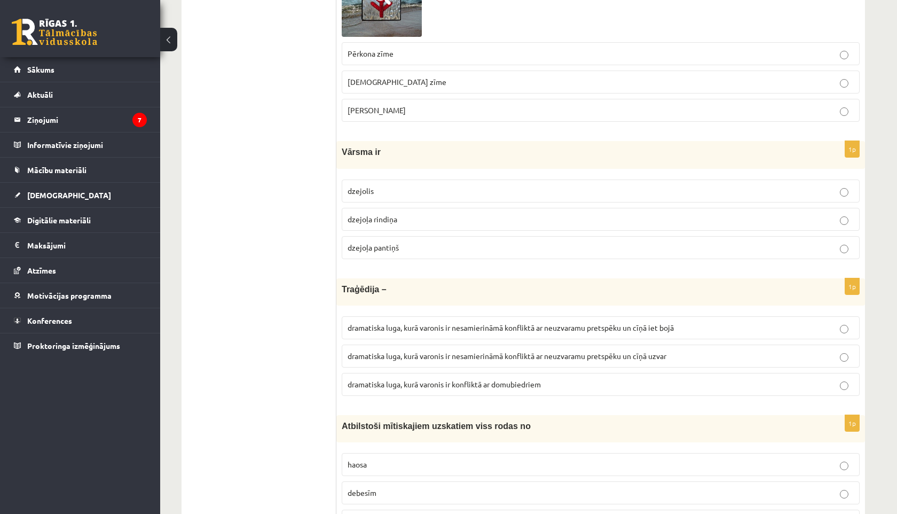
scroll to position [679, 0]
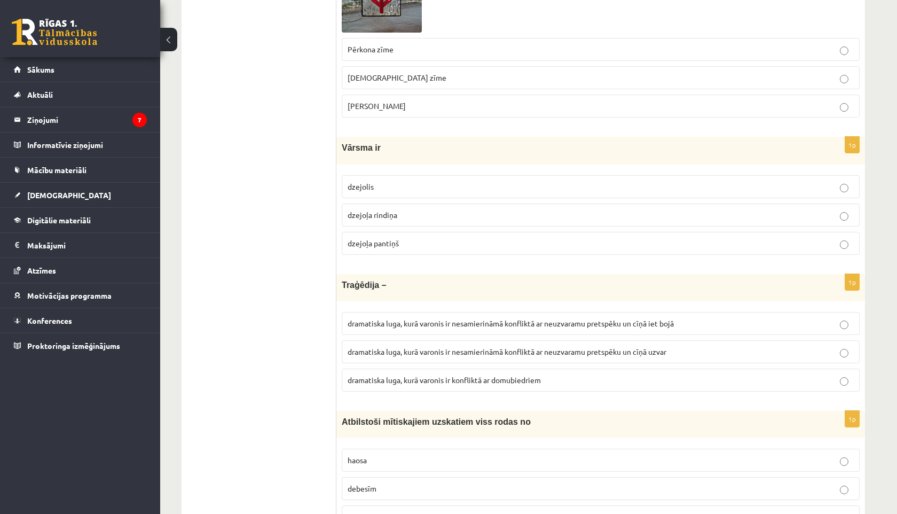
click at [378, 323] on span "dramatiska luga, kurā varonis ir nesamierināmā konfliktā ar neuzvaramu pretspēk…" at bounding box center [511, 323] width 326 height 10
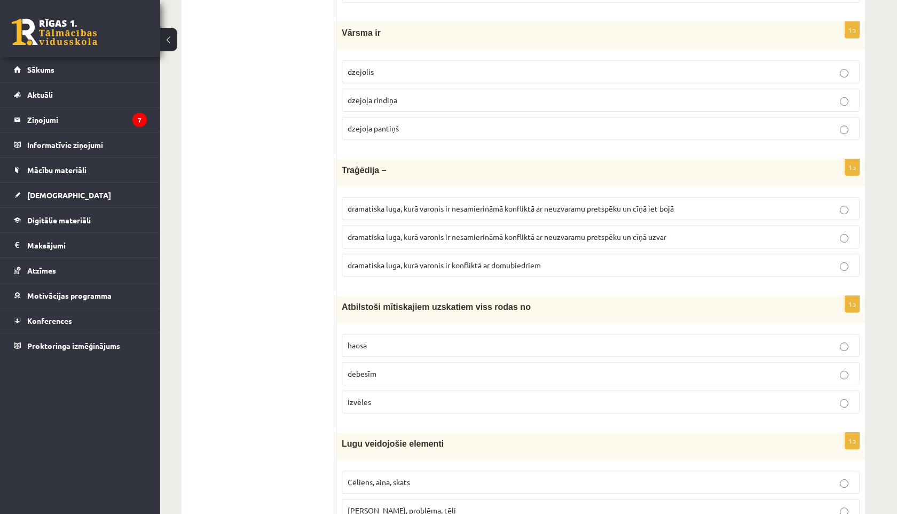
scroll to position [799, 0]
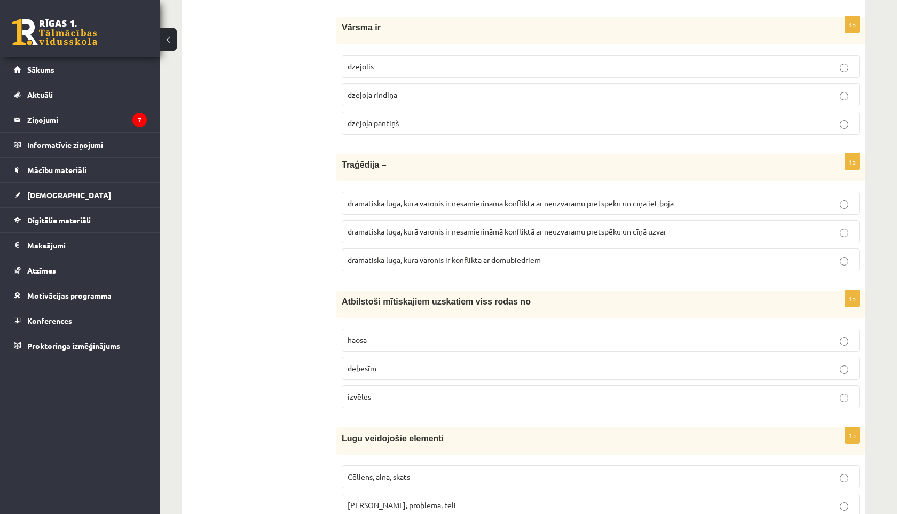
click at [362, 366] on span "debesīm" at bounding box center [362, 368] width 29 height 10
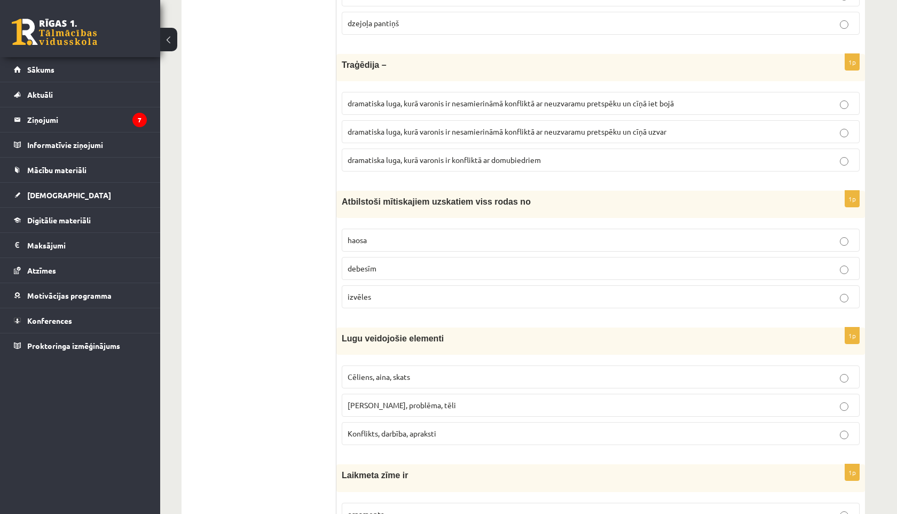
scroll to position [909, 0]
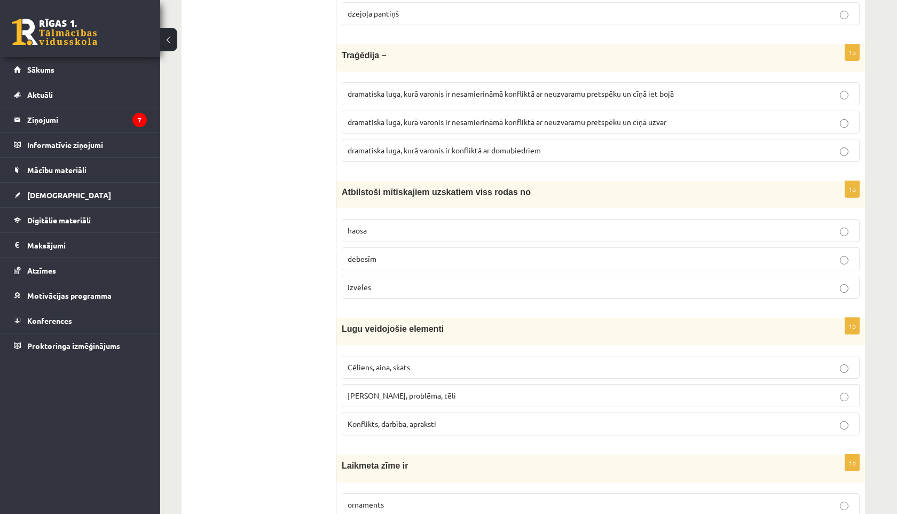
click at [364, 368] on span "Cēliens, aina, skats" at bounding box center [379, 367] width 62 height 10
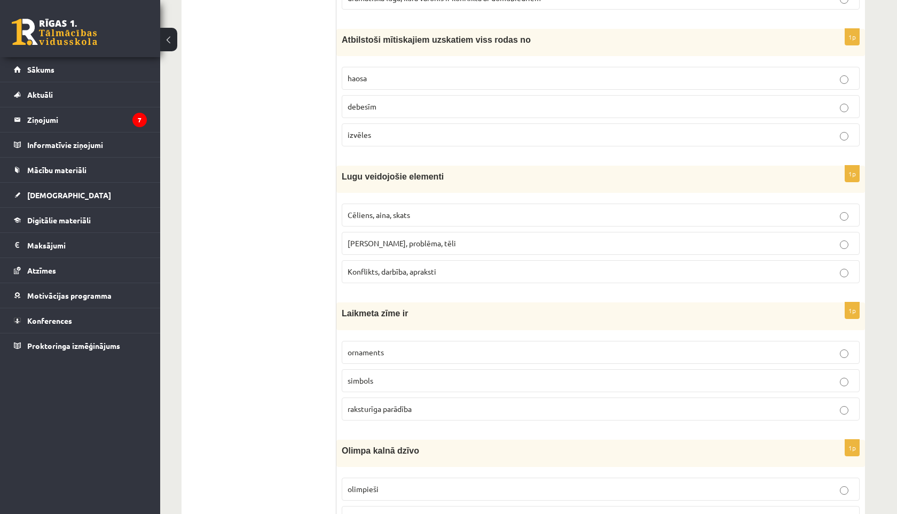
scroll to position [1073, 0]
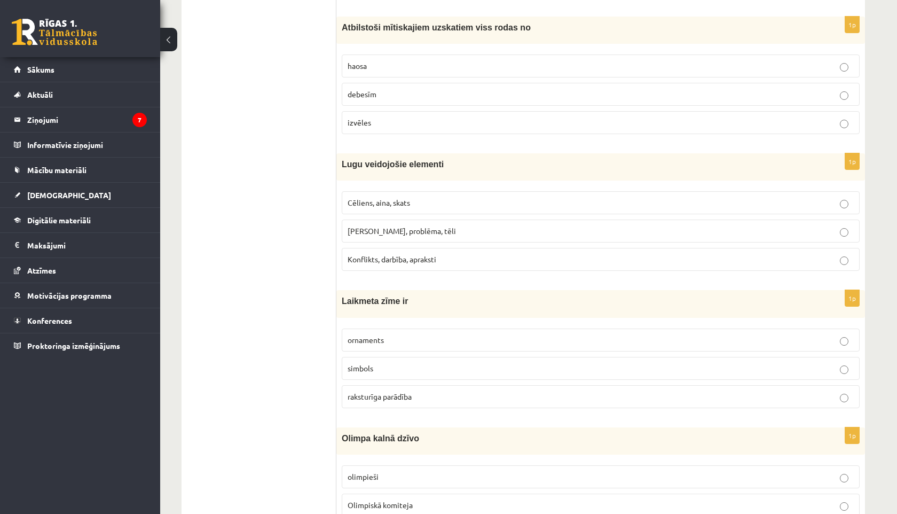
click at [362, 340] on span "ornaments" at bounding box center [366, 340] width 36 height 10
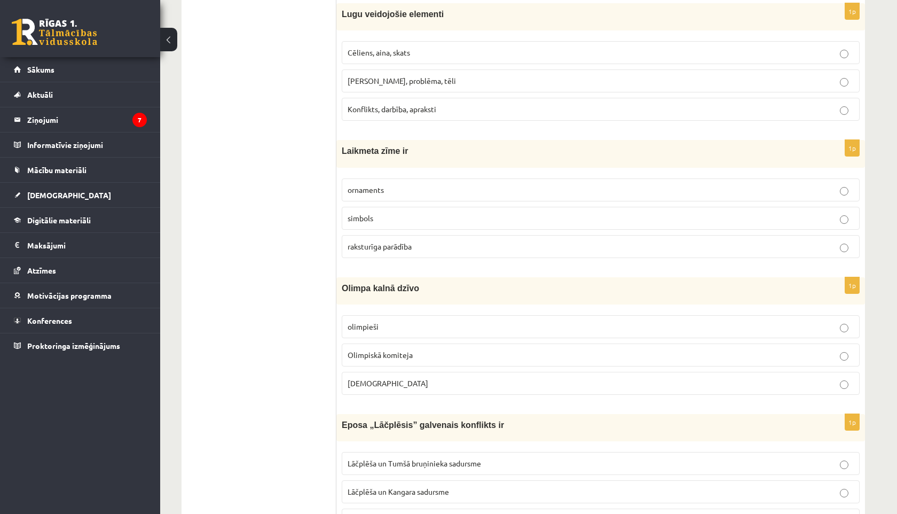
scroll to position [1228, 0]
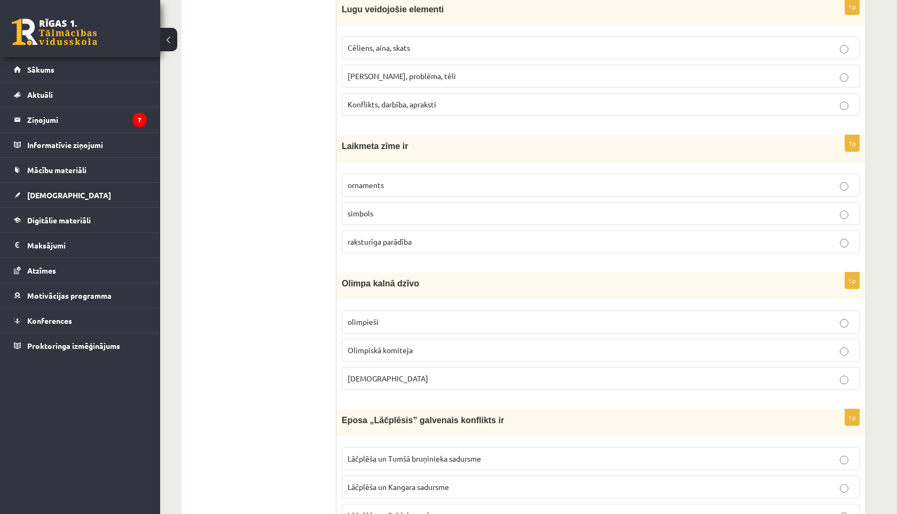
click at [352, 381] on span "[DEMOGRAPHIC_DATA]" at bounding box center [388, 378] width 81 height 10
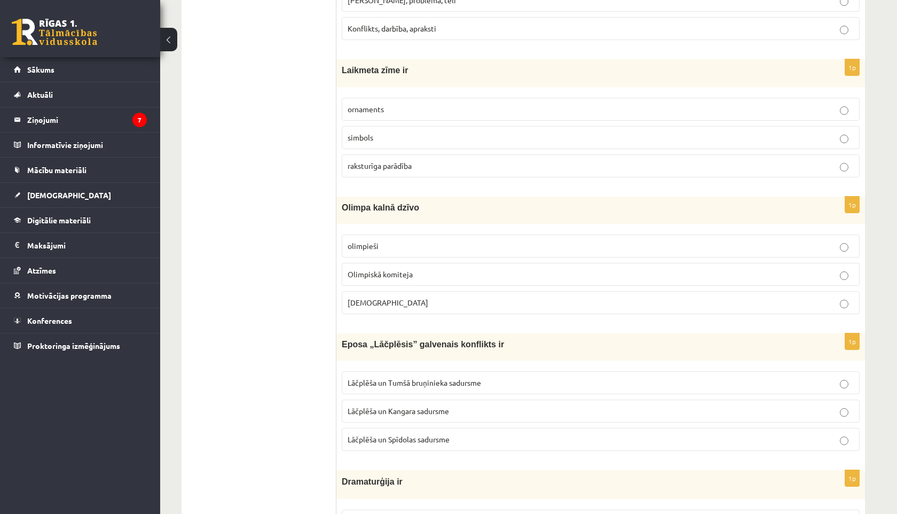
scroll to position [1348, 0]
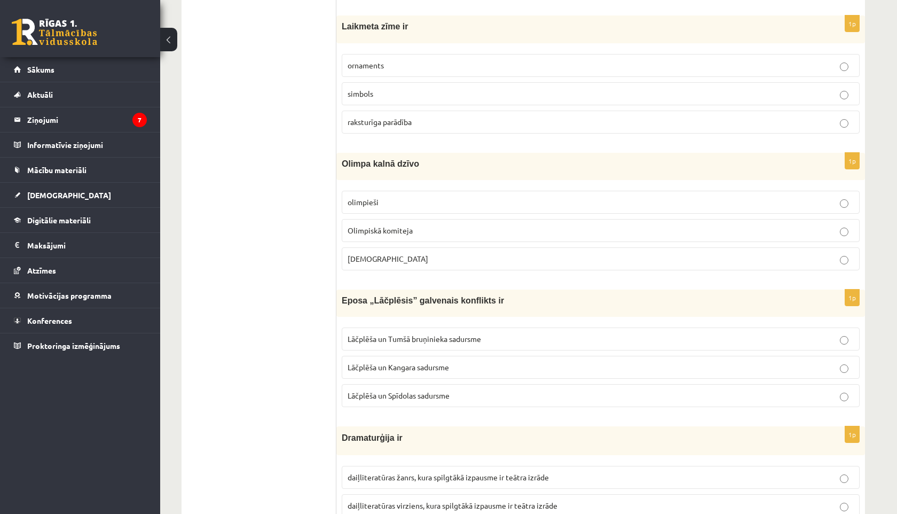
click at [348, 369] on span "Lāčplēša un Kangara sadursme" at bounding box center [398, 367] width 101 height 10
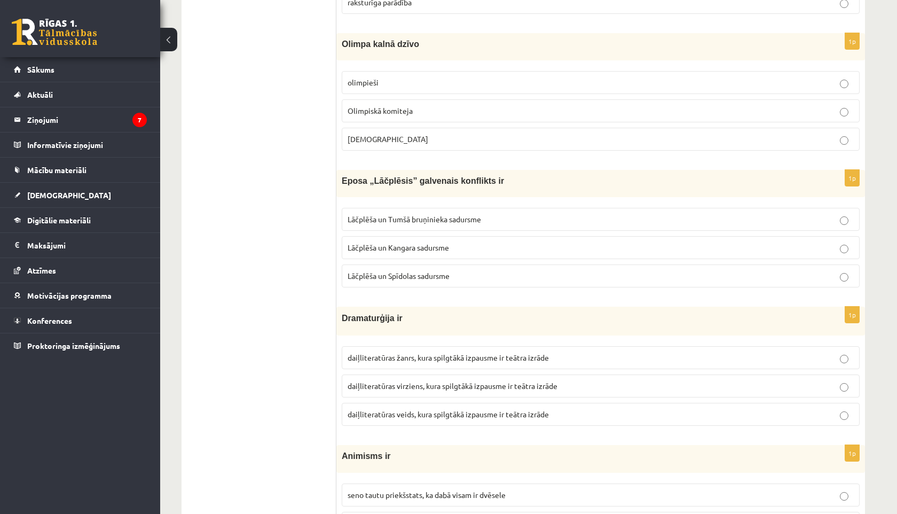
scroll to position [1468, 0]
click at [366, 357] on span "daiļliteratūras žanrs, kura spilgtākā izpausme ir teātra izrāde" at bounding box center [448, 357] width 201 height 10
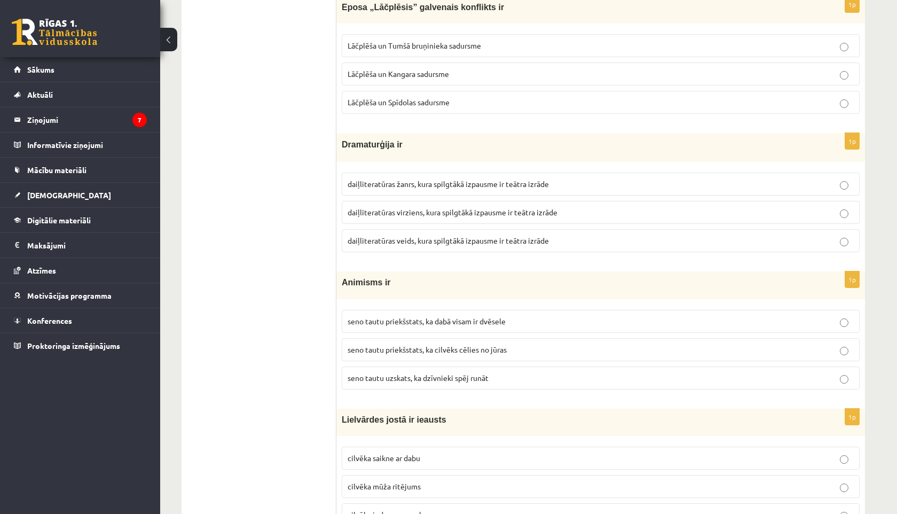
scroll to position [1643, 0]
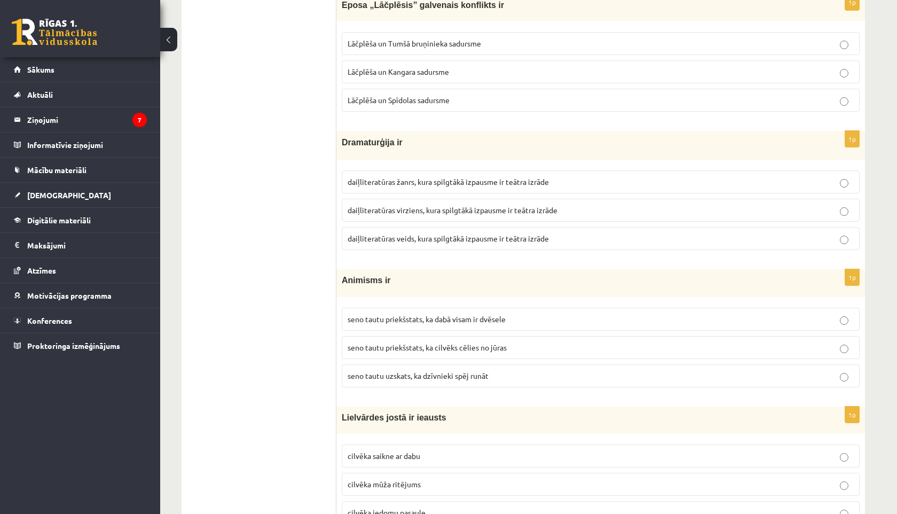
click at [381, 209] on span "daiļliteratūras virziens, kura spilgtākā izpausme ir teātra izrāde" at bounding box center [453, 210] width 210 height 10
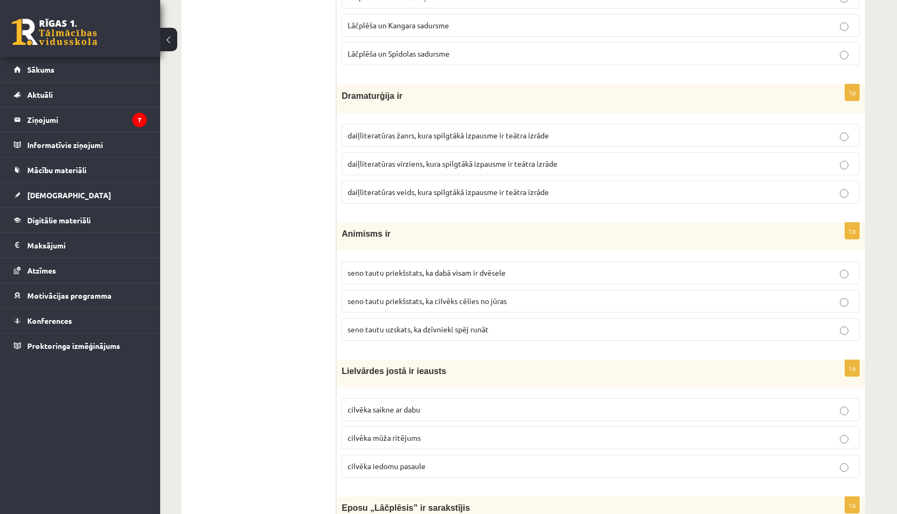
scroll to position [1691, 0]
click at [383, 270] on span "seno tautu priekšstats, ka dabā visam ir dvēsele" at bounding box center [427, 271] width 158 height 10
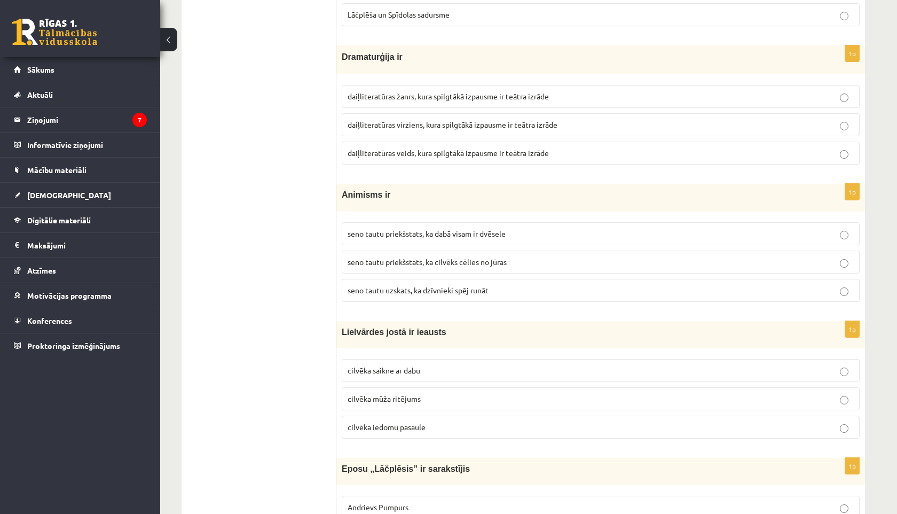
scroll to position [1806, 0]
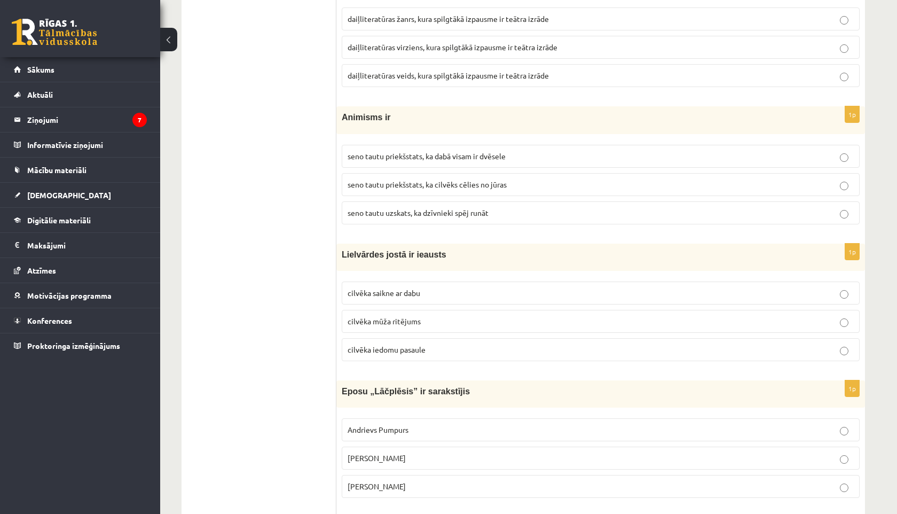
click at [349, 289] on span "cilvēka saikne ar dabu" at bounding box center [384, 293] width 73 height 10
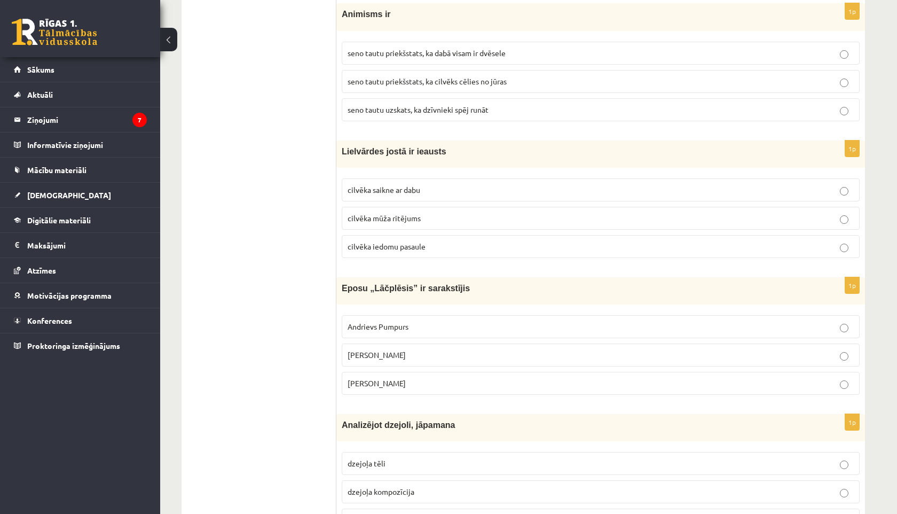
scroll to position [1910, 0]
click at [376, 357] on span "[PERSON_NAME]" at bounding box center [377, 354] width 58 height 10
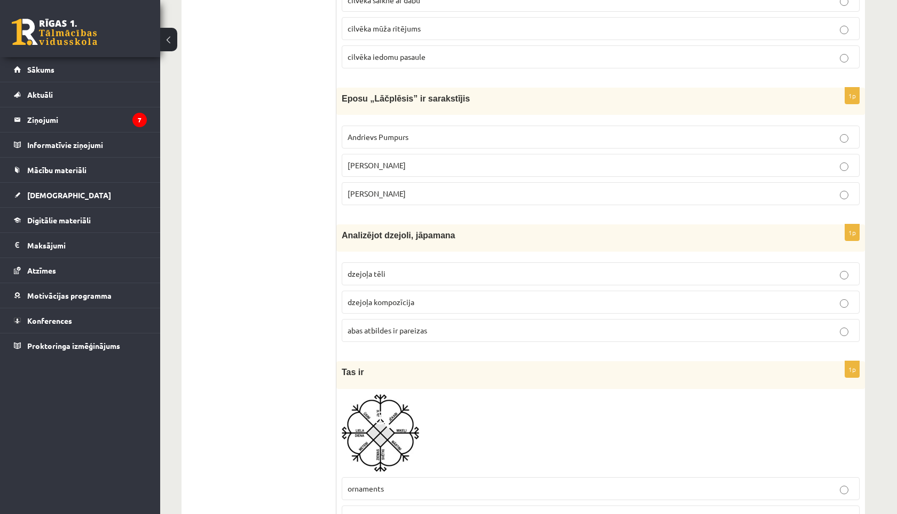
scroll to position [2099, 0]
click at [350, 331] on span "abas atbildes ir pareizas" at bounding box center [388, 330] width 80 height 10
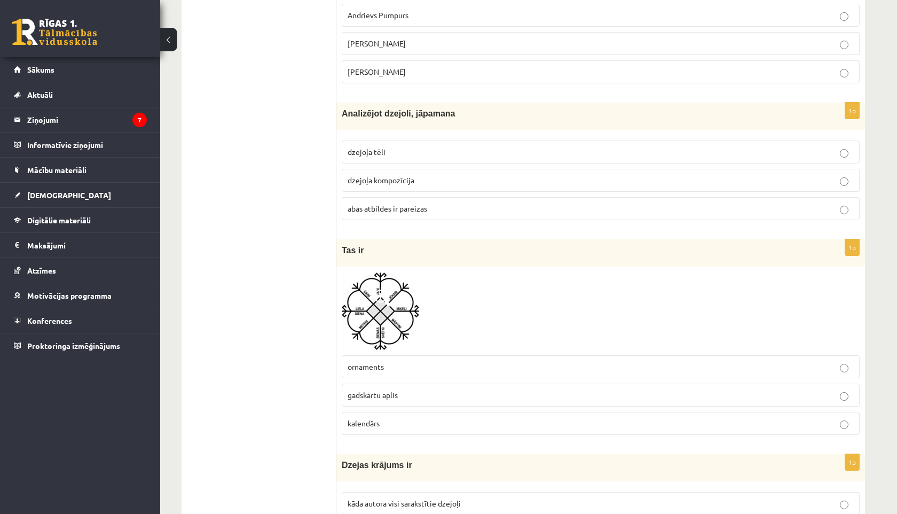
scroll to position [2225, 0]
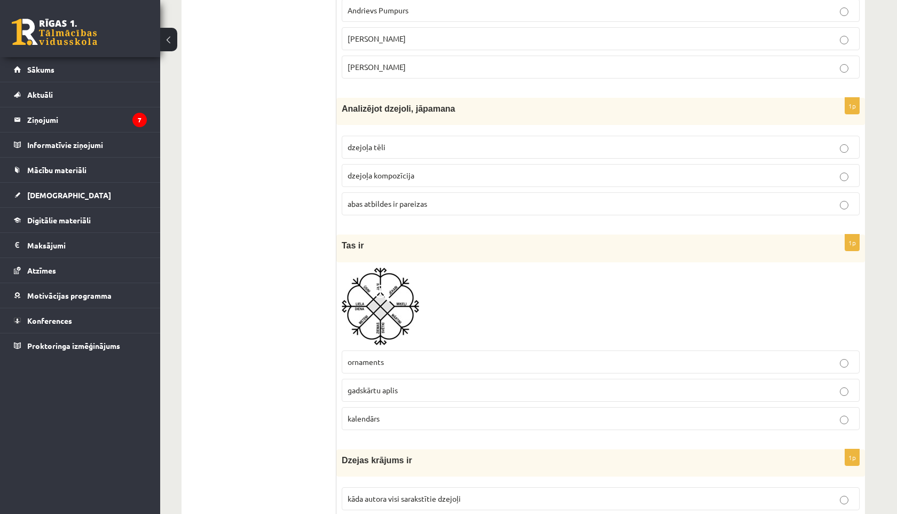
click at [354, 354] on label "ornaments" at bounding box center [601, 361] width 518 height 23
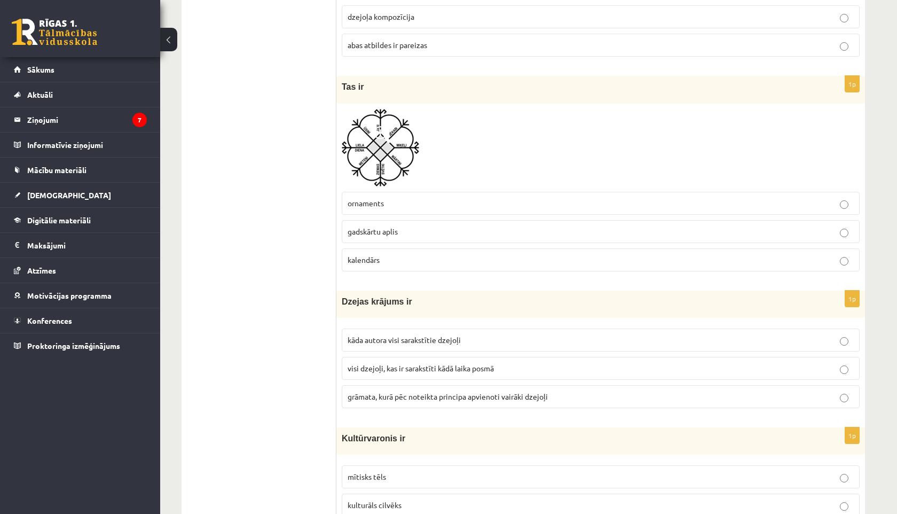
scroll to position [2385, 0]
click at [354, 395] on span "grāmata, kurā pēc noteikta principa apvienoti vairāki dzejoļi" at bounding box center [448, 395] width 200 height 10
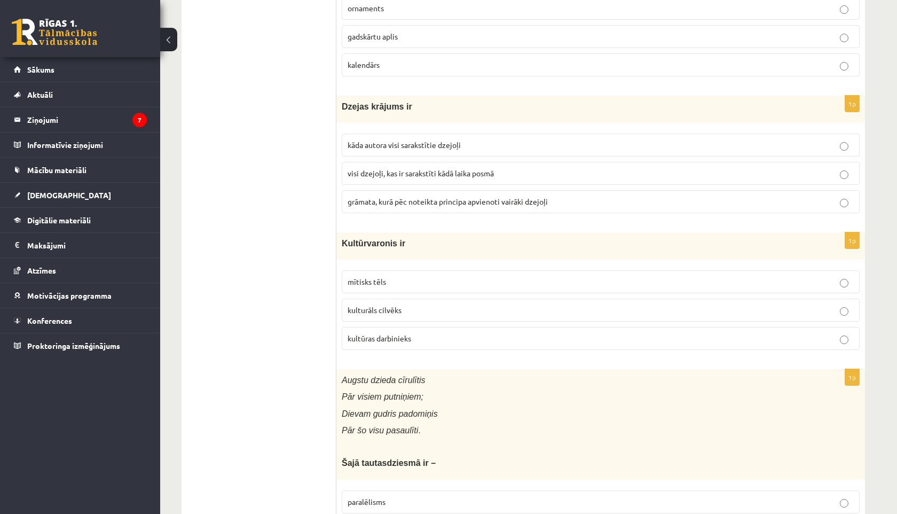
scroll to position [2580, 0]
click at [393, 176] on p "visi dzejoļi, kas ir sarakstīti kādā laika posmā" at bounding box center [601, 171] width 506 height 11
click at [352, 276] on span "mītisks tēls" at bounding box center [367, 280] width 38 height 10
click at [365, 306] on span "kulturāls cilvēks" at bounding box center [375, 308] width 54 height 10
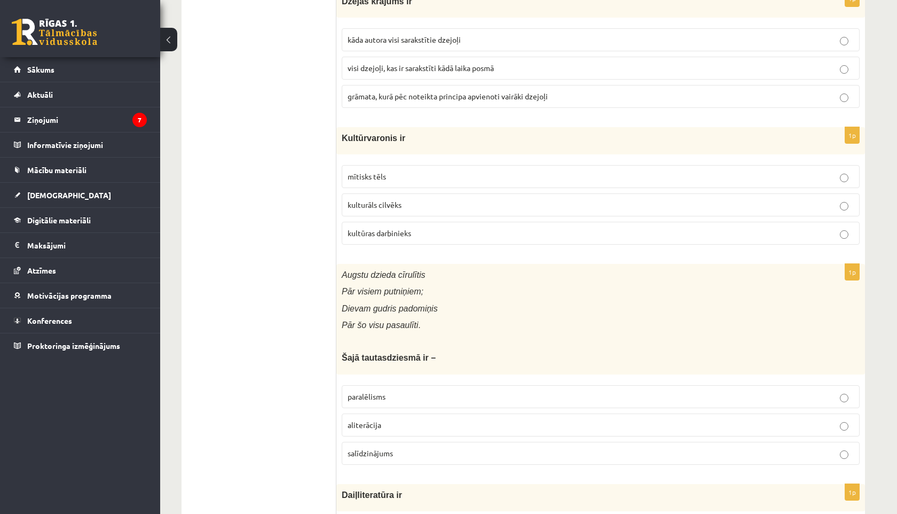
scroll to position [2686, 0]
click at [375, 419] on span "aliterācija" at bounding box center [365, 423] width 34 height 10
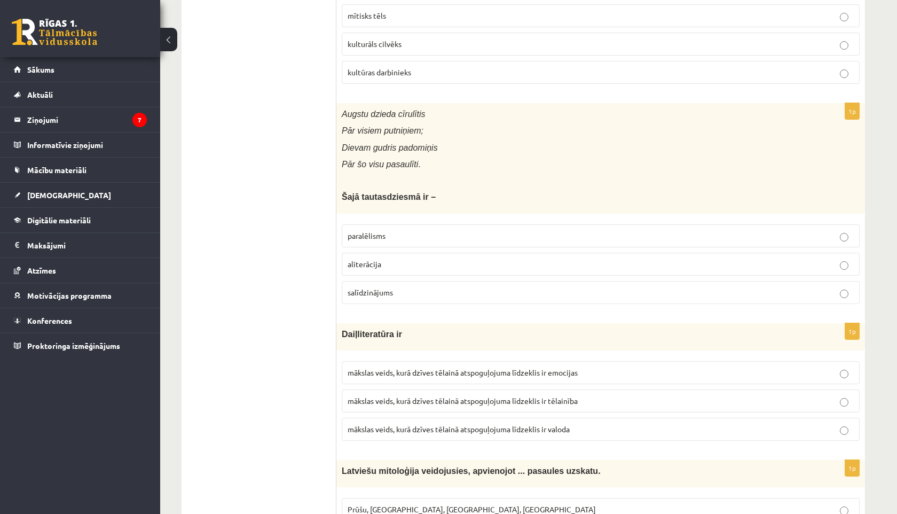
scroll to position [2846, 0]
click at [343, 372] on label "mākslas veids, kurā dzīves tēlainā atspoguļojuma līdzeklis ir emocijas" at bounding box center [601, 370] width 518 height 23
click at [354, 397] on span "mākslas veids, kurā dzīves tēlainā atspoguļojuma līdzeklis ir tēlainība" at bounding box center [463, 399] width 230 height 10
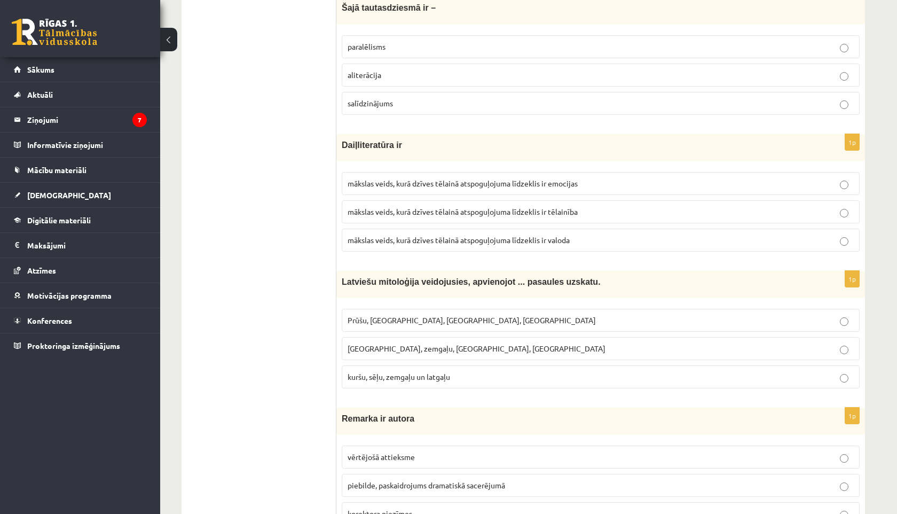
scroll to position [3034, 0]
click at [345, 379] on label "kuršu, sēļu, zemgaļu un latgaļu" at bounding box center [601, 376] width 518 height 23
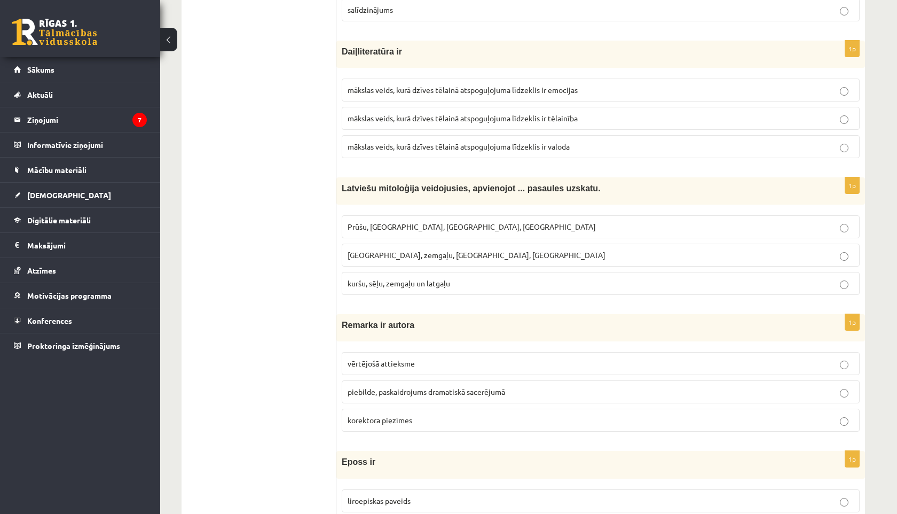
scroll to position [3131, 0]
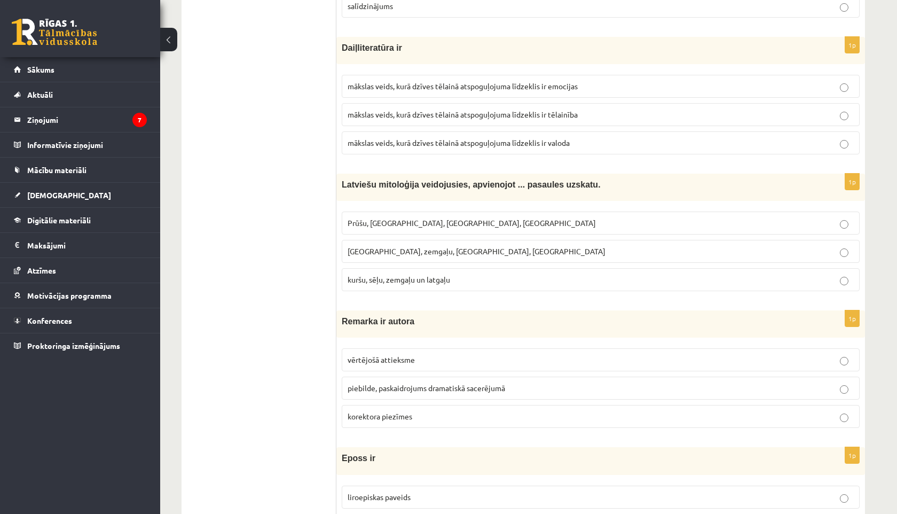
click at [355, 390] on span "piebilde, paskaidrojums dramatiskā sacerējumā" at bounding box center [427, 388] width 158 height 10
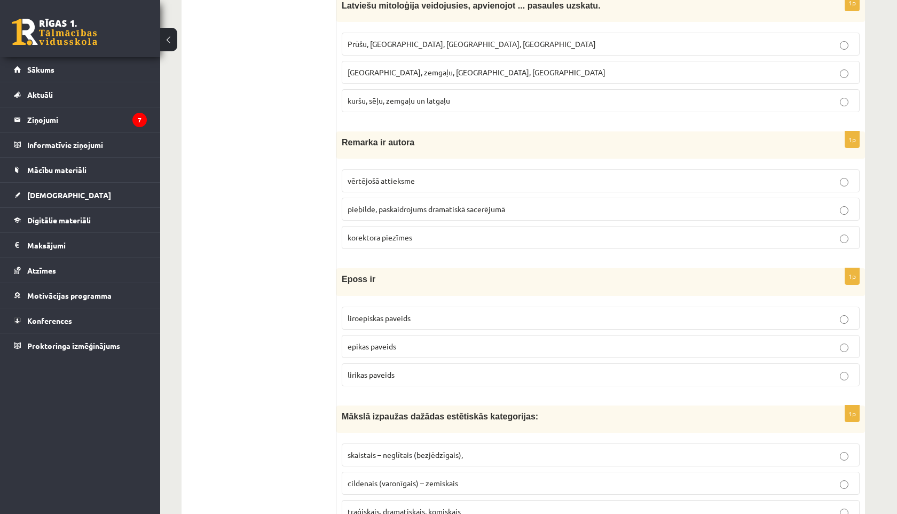
scroll to position [3313, 0]
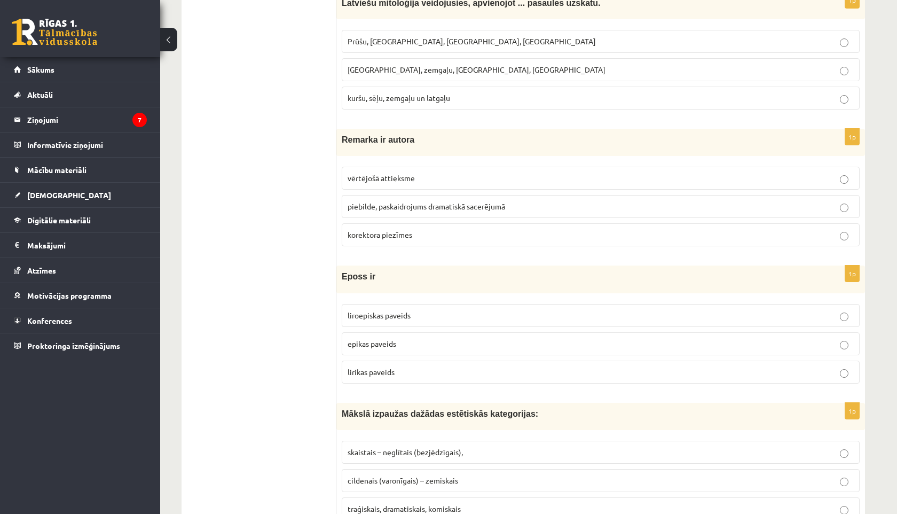
click at [380, 313] on span "liroepiskas paveids" at bounding box center [379, 315] width 63 height 10
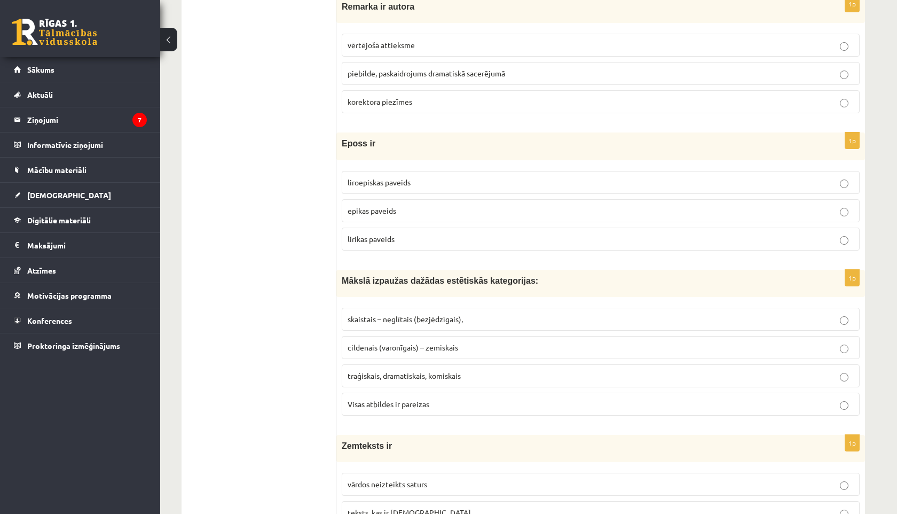
scroll to position [3450, 0]
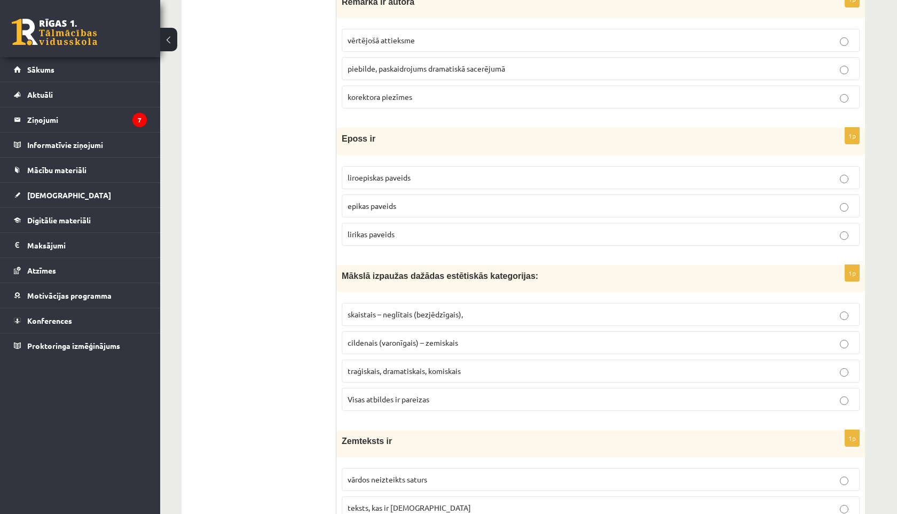
click at [365, 397] on span "Visas atbildes ir pareizas" at bounding box center [389, 399] width 82 height 10
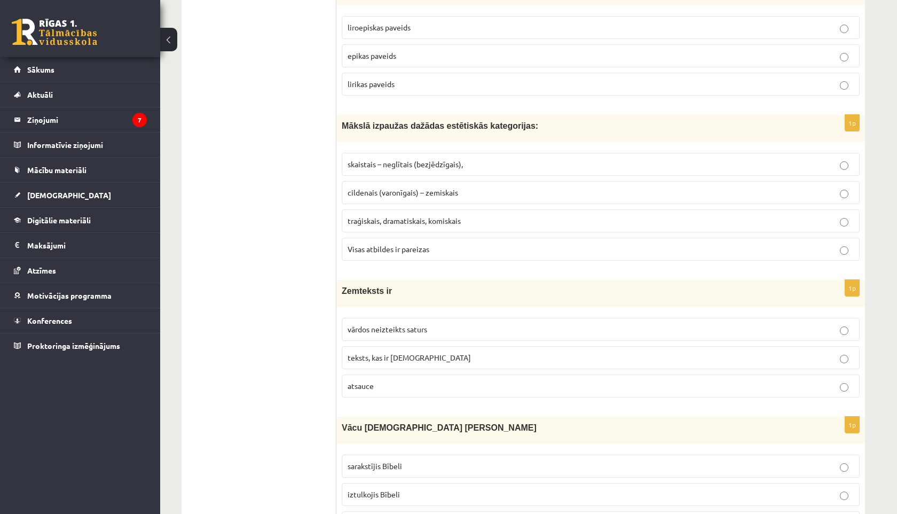
scroll to position [3606, 0]
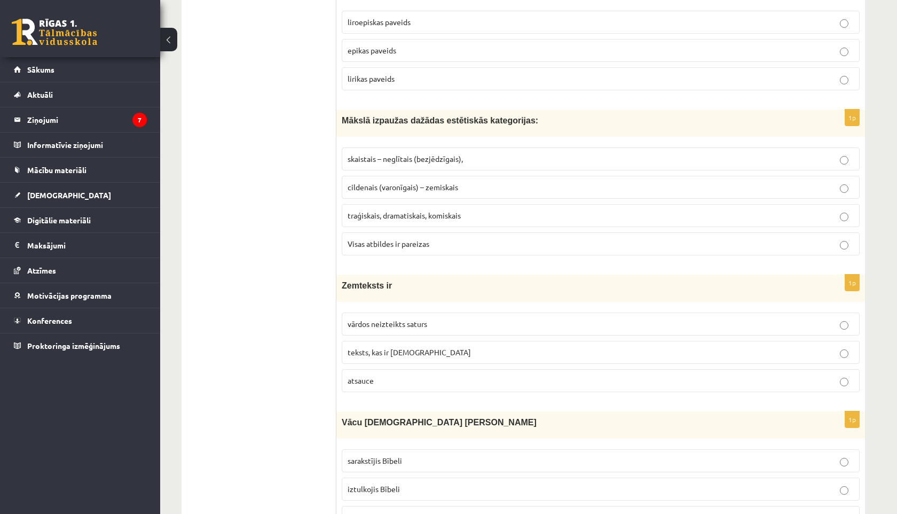
click at [356, 325] on span "vārdos neizteikts saturs" at bounding box center [388, 324] width 80 height 10
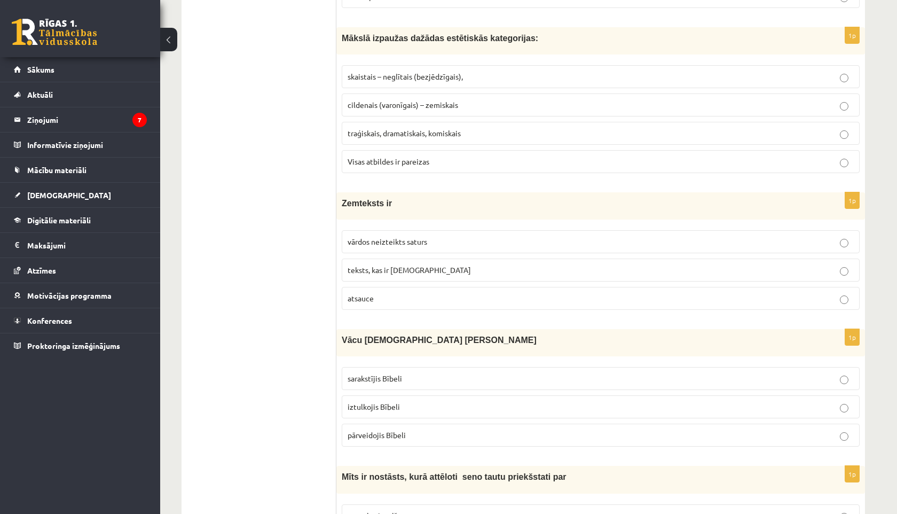
scroll to position [3707, 0]
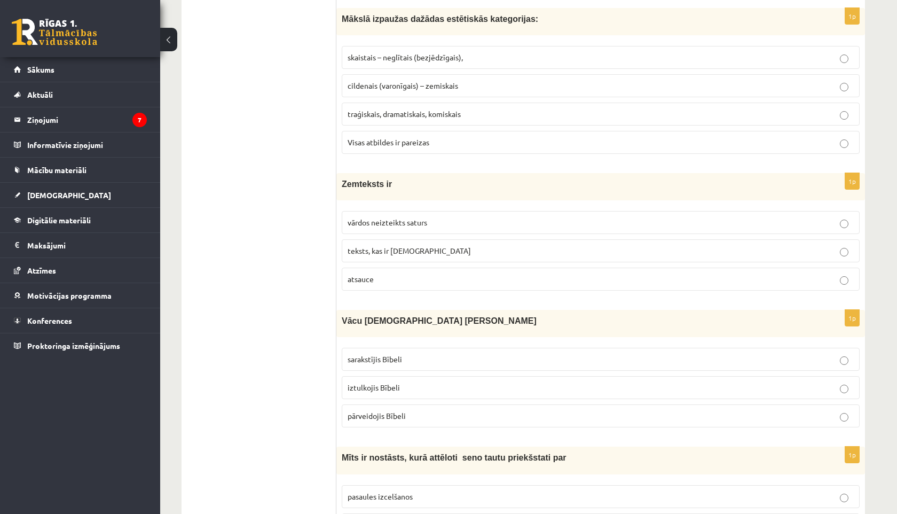
click at [360, 390] on span "iztulkojis Bībeli" at bounding box center [374, 387] width 52 height 10
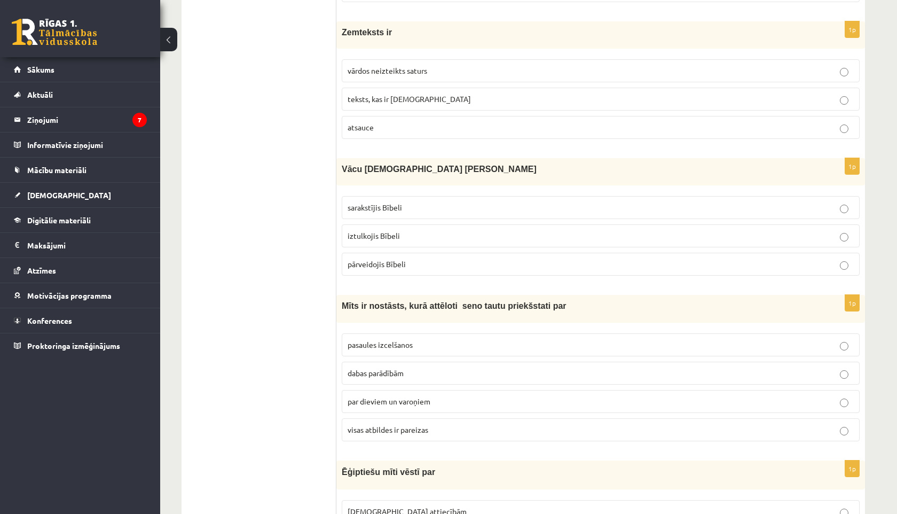
scroll to position [3868, 0]
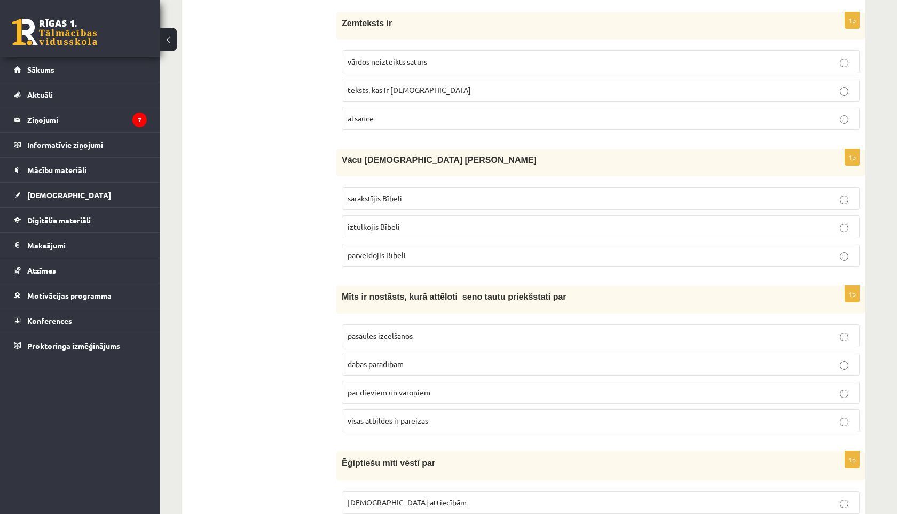
click at [343, 418] on label "visas atbildes ir pareizas" at bounding box center [601, 420] width 518 height 23
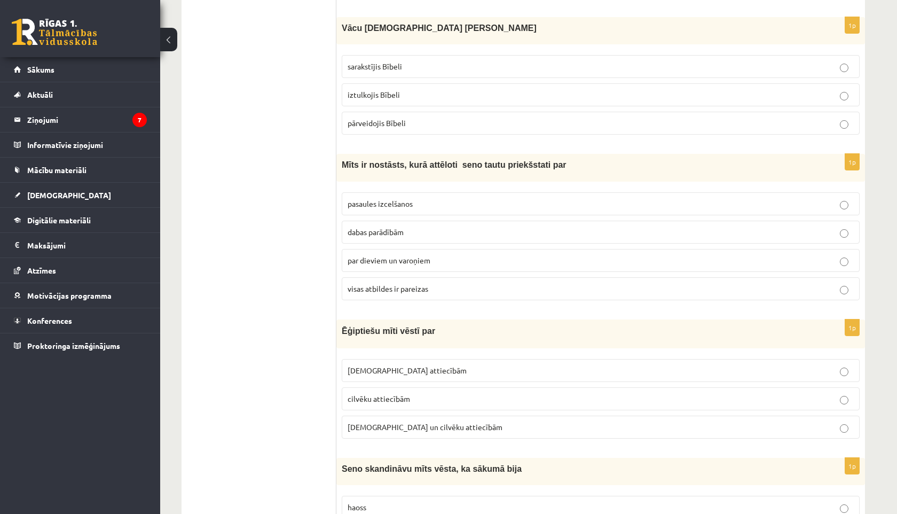
scroll to position [4054, 0]
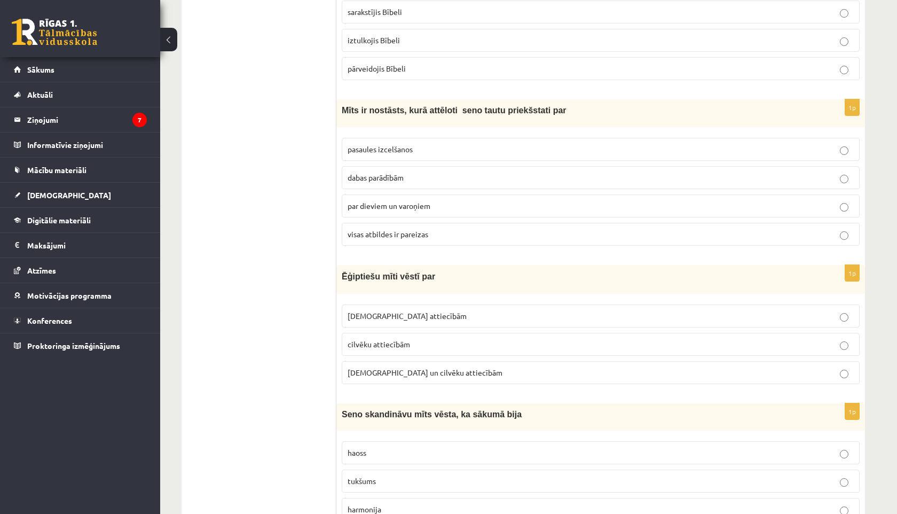
click at [344, 371] on label "Dievu un cilvēku attiecībām" at bounding box center [601, 372] width 518 height 23
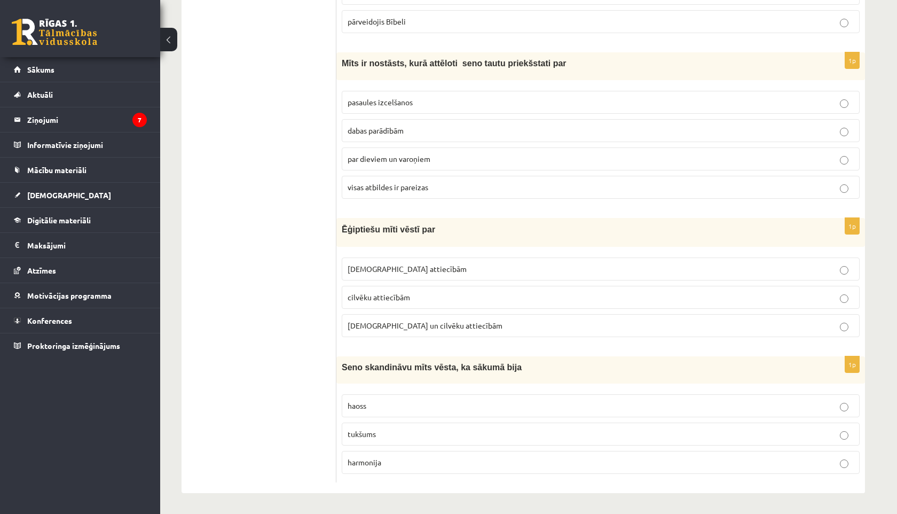
click at [350, 403] on span "haoss" at bounding box center [357, 406] width 19 height 10
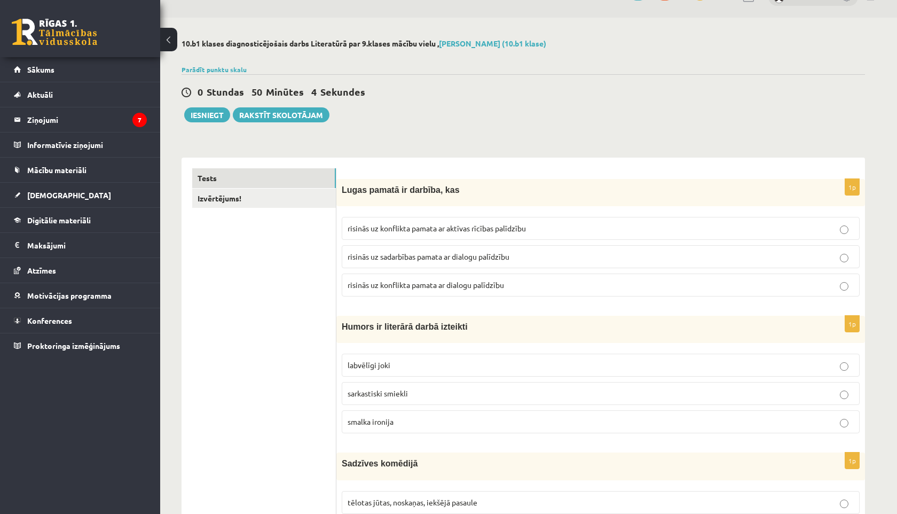
scroll to position [0, 0]
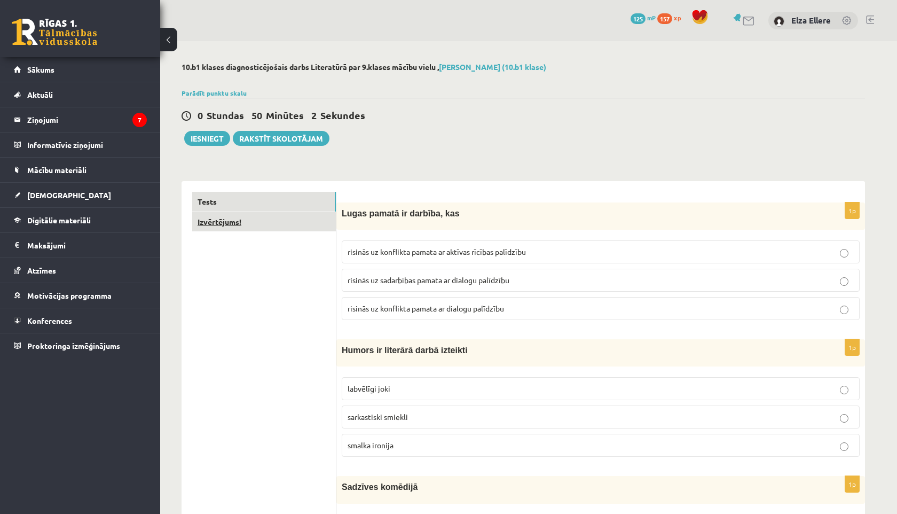
click at [231, 225] on link "Izvērtējums!" at bounding box center [264, 222] width 144 height 20
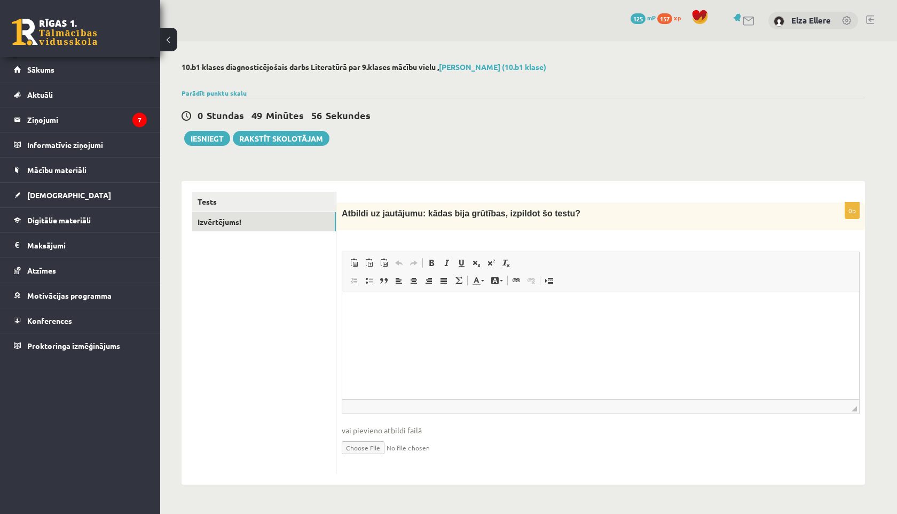
click at [397, 312] on p "Editor, wiswyg-editor-user-answer-47024842777820" at bounding box center [601, 308] width 496 height 11
click at [207, 132] on button "Iesniegt" at bounding box center [207, 138] width 46 height 15
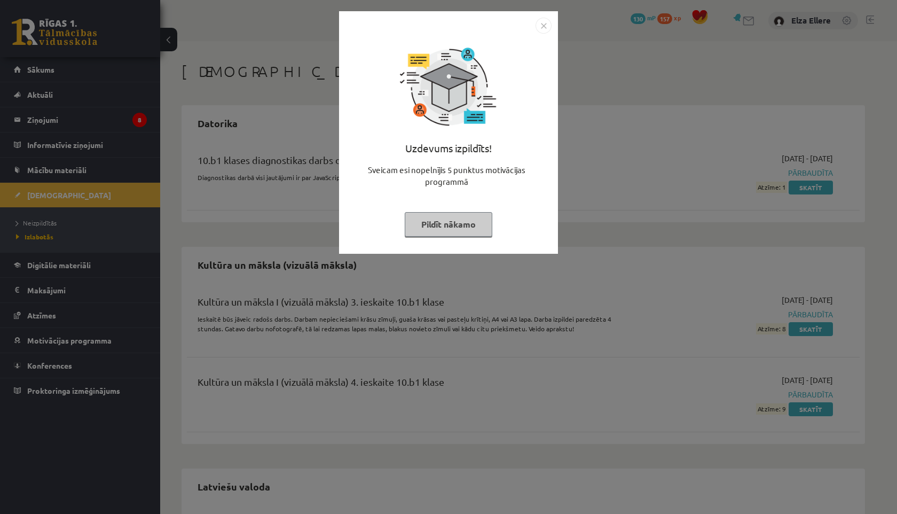
click at [466, 223] on button "Pildīt nākamo" at bounding box center [449, 224] width 88 height 25
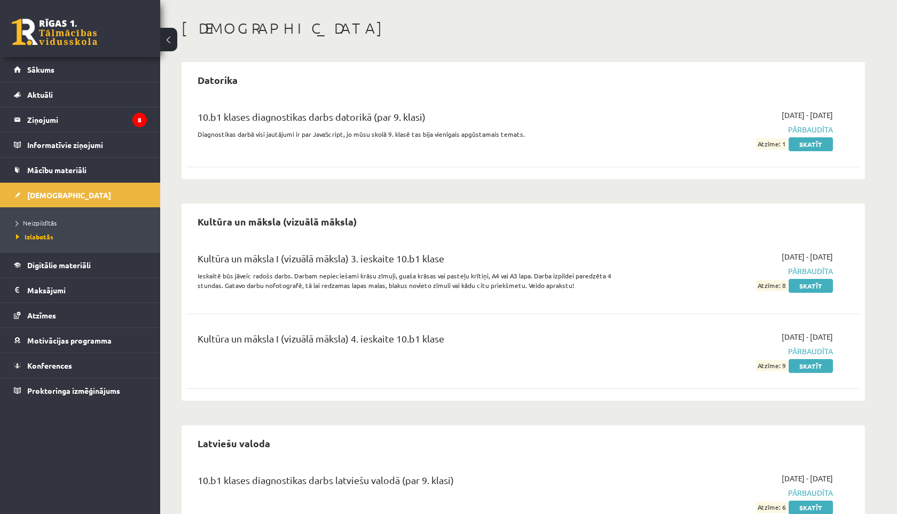
scroll to position [30, 0]
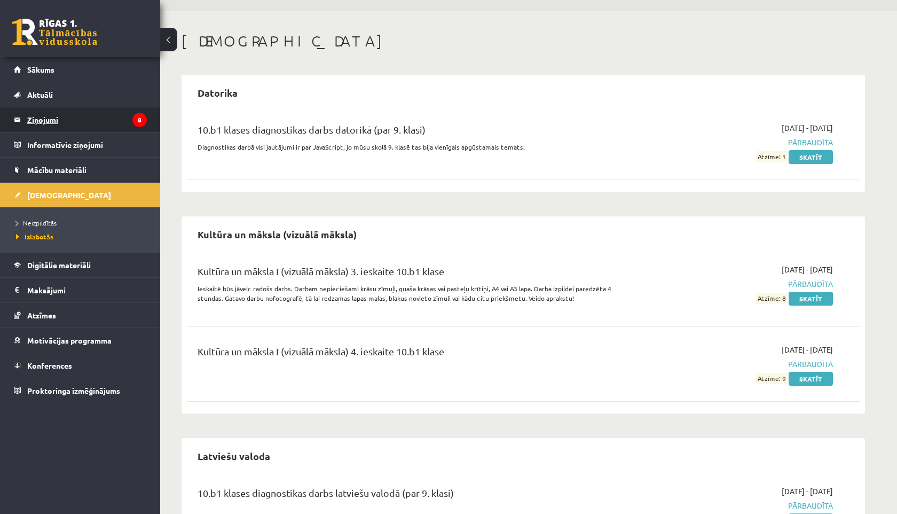
click at [85, 121] on legend "Ziņojumi 8" at bounding box center [87, 119] width 120 height 25
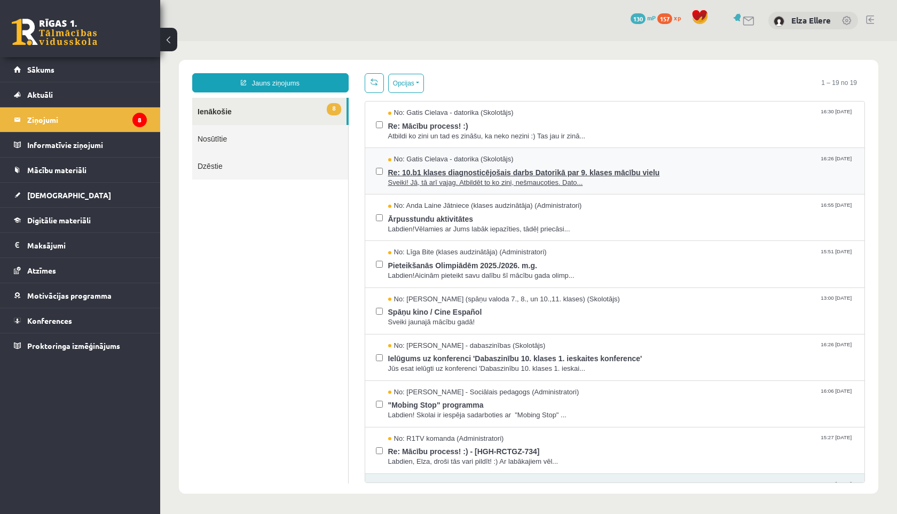
click at [456, 172] on span "Re: 10.b1 klases diagnosticējošais darbs Datorikā par 9. klases mācību vielu" at bounding box center [621, 170] width 466 height 13
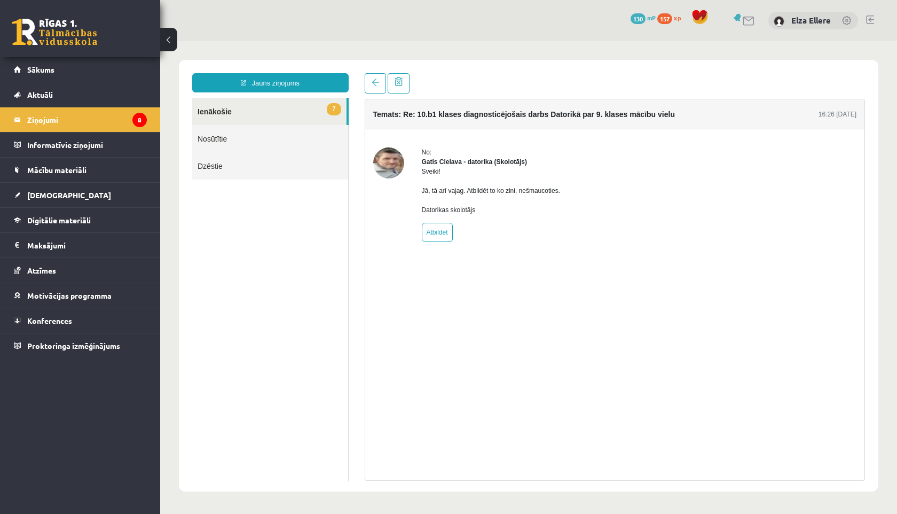
click at [220, 109] on link "7 Ienākošie" at bounding box center [269, 111] width 154 height 27
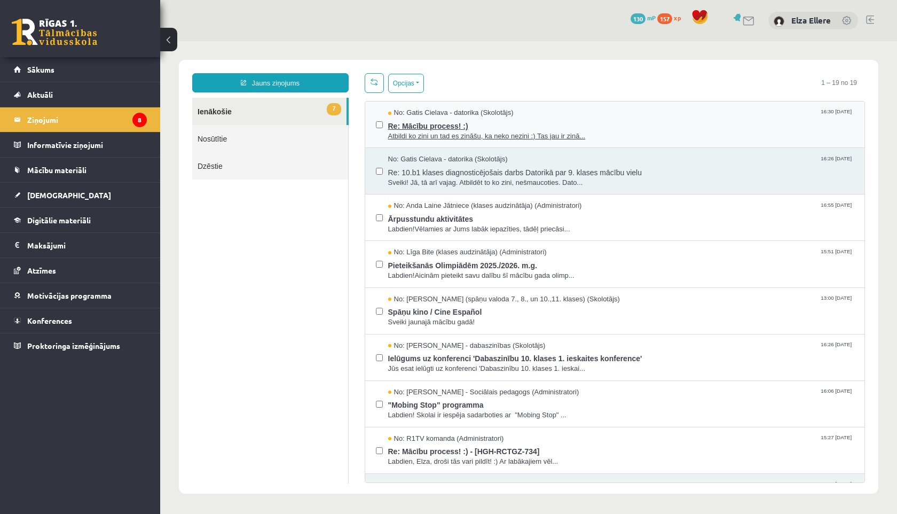
click at [543, 119] on span "Re: Mācību process! :)" at bounding box center [621, 124] width 466 height 13
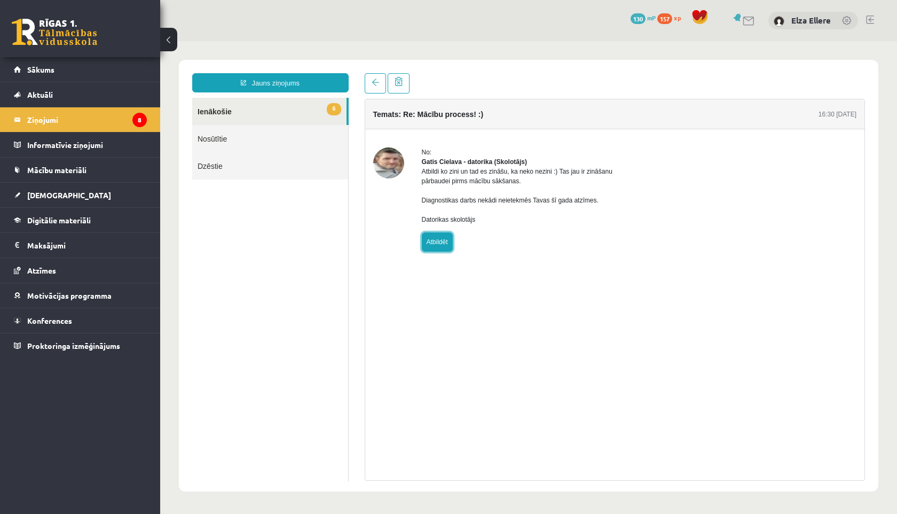
click at [442, 250] on link "Atbildēt" at bounding box center [437, 241] width 31 height 19
type input "**********"
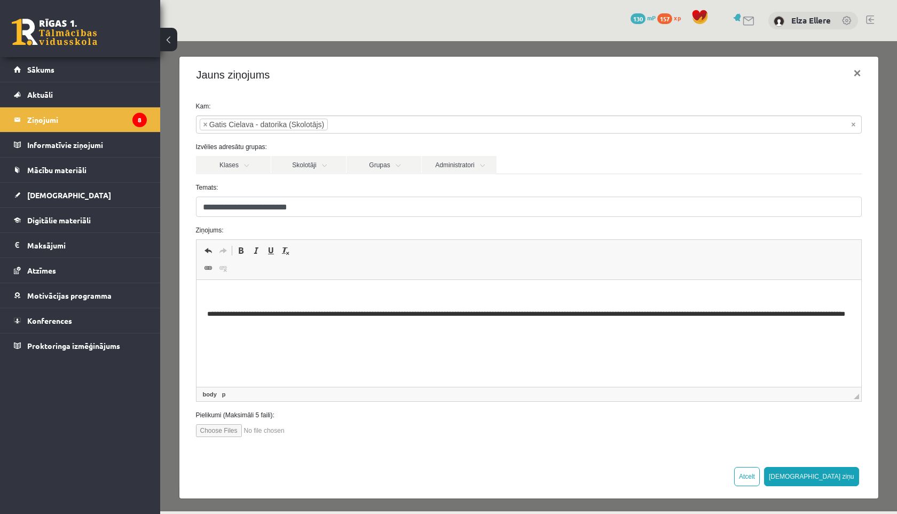
click at [410, 287] on html "**********" at bounding box center [528, 310] width 665 height 61
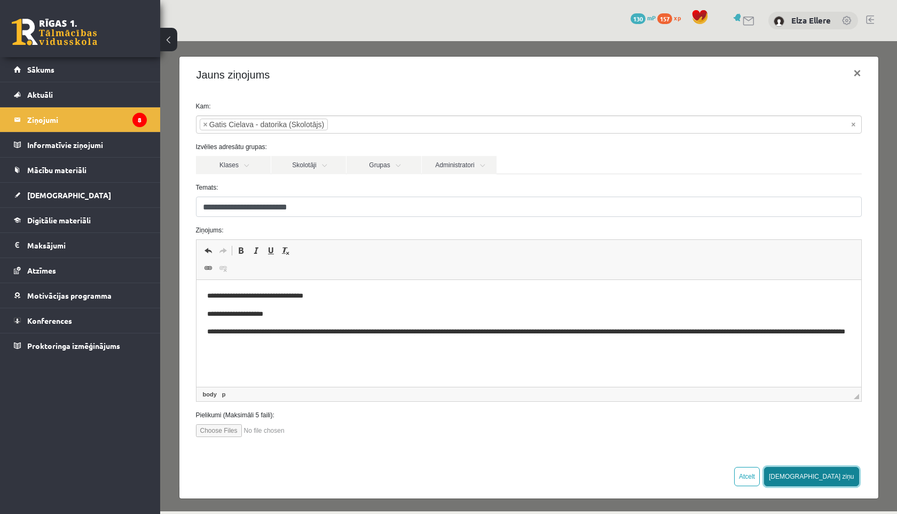
click at [836, 477] on button "Sūtīt ziņu" at bounding box center [811, 476] width 95 height 19
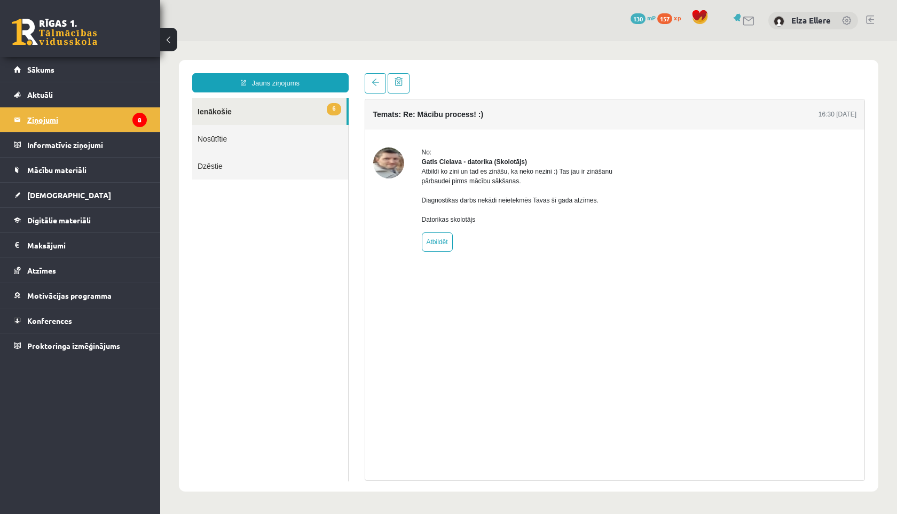
click at [52, 123] on legend "Ziņojumi 8" at bounding box center [87, 119] width 120 height 25
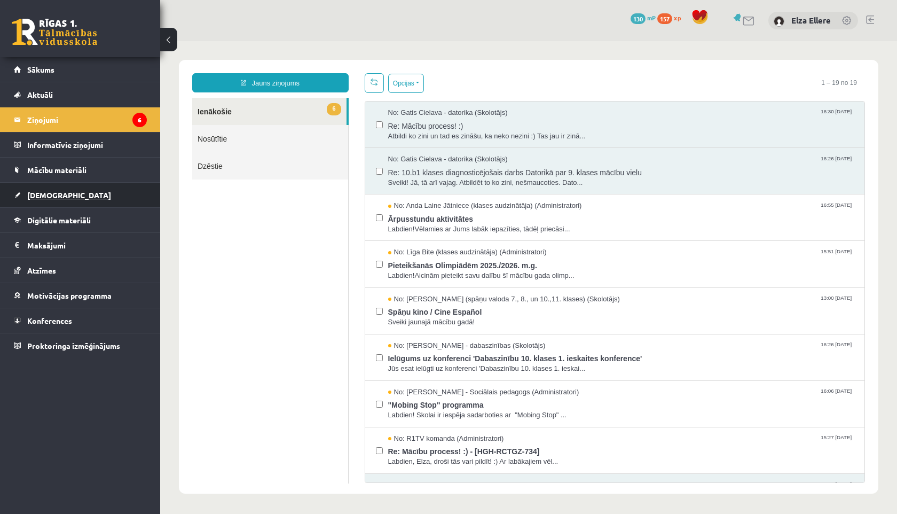
click at [45, 200] on link "[DEMOGRAPHIC_DATA]" at bounding box center [80, 195] width 133 height 25
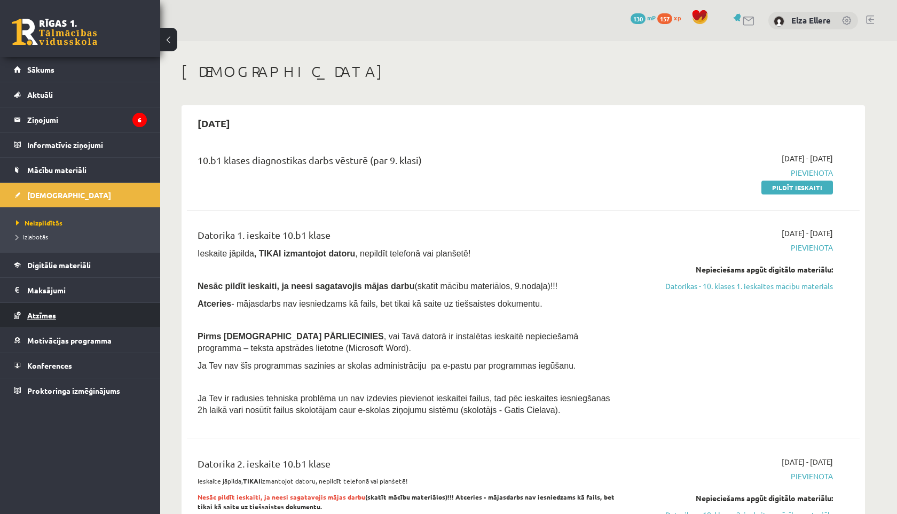
click at [53, 317] on span "Atzīmes" at bounding box center [41, 315] width 29 height 10
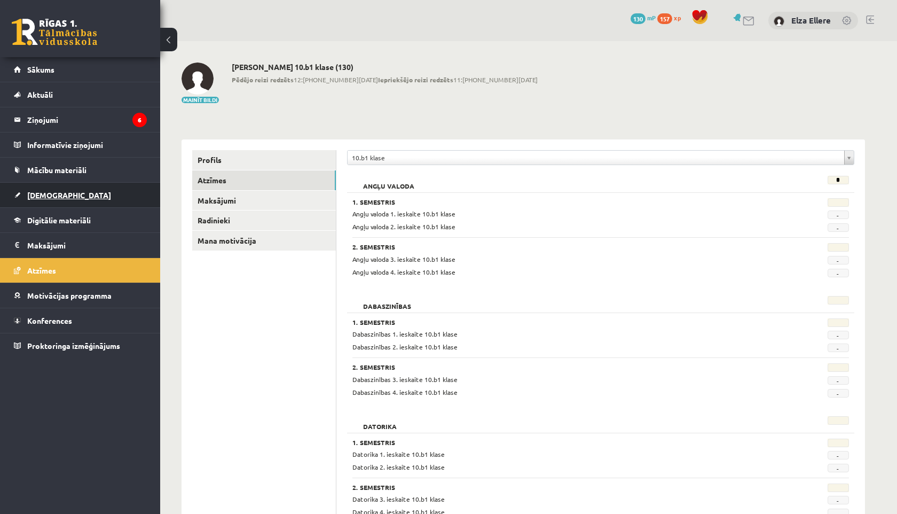
click at [55, 195] on span "[DEMOGRAPHIC_DATA]" at bounding box center [69, 195] width 84 height 10
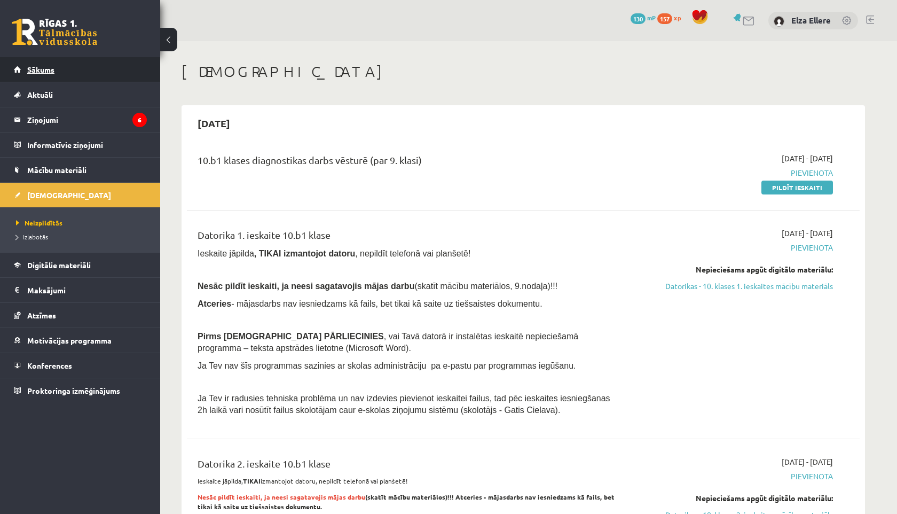
click at [58, 76] on link "Sākums" at bounding box center [80, 69] width 133 height 25
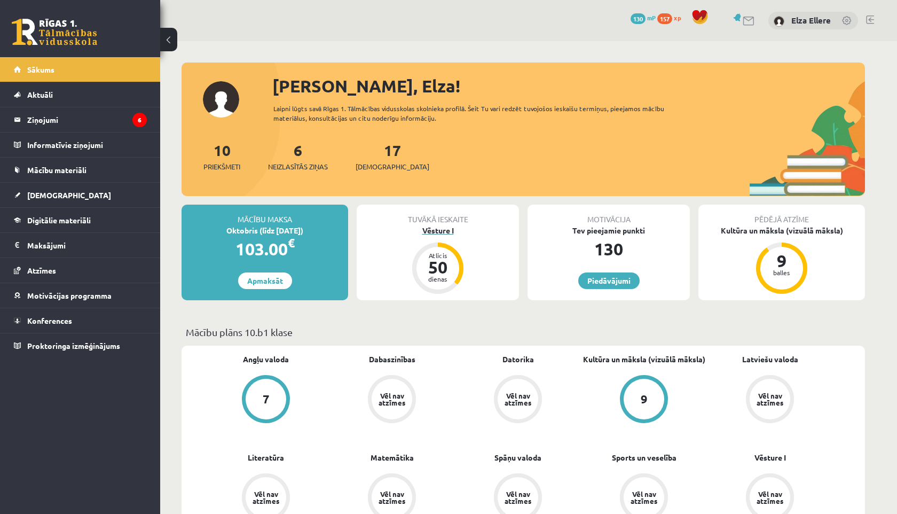
click at [443, 258] on div "50" at bounding box center [438, 266] width 32 height 17
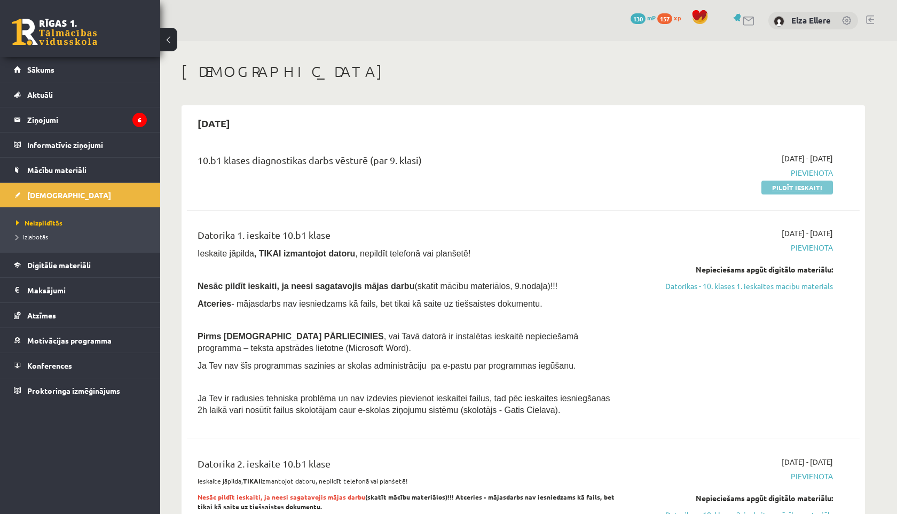
click at [802, 190] on link "Pildīt ieskaiti" at bounding box center [798, 187] width 72 height 14
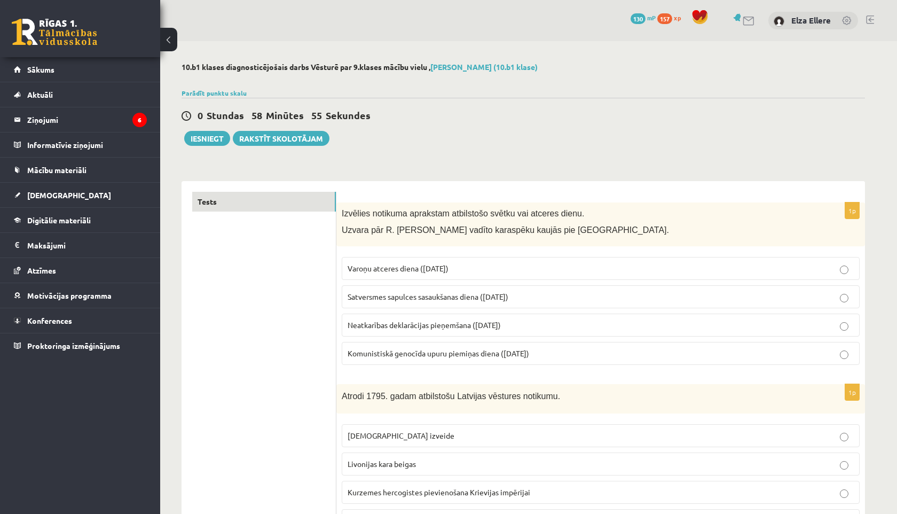
click at [514, 263] on p "Varoņu atceres diena ([DATE])" at bounding box center [601, 268] width 506 height 11
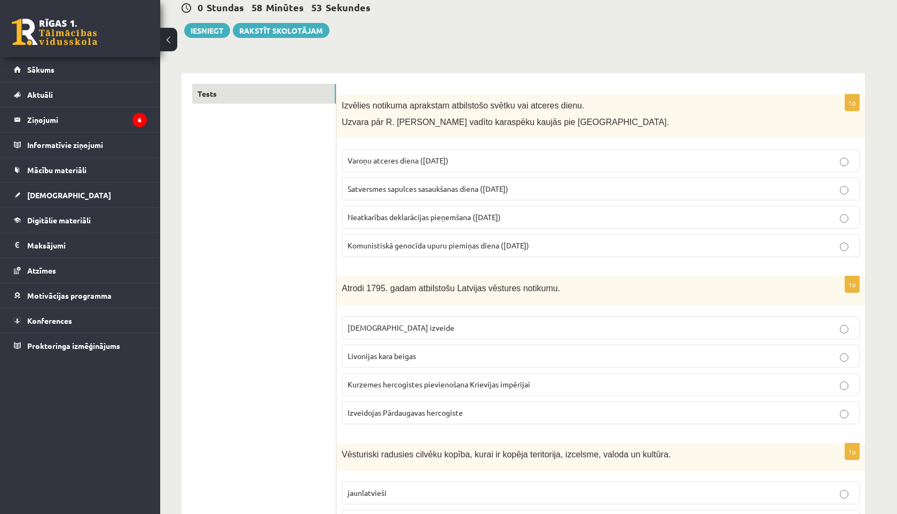
scroll to position [107, 0]
click at [376, 356] on span "Livonijas kara beigas" at bounding box center [382, 356] width 68 height 10
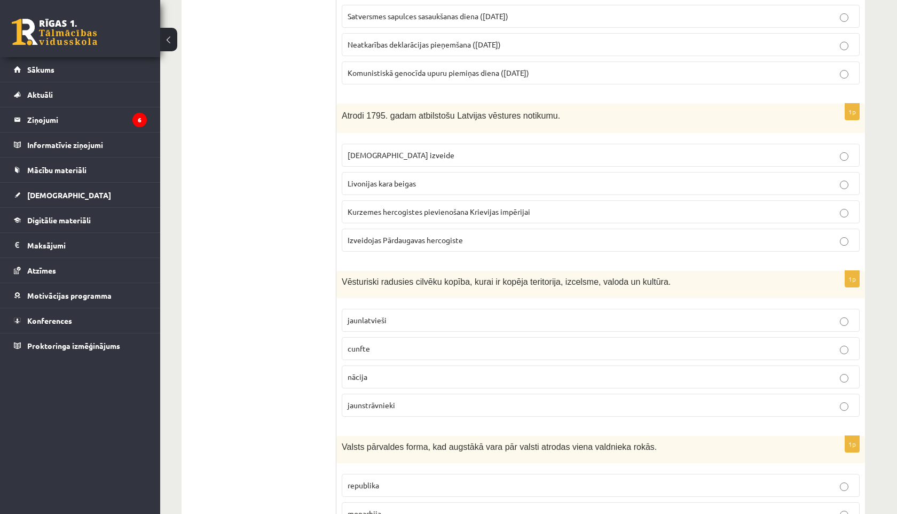
scroll to position [291, 0]
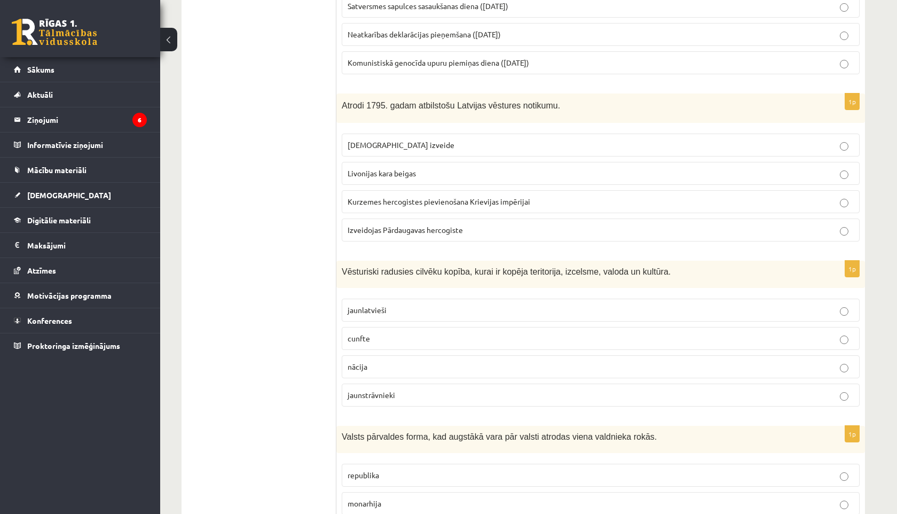
click at [348, 365] on span "nācija" at bounding box center [358, 367] width 20 height 10
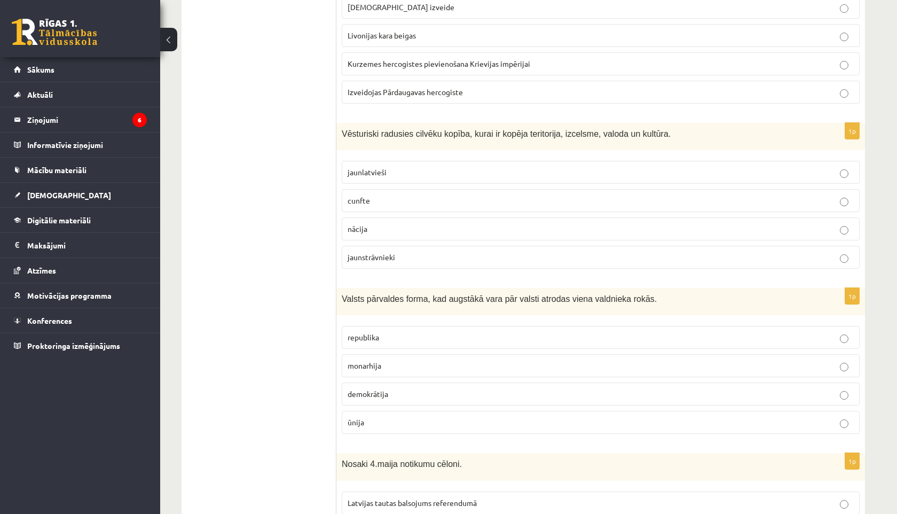
scroll to position [432, 0]
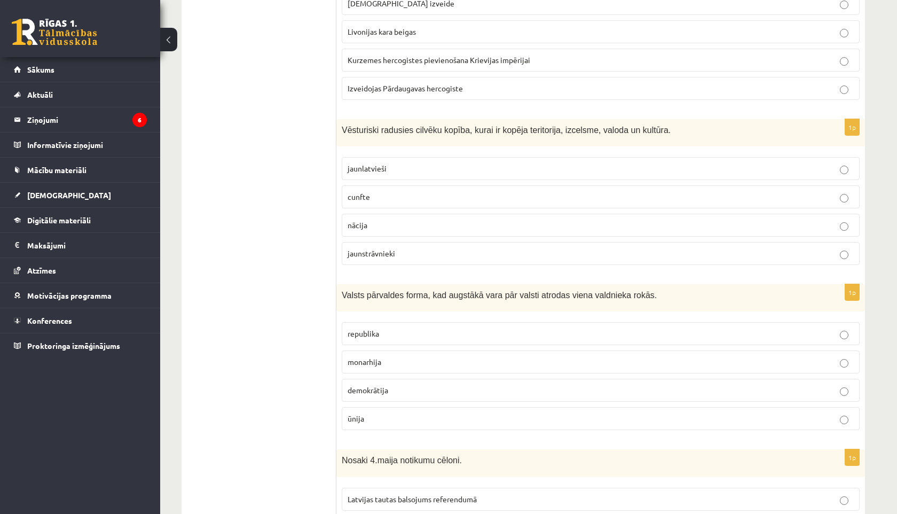
click at [349, 362] on span "monarhija" at bounding box center [365, 362] width 34 height 10
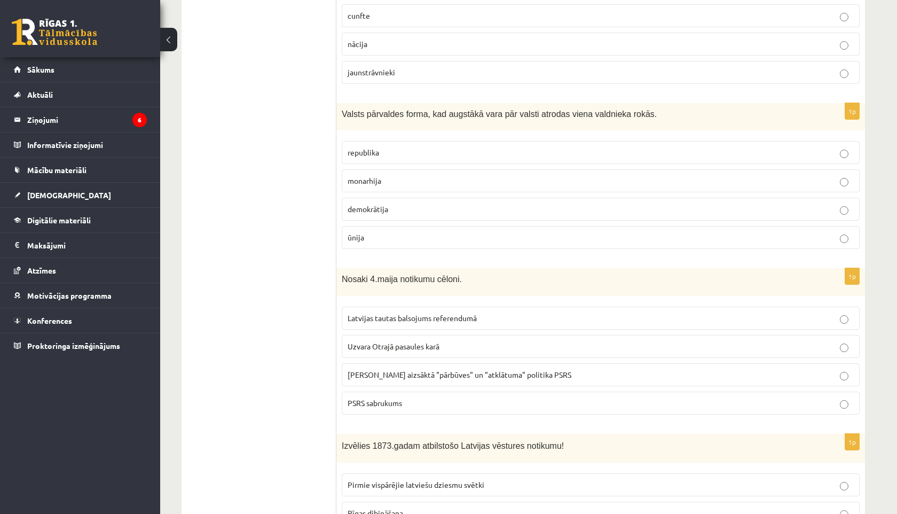
scroll to position [615, 0]
click at [356, 402] on span "PSRS sabrukums" at bounding box center [375, 401] width 54 height 10
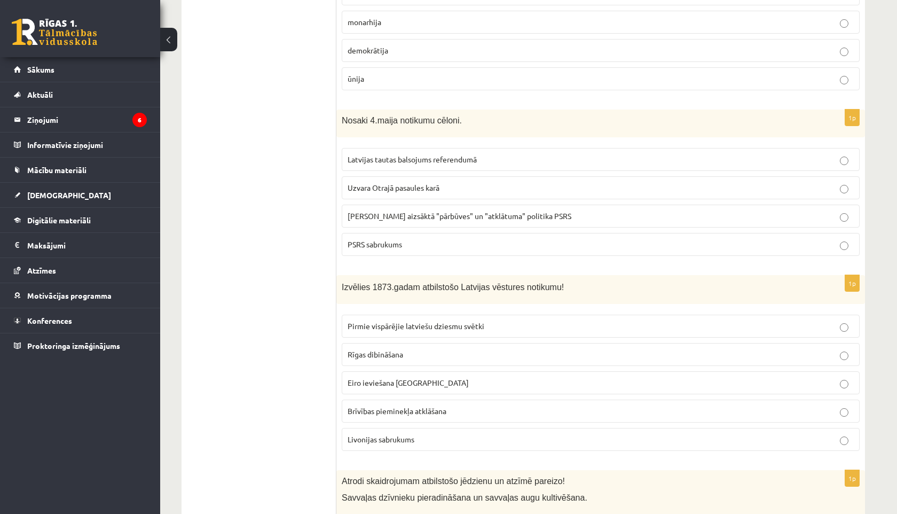
scroll to position [775, 0]
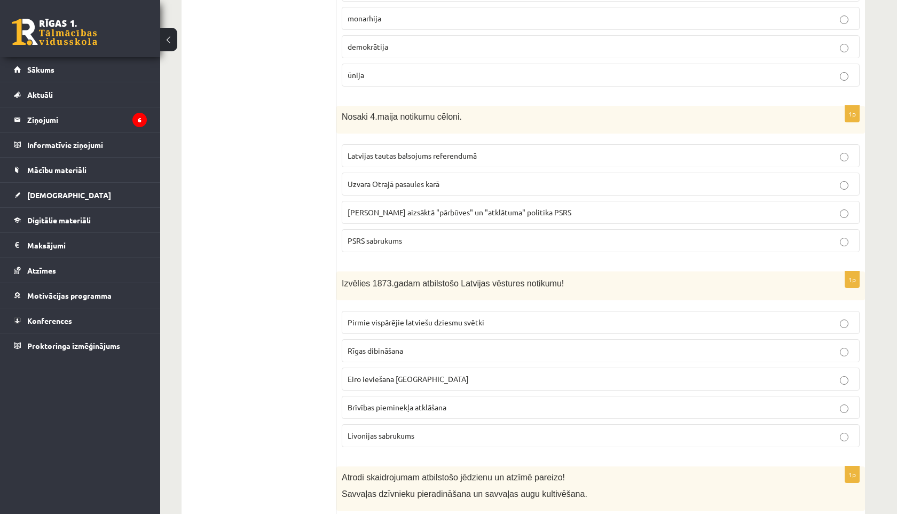
click at [364, 435] on span "Livonijas sabrukums" at bounding box center [381, 435] width 67 height 10
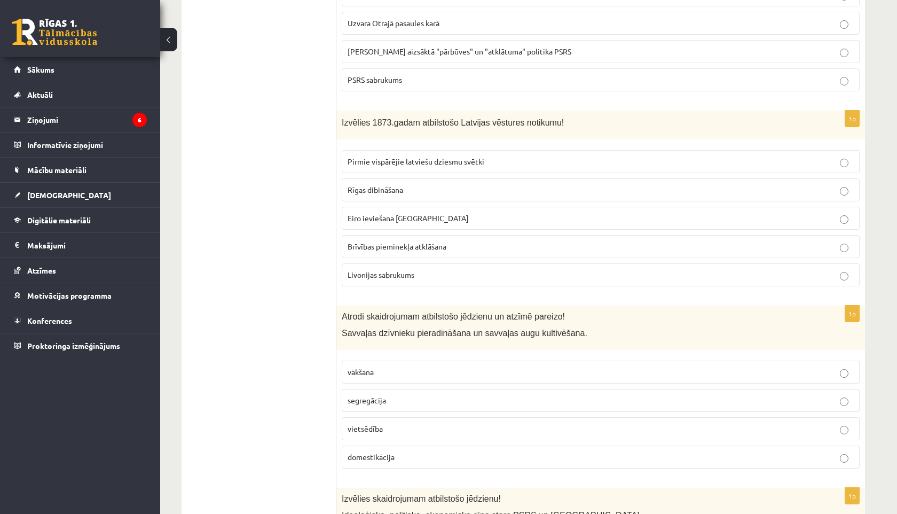
scroll to position [948, 0]
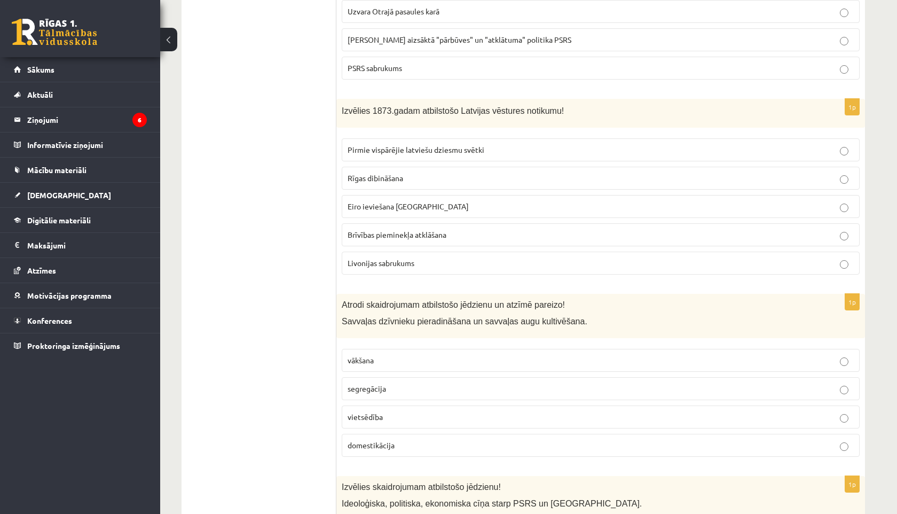
click at [359, 419] on span "vietsēdība" at bounding box center [365, 417] width 35 height 10
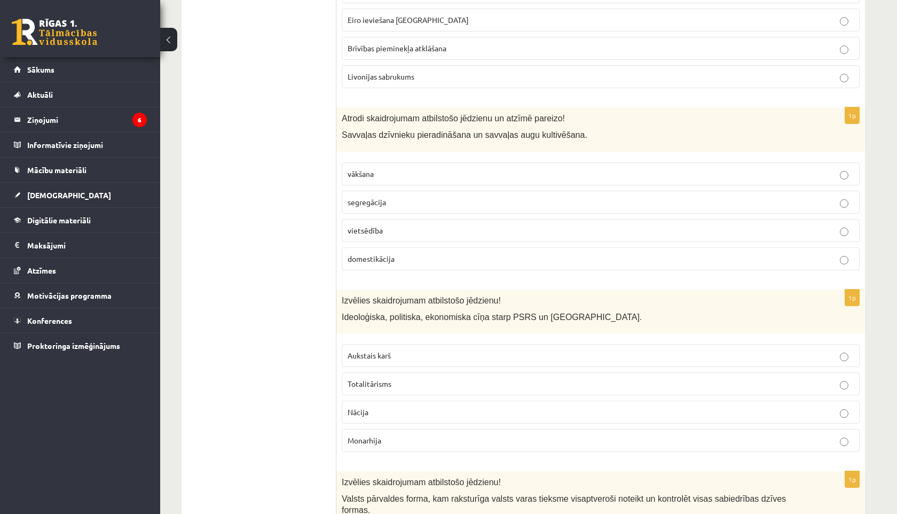
scroll to position [1146, 0]
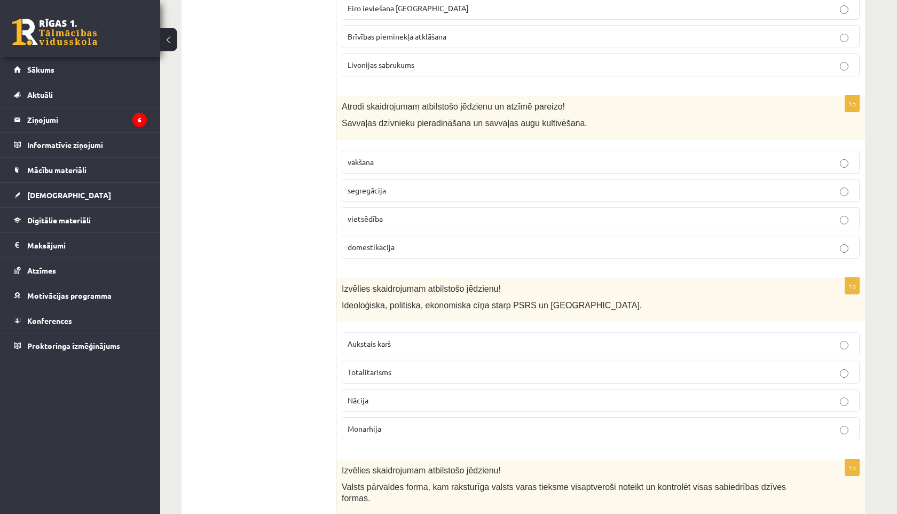
click at [352, 367] on p "Totalitārisms" at bounding box center [601, 371] width 506 height 11
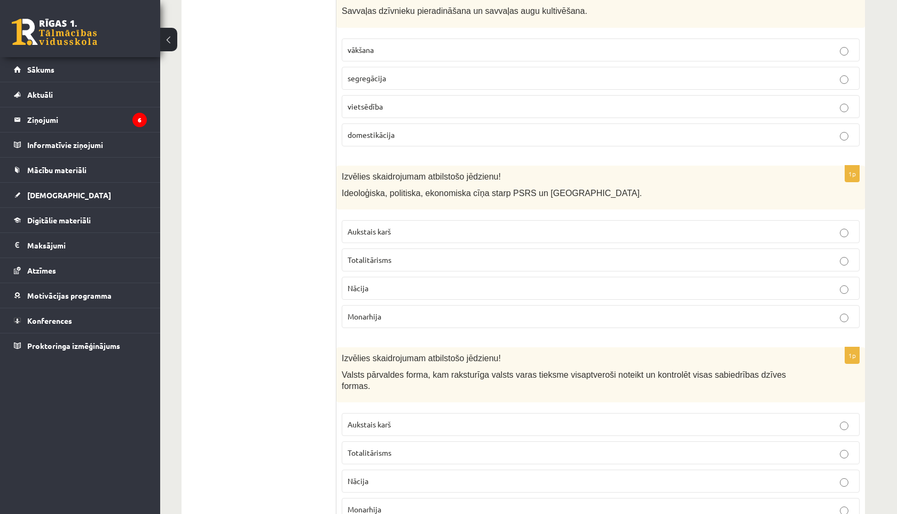
scroll to position [1263, 0]
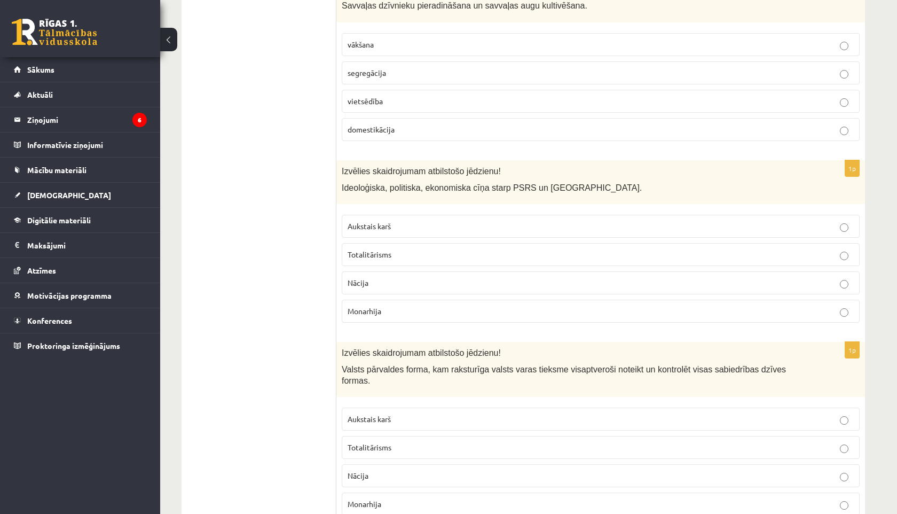
click at [357, 230] on span "Aukstais karš" at bounding box center [369, 226] width 43 height 10
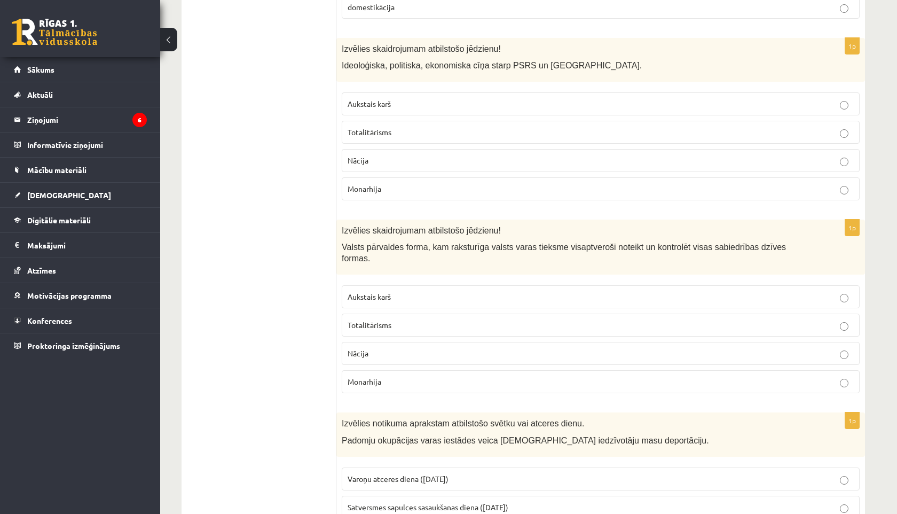
scroll to position [1388, 0]
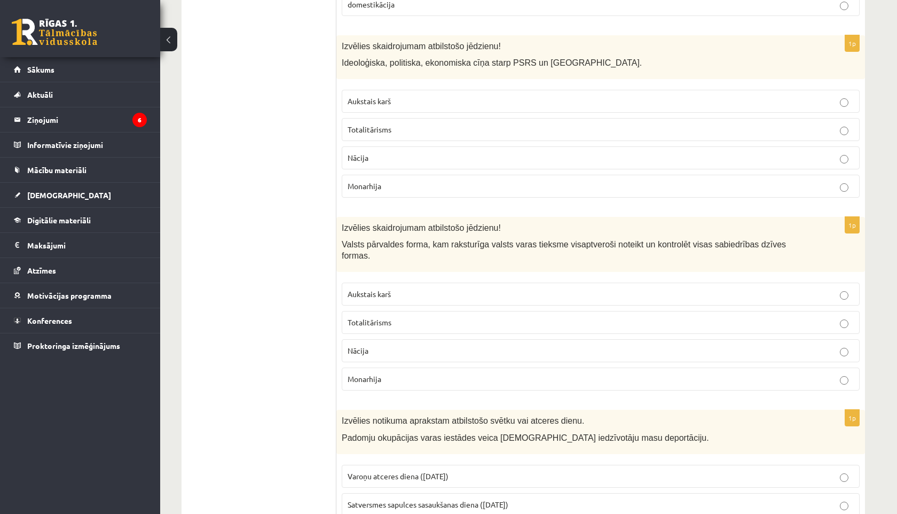
click at [355, 313] on label "Totalitārisms" at bounding box center [601, 322] width 518 height 23
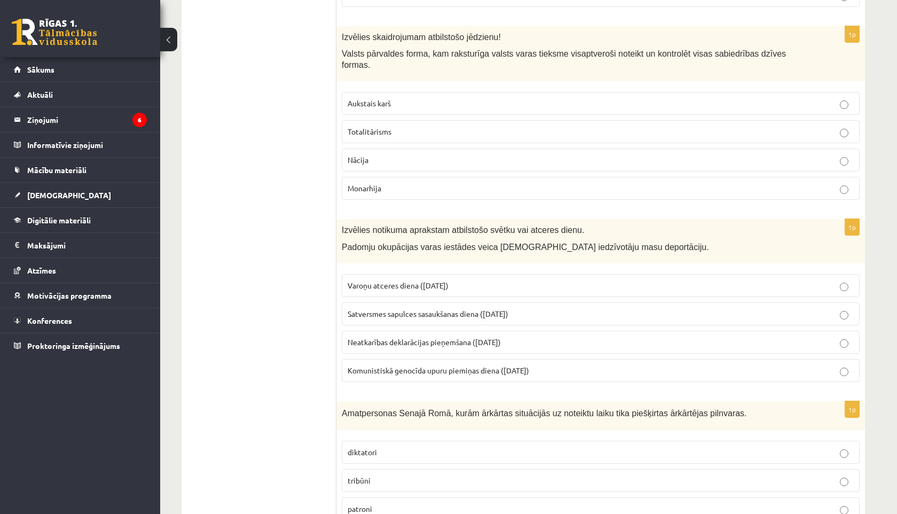
scroll to position [1583, 0]
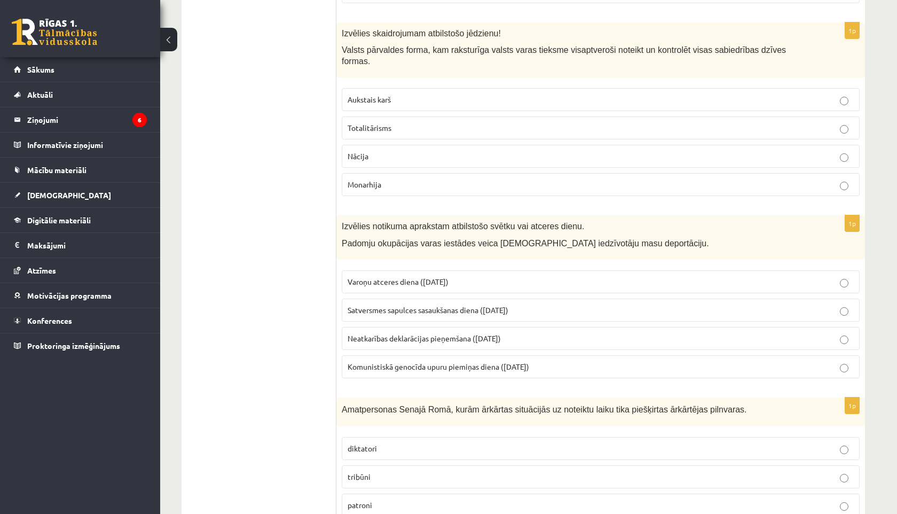
click at [348, 371] on p "Komunistiskā genocīda upuru piemiņas diena ([DATE])" at bounding box center [601, 366] width 506 height 11
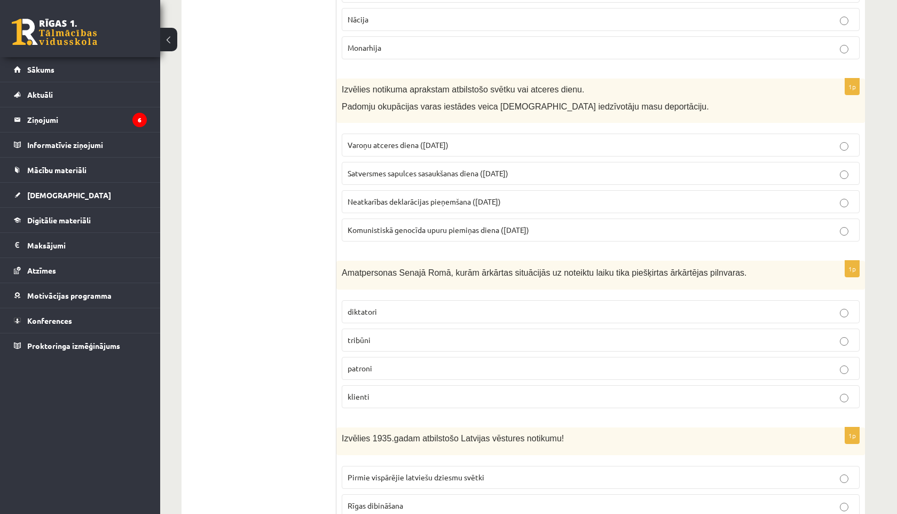
scroll to position [1720, 0]
click at [355, 340] on span "tribūni" at bounding box center [359, 339] width 23 height 10
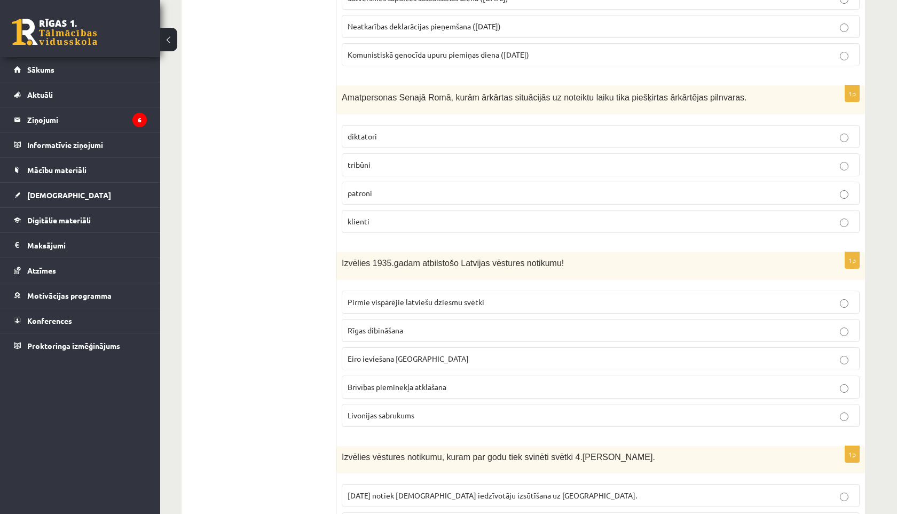
scroll to position [1900, 0]
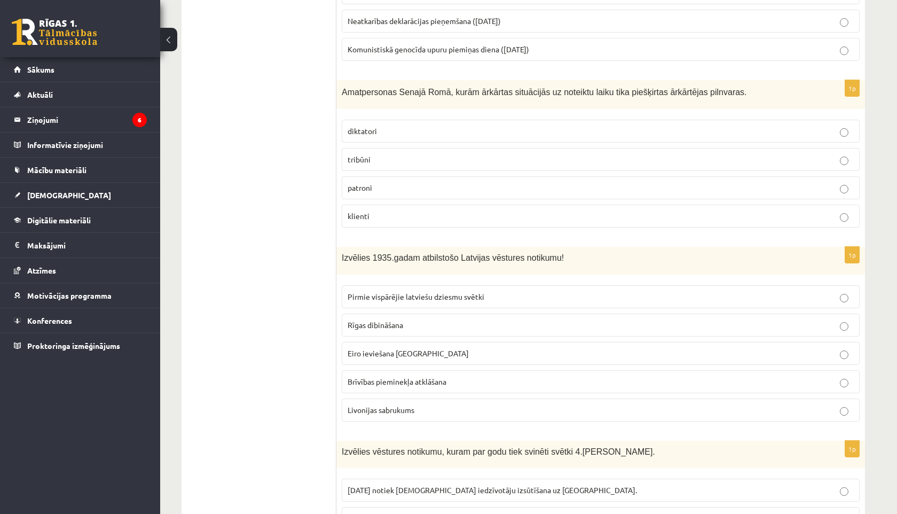
click at [382, 382] on span "Brīvības pieminekļa atklāšana" at bounding box center [397, 381] width 99 height 10
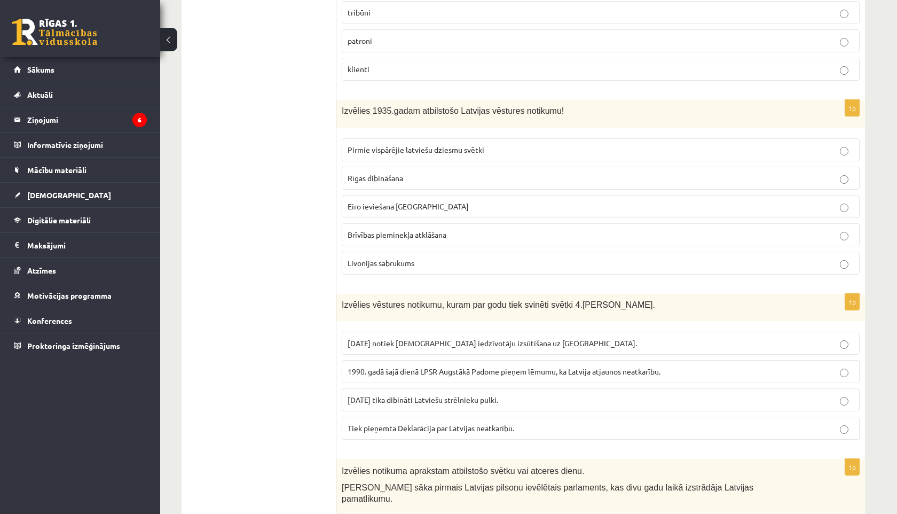
scroll to position [2053, 0]
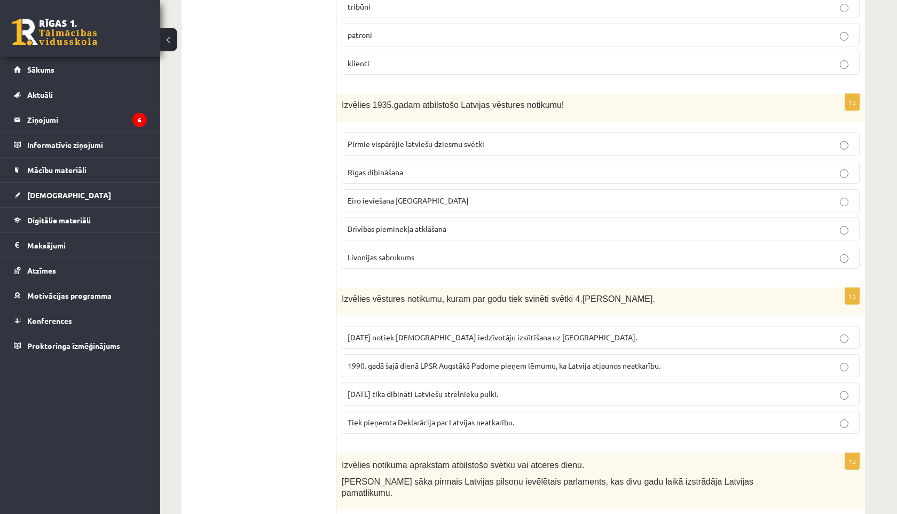
click at [373, 424] on span "Tiek pieņemta Deklarācija par Latvijas neatkarību." at bounding box center [431, 422] width 167 height 10
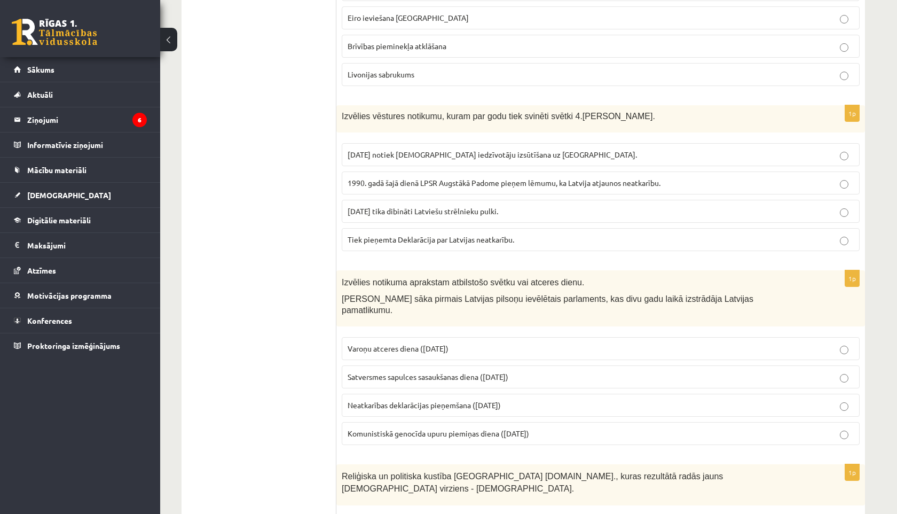
scroll to position [2238, 0]
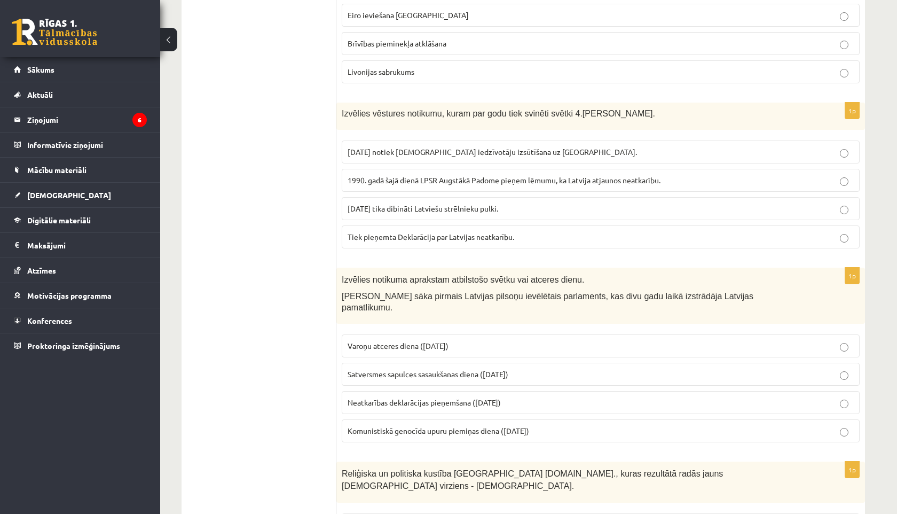
click at [377, 369] on span "Satversmes sapulces sasaukšanas diena ([DATE])" at bounding box center [428, 374] width 161 height 10
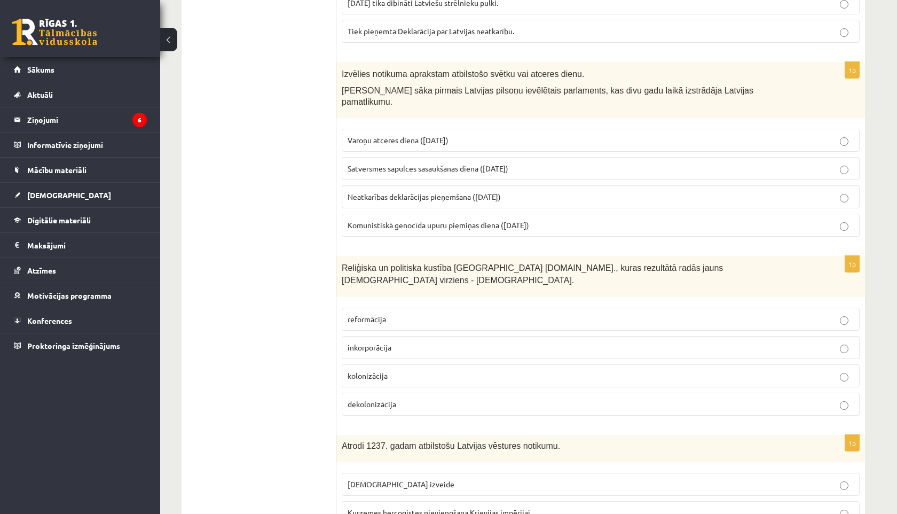
scroll to position [2446, 0]
click at [395, 311] on p "reformācija" at bounding box center [601, 316] width 506 height 11
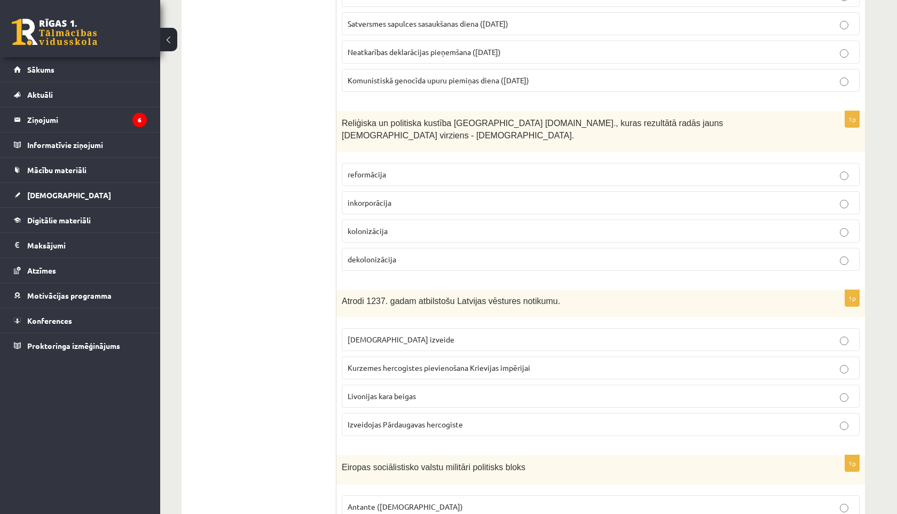
scroll to position [2587, 0]
click at [350, 335] on span "[DEMOGRAPHIC_DATA] izveide" at bounding box center [401, 340] width 107 height 10
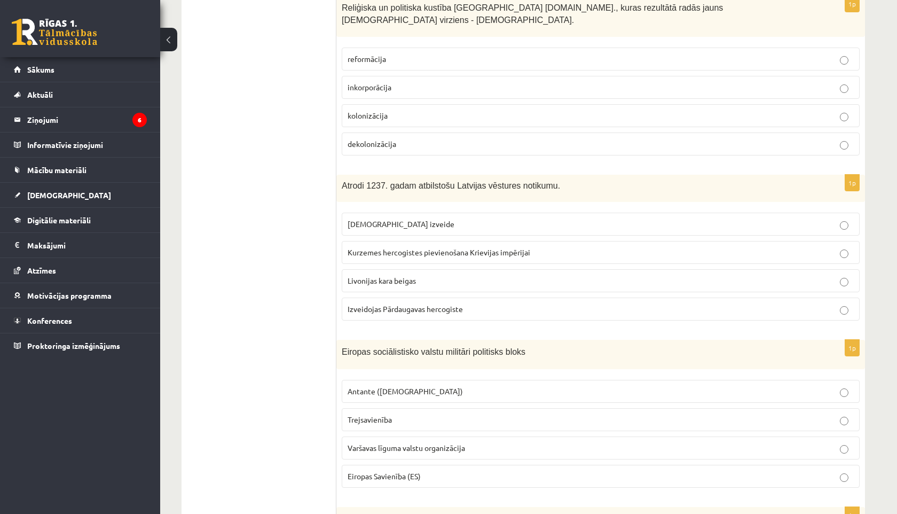
scroll to position [2755, 0]
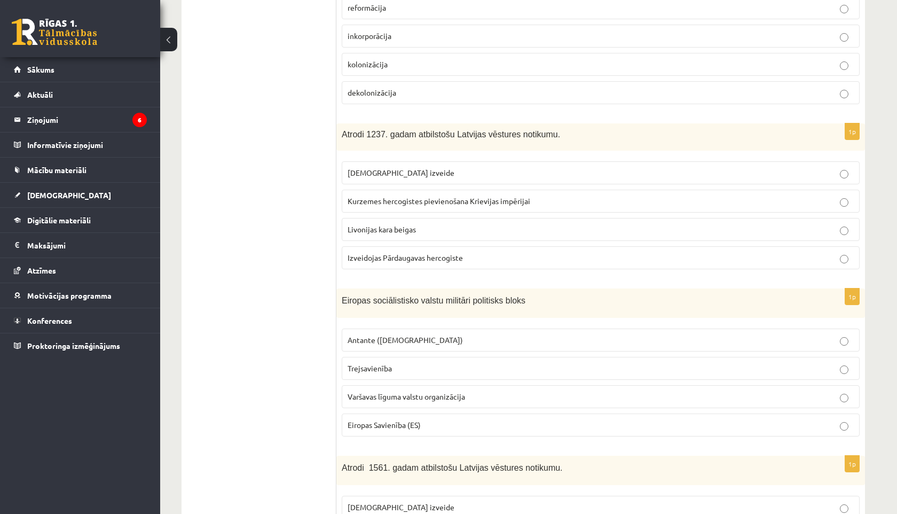
click at [343, 413] on label "Eiropas Savienība (ES)" at bounding box center [601, 424] width 518 height 23
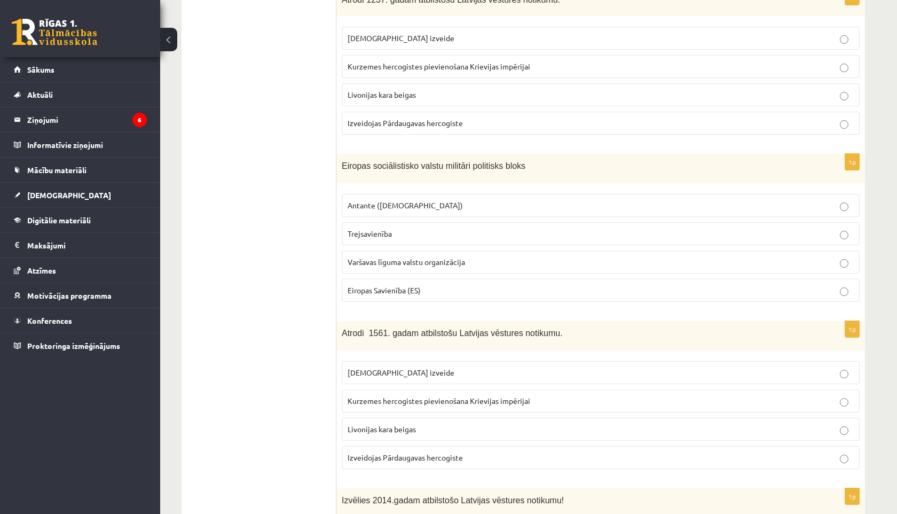
scroll to position [2889, 0]
click at [350, 397] on span "Kurzemes hercogistes pievienošana Krievijas impērijai" at bounding box center [439, 402] width 183 height 10
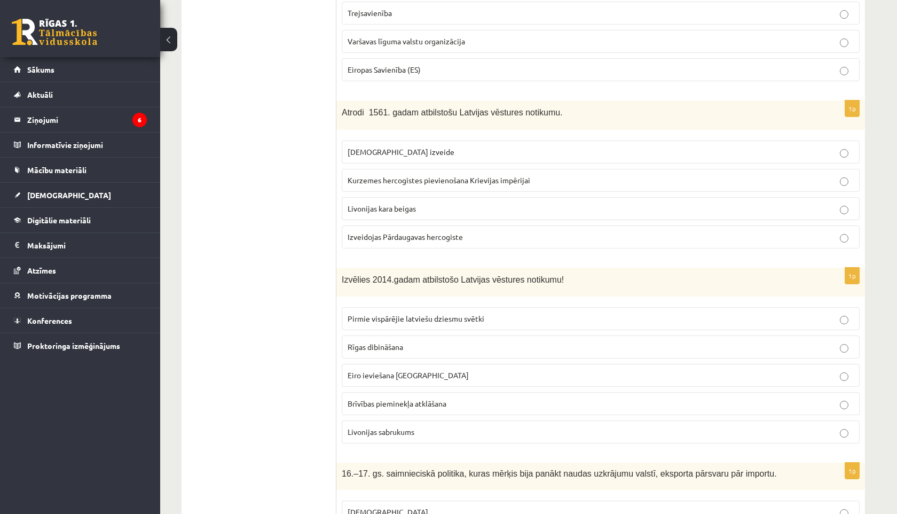
scroll to position [3111, 0]
click at [357, 370] on span "Eiro ieviešana [GEOGRAPHIC_DATA]" at bounding box center [408, 375] width 121 height 10
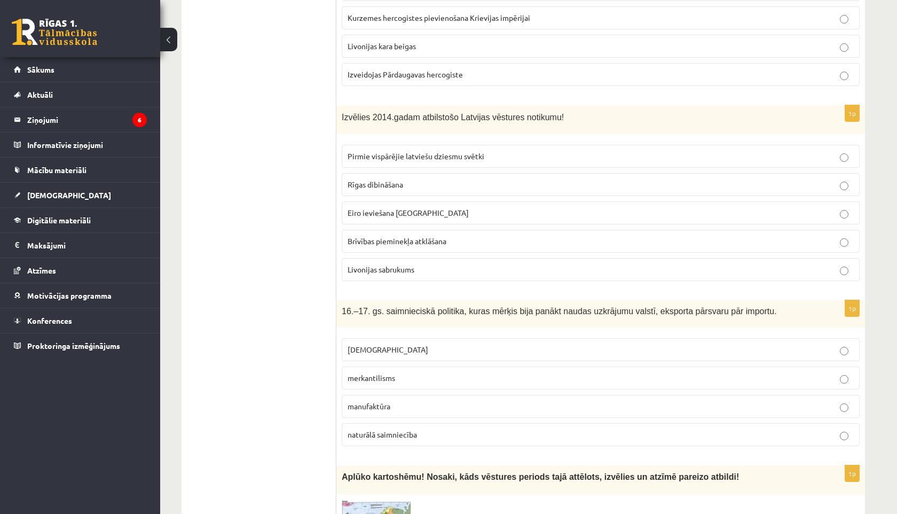
scroll to position [3275, 0]
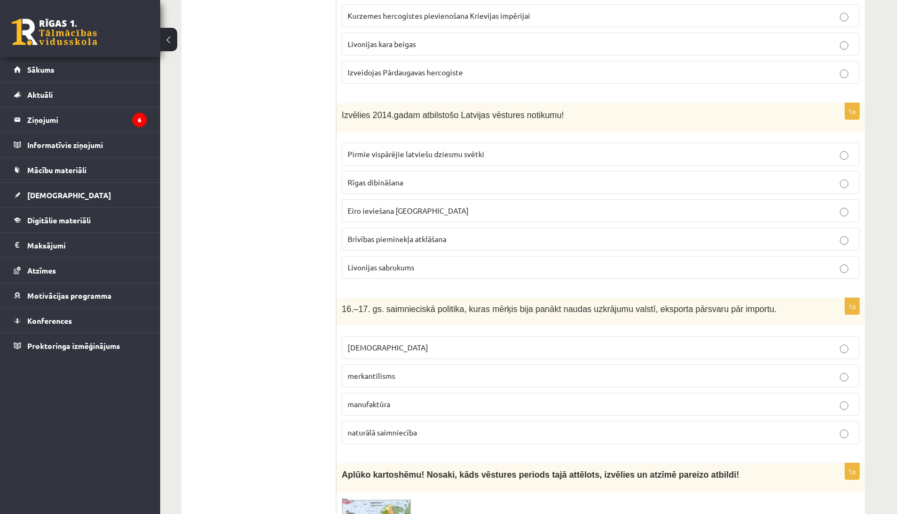
click at [351, 371] on span "merkantilisms" at bounding box center [372, 376] width 48 height 10
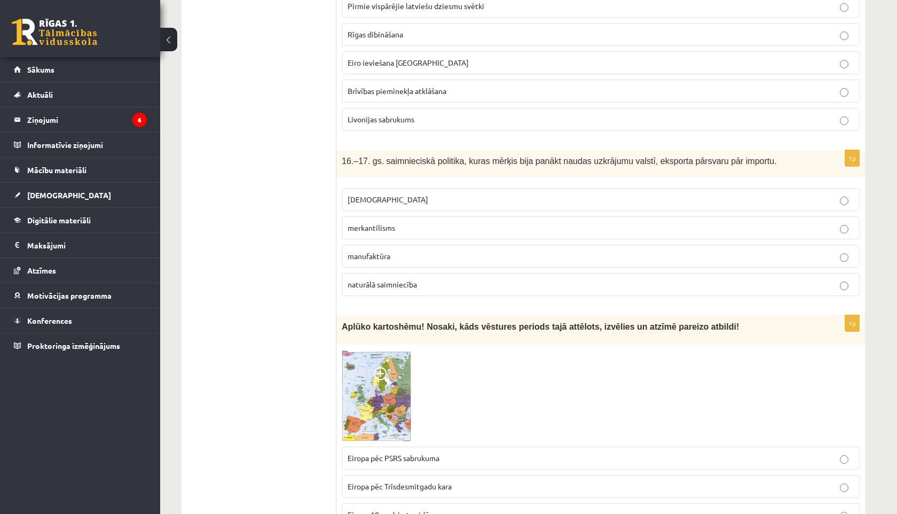
scroll to position [3423, 0]
click at [356, 370] on img at bounding box center [377, 394] width 70 height 91
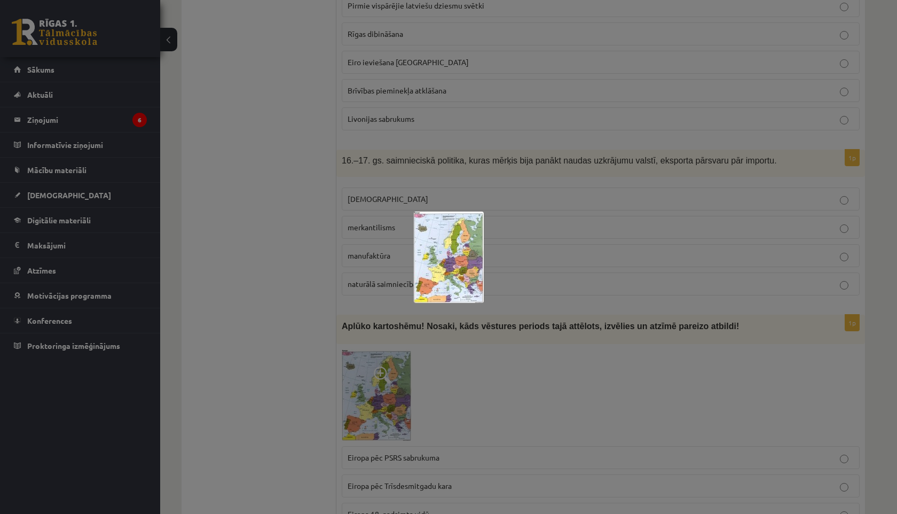
click at [422, 280] on img at bounding box center [449, 256] width 70 height 91
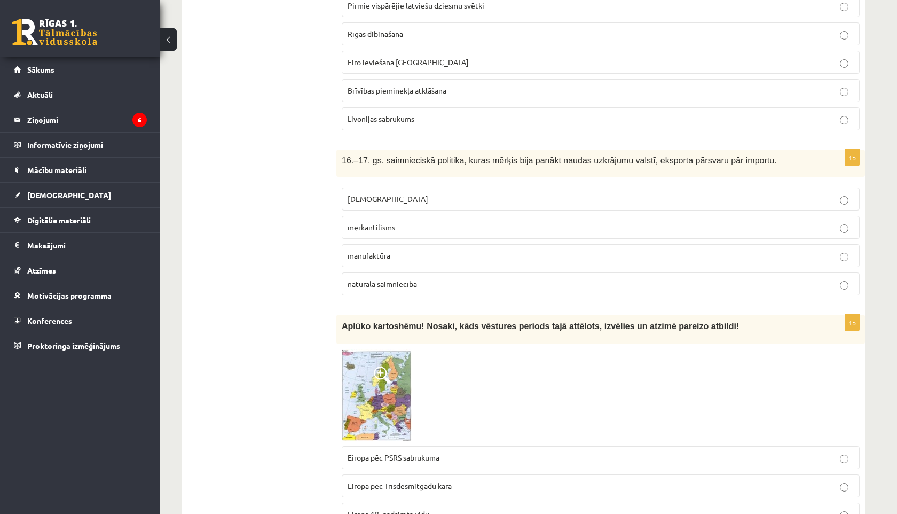
click at [378, 366] on span at bounding box center [382, 374] width 17 height 17
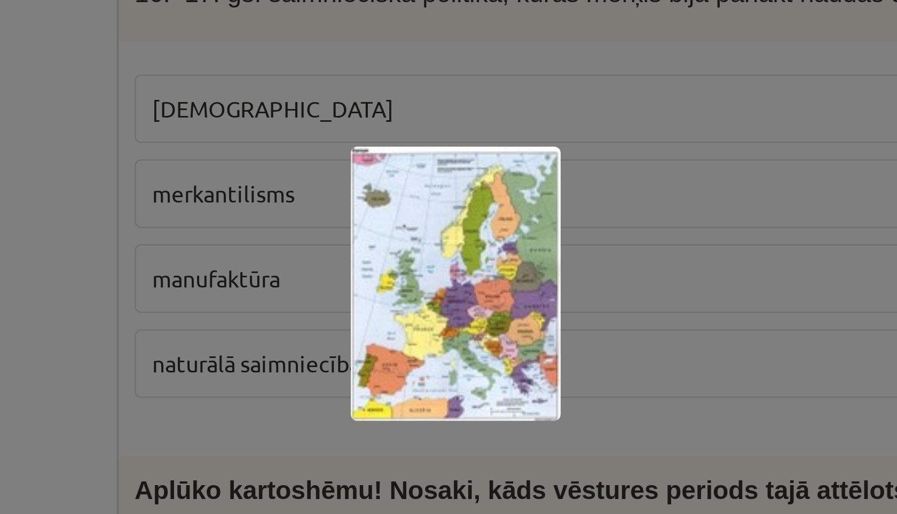
click at [445, 244] on img at bounding box center [449, 256] width 70 height 91
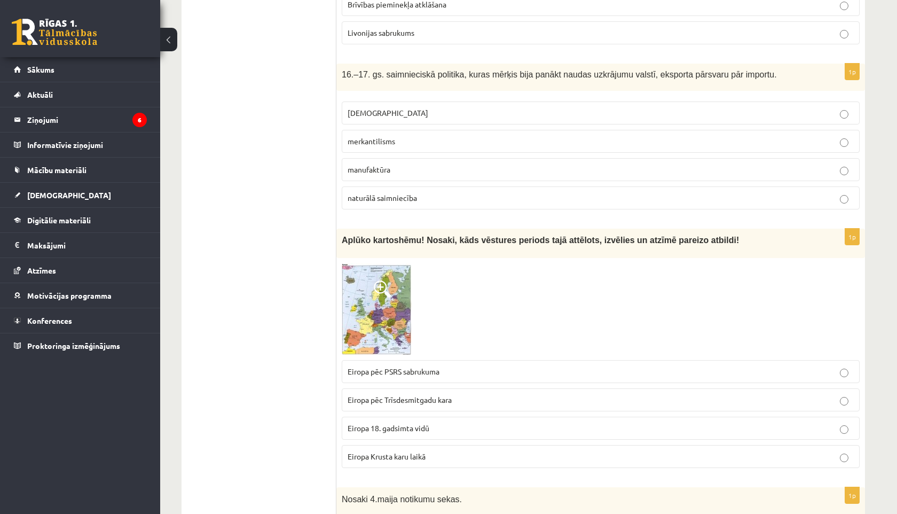
scroll to position [3544, 0]
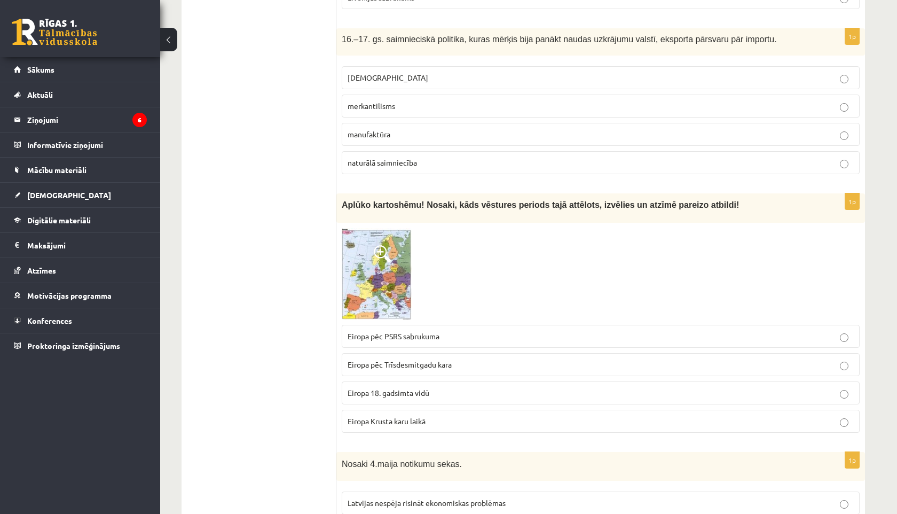
click at [367, 388] on span "Eiropa 18. gadsimta vidū" at bounding box center [389, 393] width 82 height 10
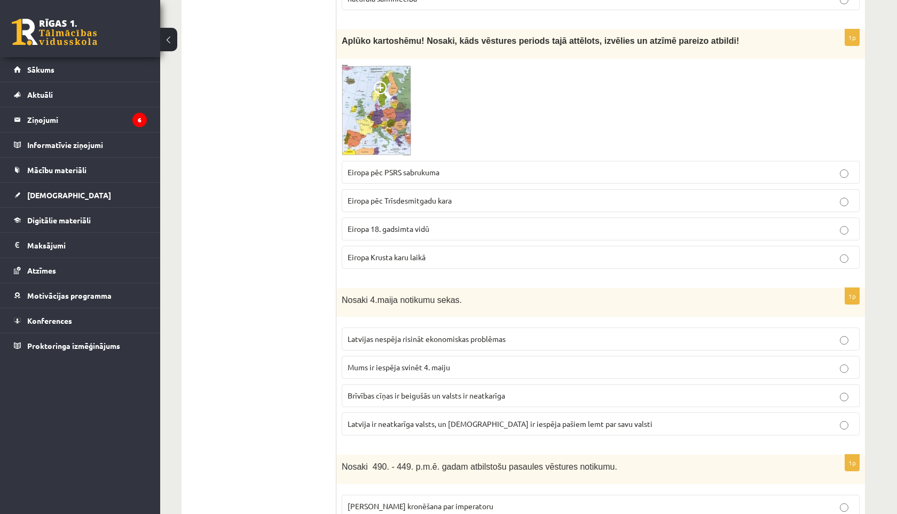
scroll to position [3724, 0]
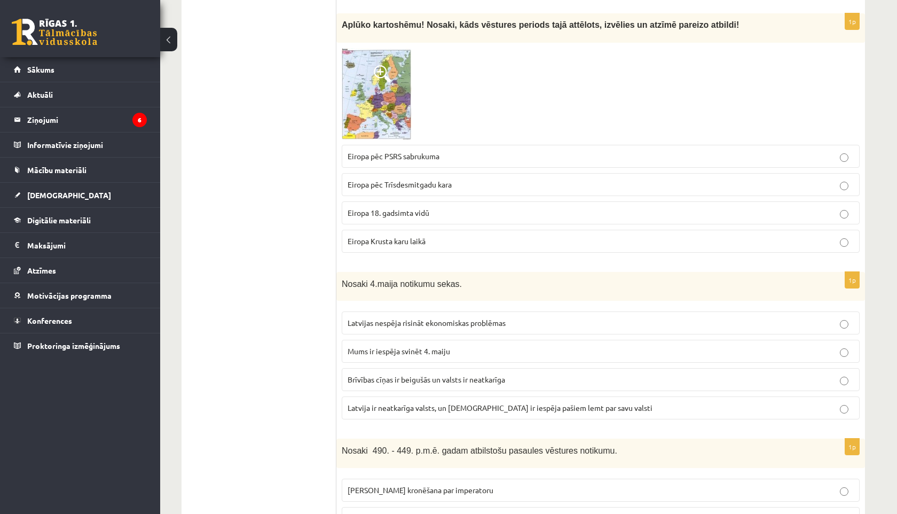
click at [356, 403] on span "Latvija ir neatkarīga valsts, un [DEMOGRAPHIC_DATA] ir iespēja pašiem lemt par …" at bounding box center [500, 408] width 305 height 10
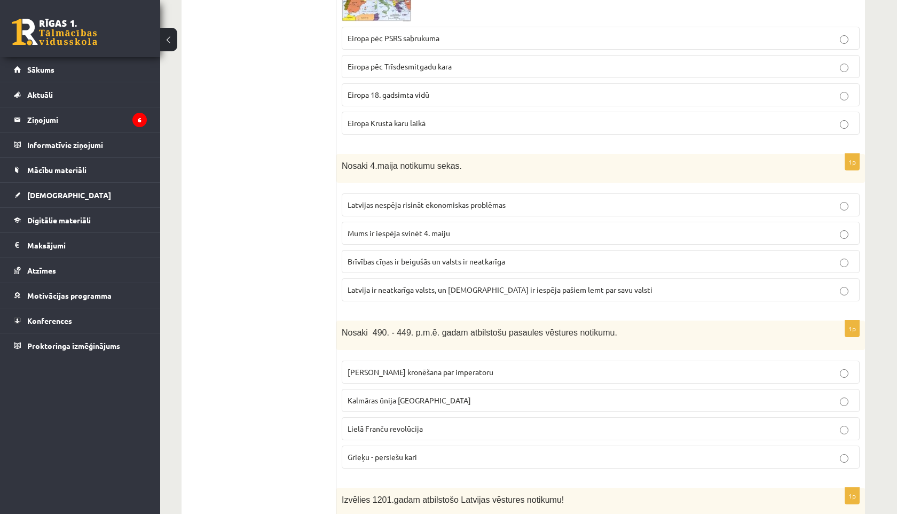
scroll to position [3847, 0]
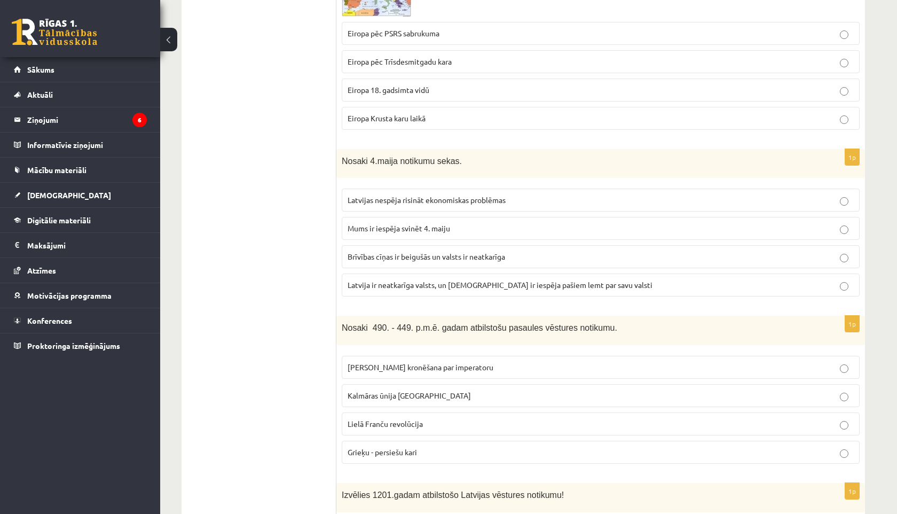
click at [363, 362] on span "[PERSON_NAME] kronēšana par imperatoru" at bounding box center [421, 367] width 146 height 10
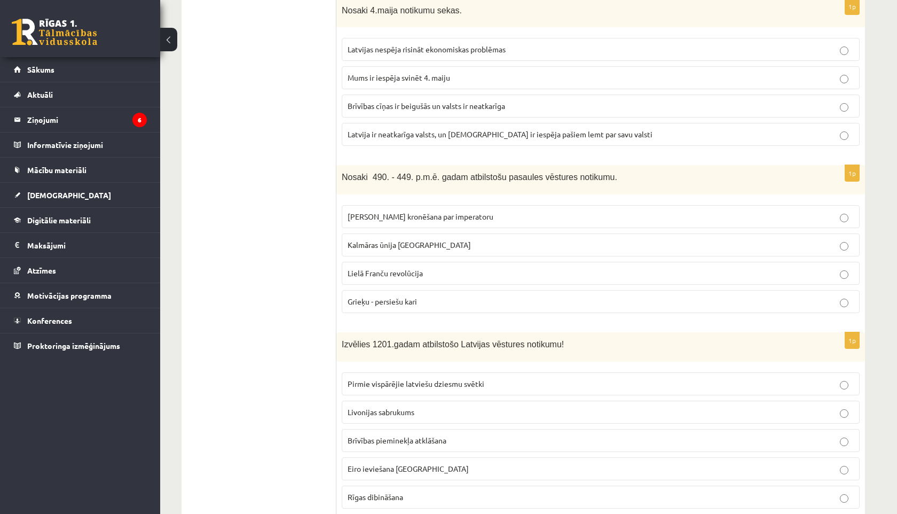
scroll to position [4041, 0]
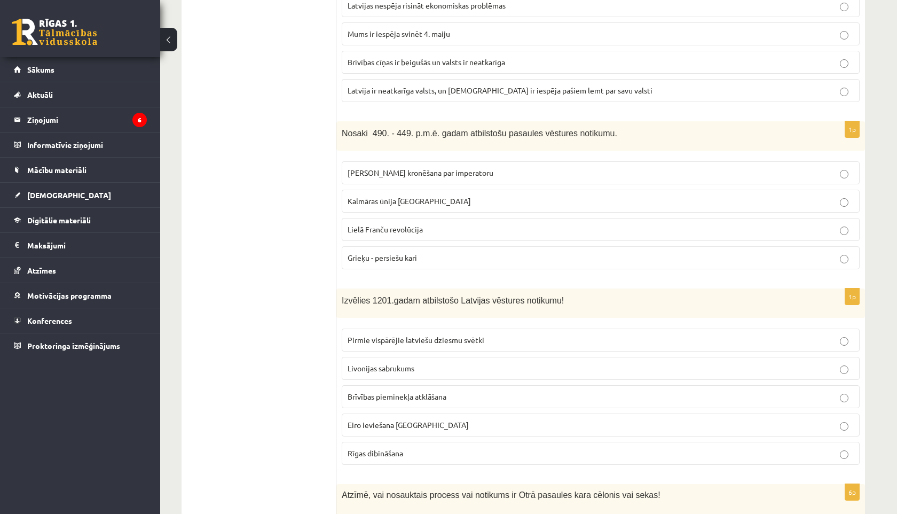
click at [361, 448] on span "Rīgas dibināšana" at bounding box center [376, 453] width 56 height 10
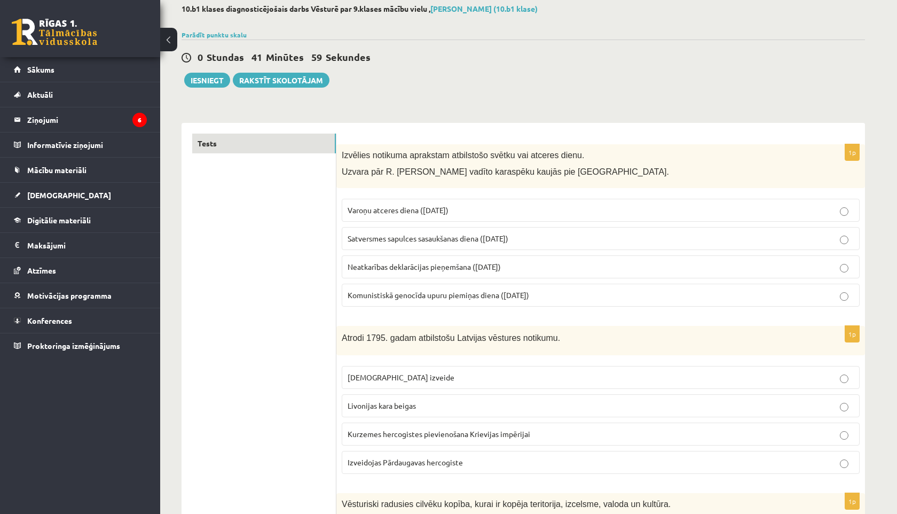
scroll to position [0, 0]
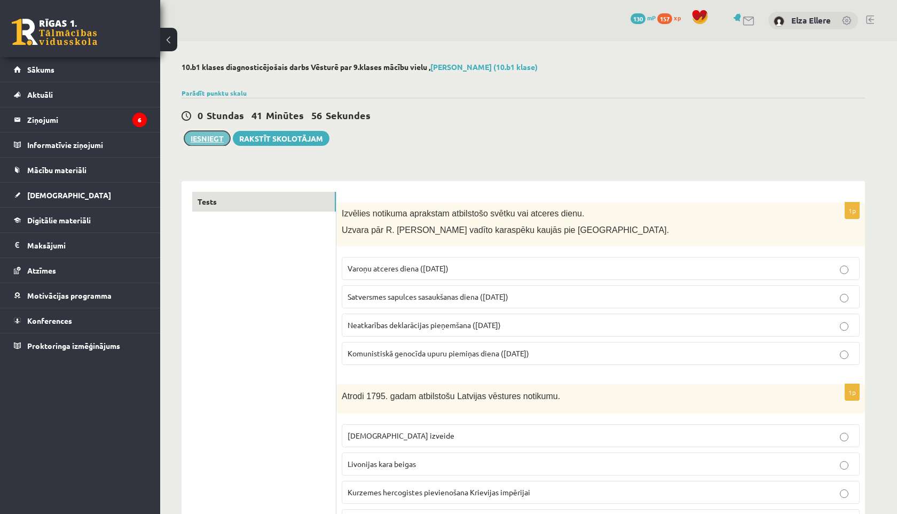
click at [215, 134] on button "Iesniegt" at bounding box center [207, 138] width 46 height 15
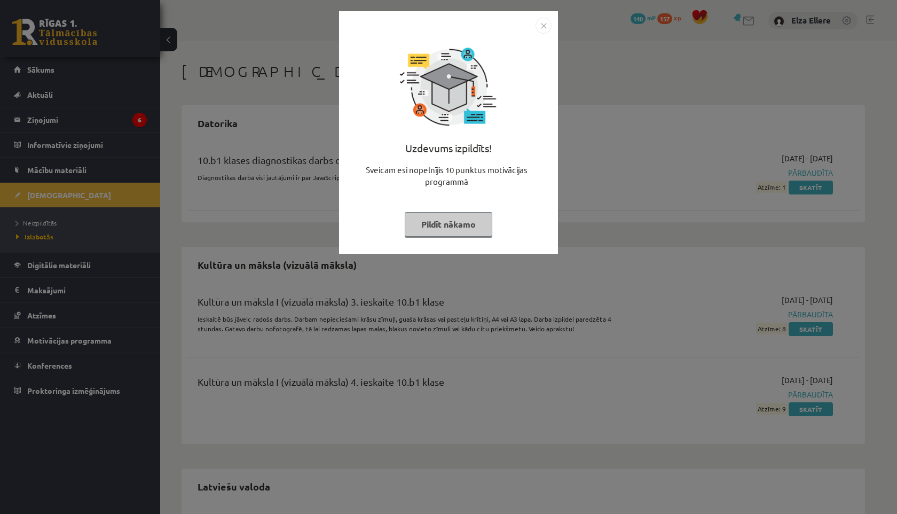
click at [431, 229] on button "Pildīt nākamo" at bounding box center [449, 224] width 88 height 25
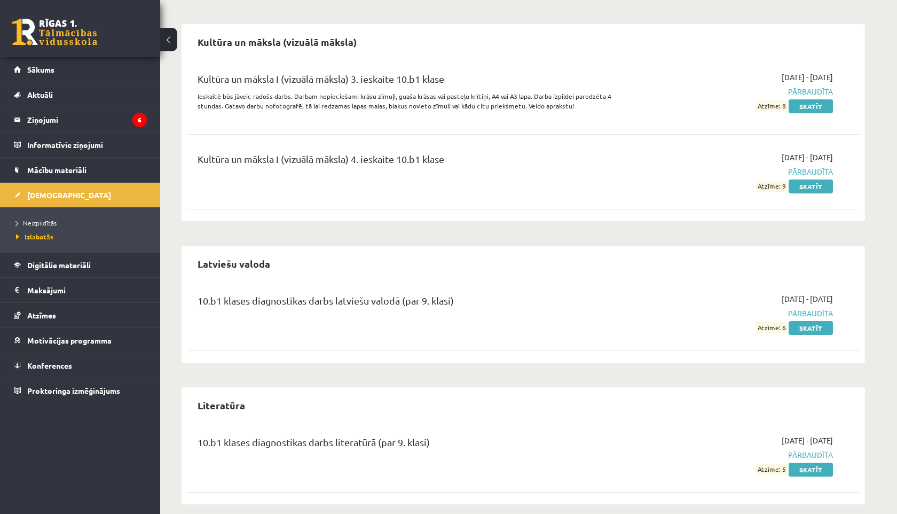
scroll to position [226, 0]
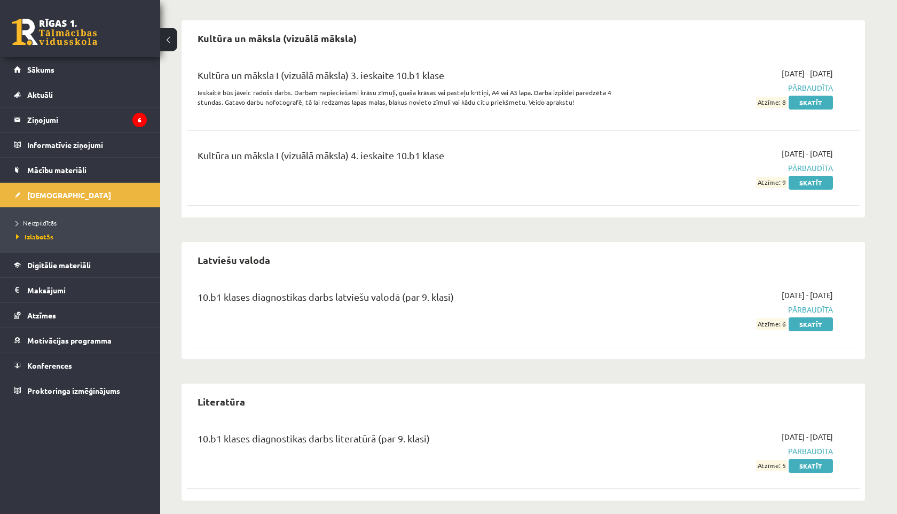
click at [431, 229] on div "Datorika 10.b1 klases diagnostikas darbs datorikā (par 9. klasi) Diagnostikas d…" at bounding box center [524, 260] width 684 height 763
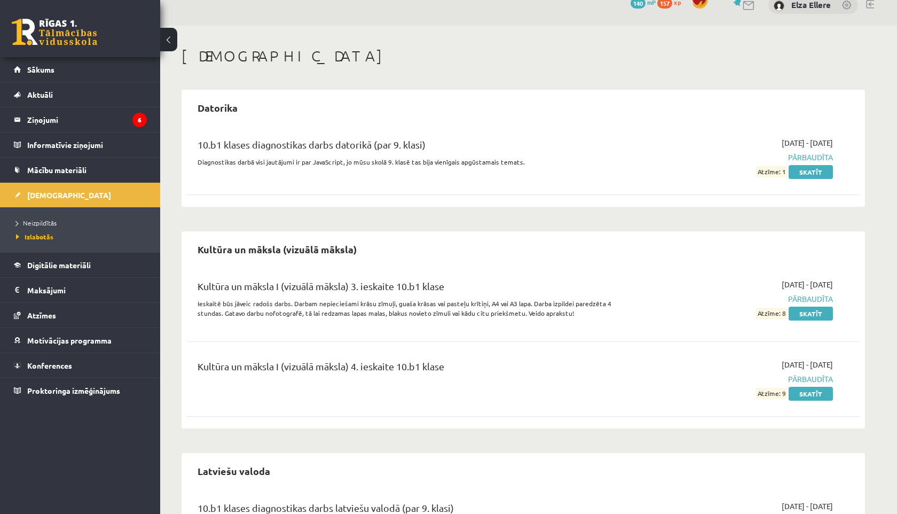
scroll to position [0, 0]
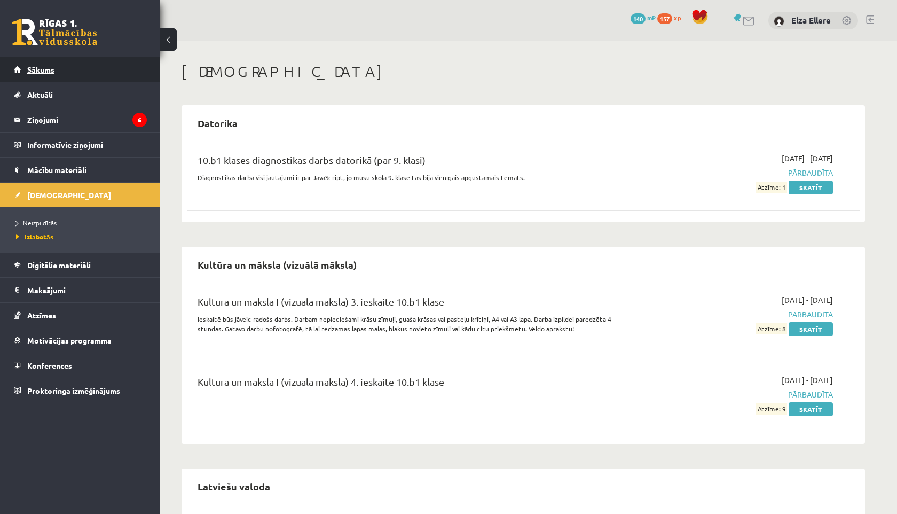
click at [69, 66] on link "Sākums" at bounding box center [80, 69] width 133 height 25
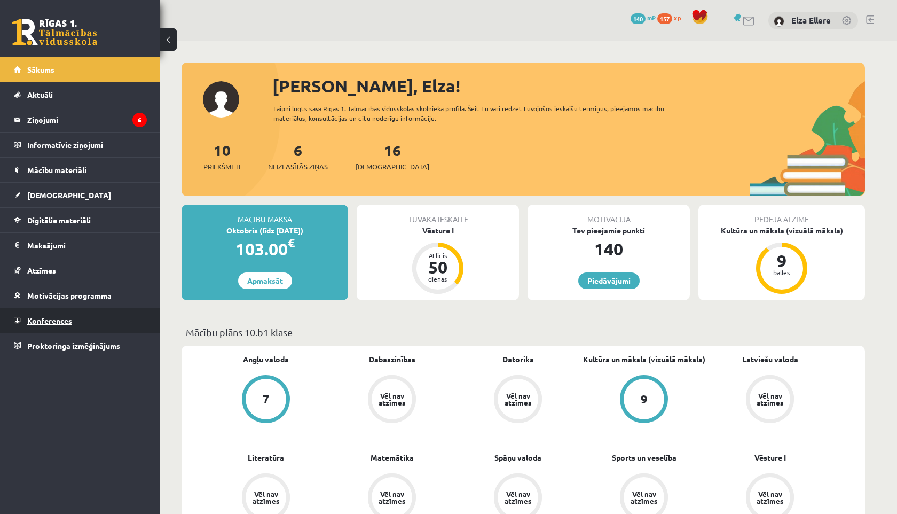
click at [66, 313] on link "Konferences" at bounding box center [80, 320] width 133 height 25
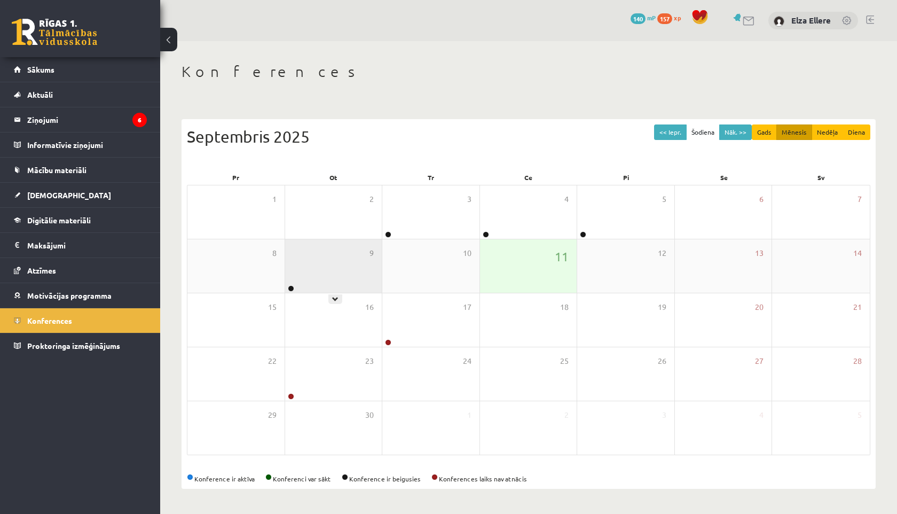
click at [346, 287] on div "9" at bounding box center [333, 265] width 97 height 53
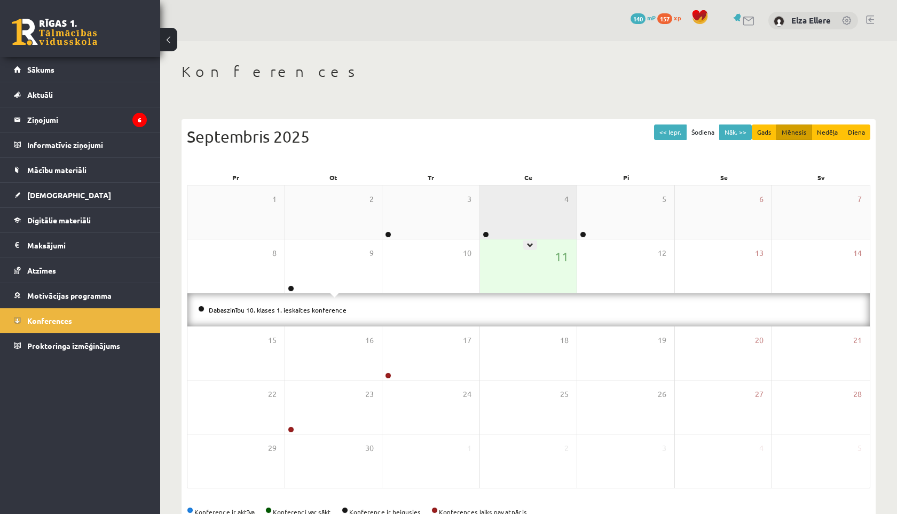
click at [510, 199] on div "4" at bounding box center [528, 211] width 97 height 53
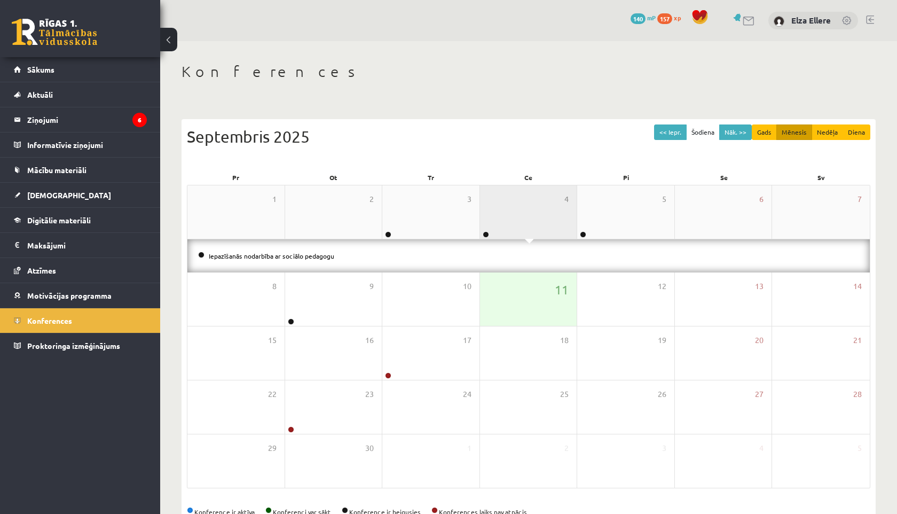
click at [516, 200] on div "4" at bounding box center [528, 211] width 97 height 53
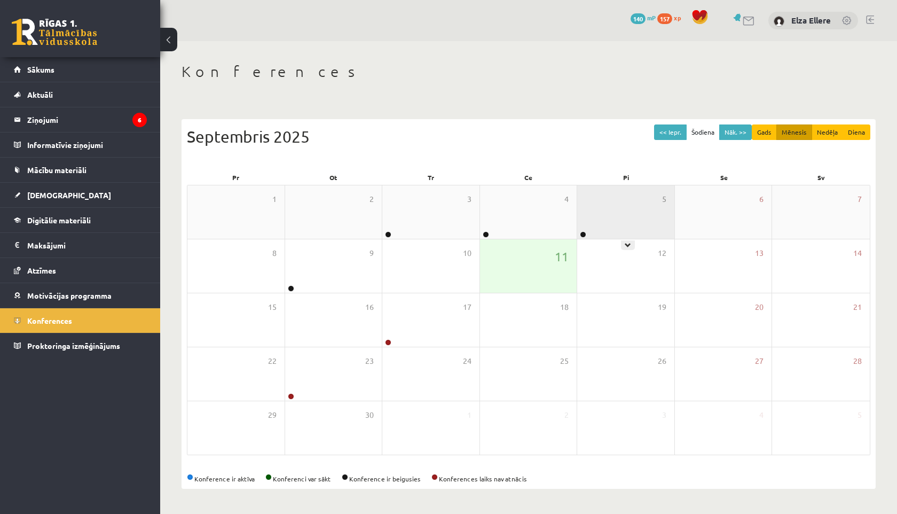
click at [595, 210] on div "5" at bounding box center [625, 211] width 97 height 53
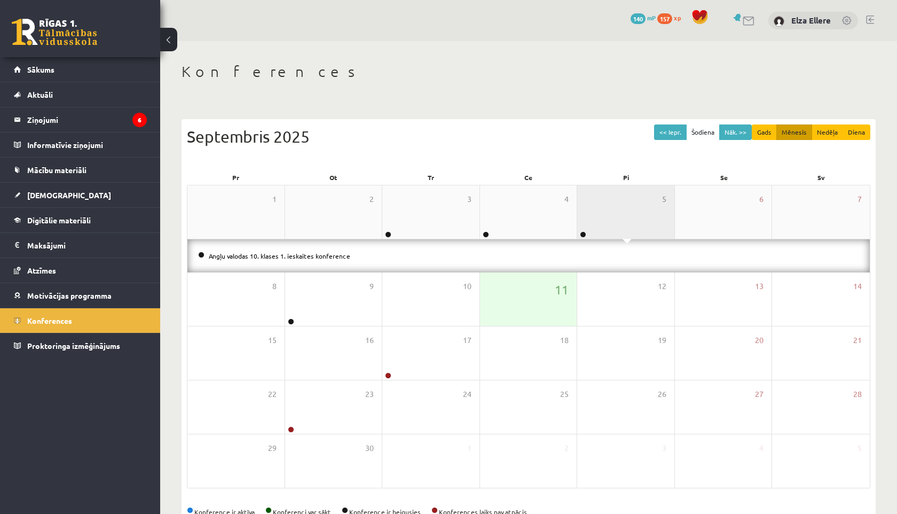
click at [595, 210] on div "5" at bounding box center [625, 211] width 97 height 53
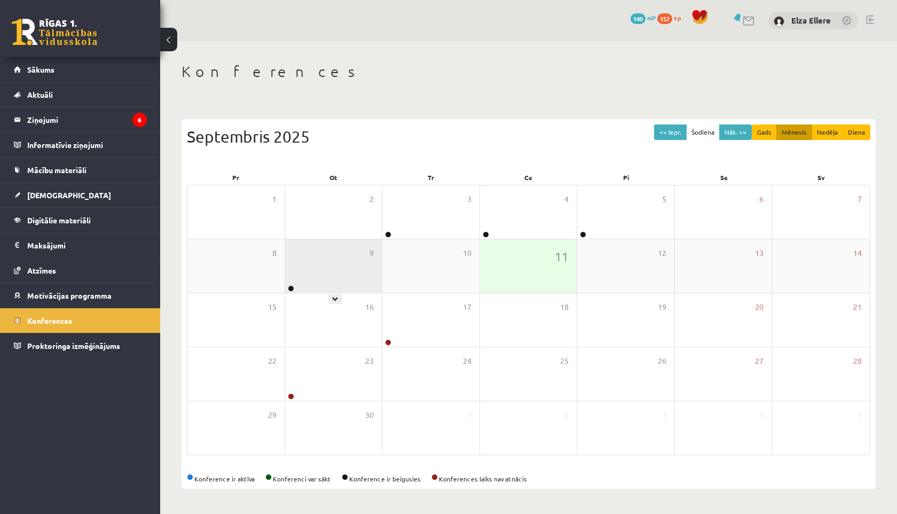
click at [312, 269] on div "9" at bounding box center [333, 265] width 97 height 53
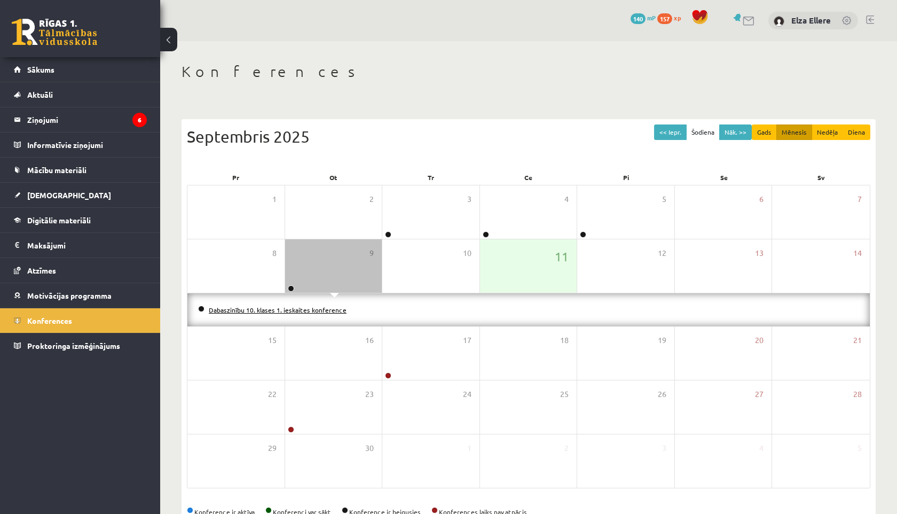
click at [292, 310] on link "Dabaszinību 10. klases 1. ieskaites konference" at bounding box center [278, 309] width 138 height 9
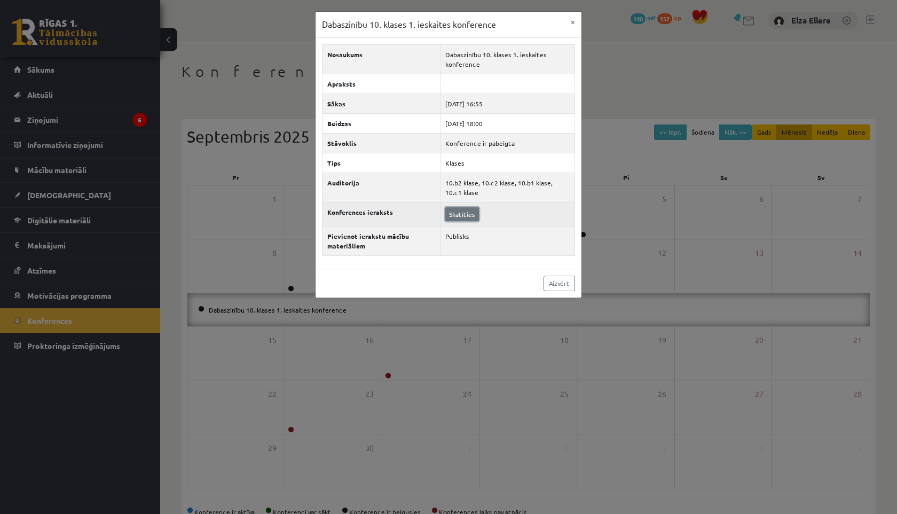
click at [473, 213] on link "Skatīties" at bounding box center [462, 214] width 34 height 14
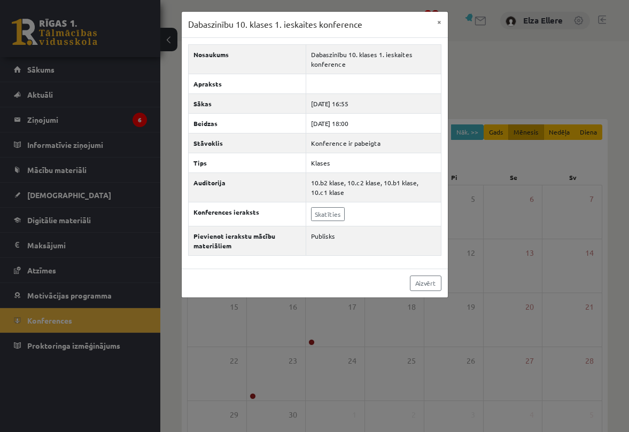
click at [32, 42] on div "Dabaszinību 10. klases 1. ieskaites konference × Nosaukums Dabaszinību 10. klas…" at bounding box center [314, 216] width 629 height 432
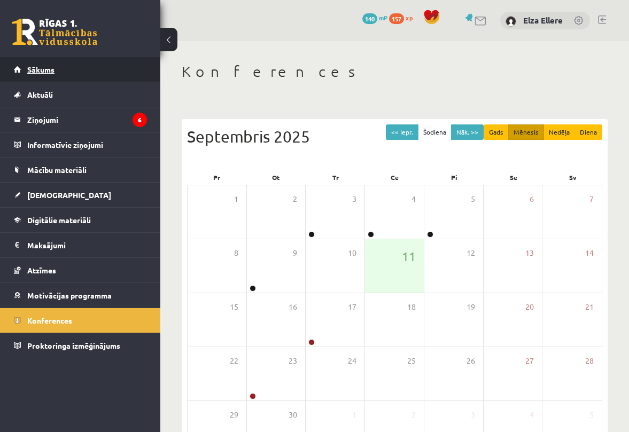
click at [37, 78] on link "Sākums" at bounding box center [80, 69] width 133 height 25
